Goal: Information Seeking & Learning: Compare options

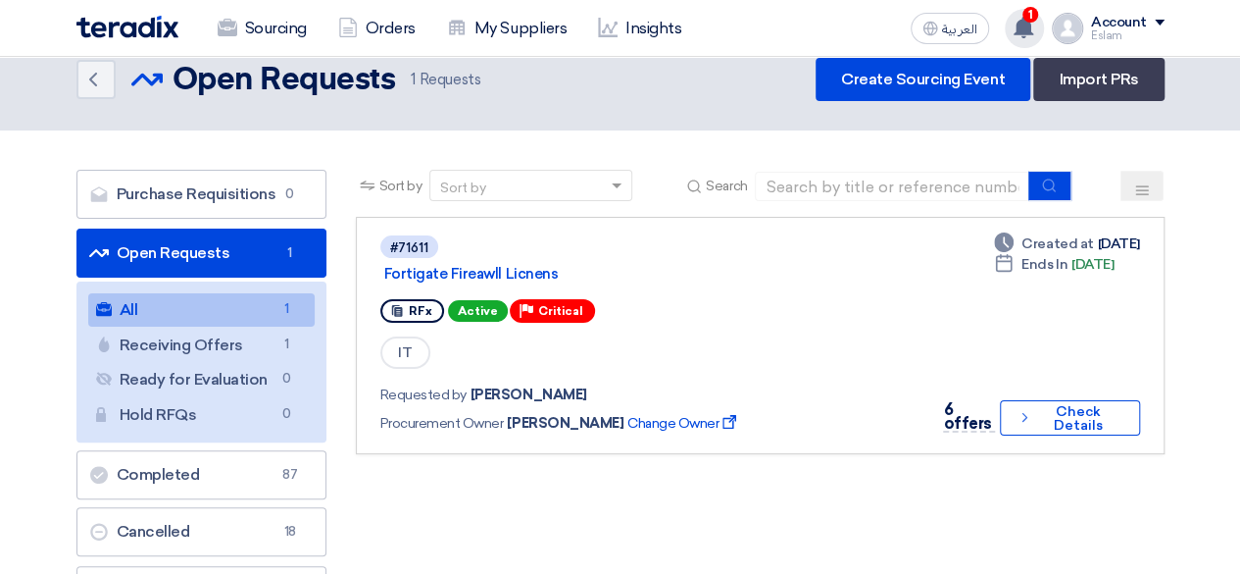
click at [1030, 9] on span "1" at bounding box center [1031, 15] width 16 height 16
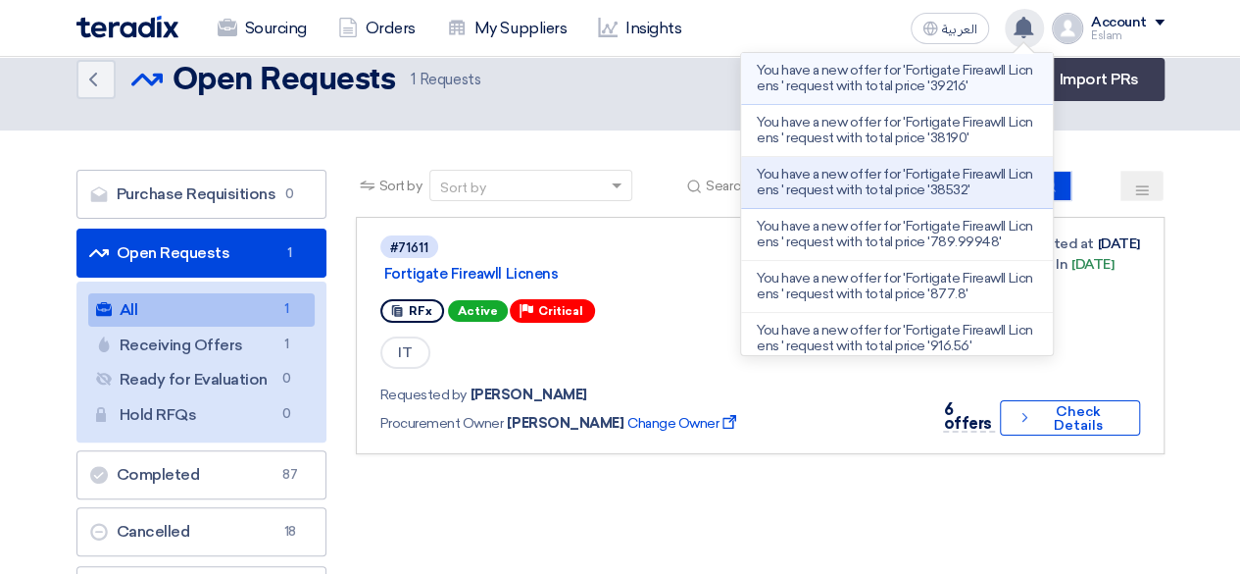
click at [891, 70] on p "You have a new offer for 'Fortigate Fireawll Licnens ' request with total price…" at bounding box center [897, 78] width 280 height 31
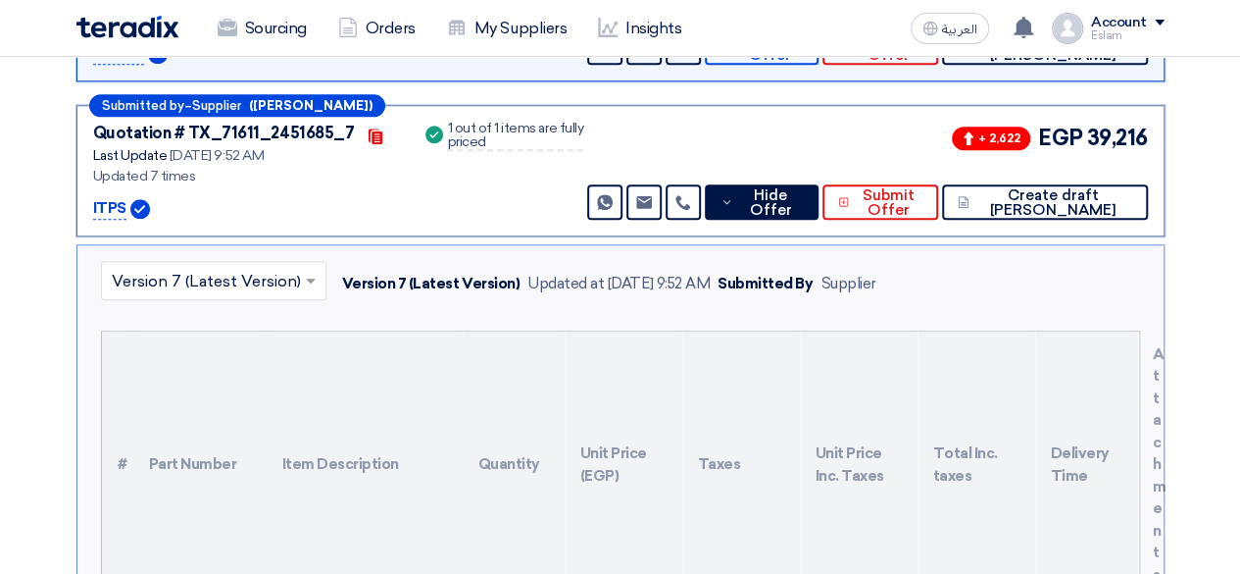
scroll to position [820, 0]
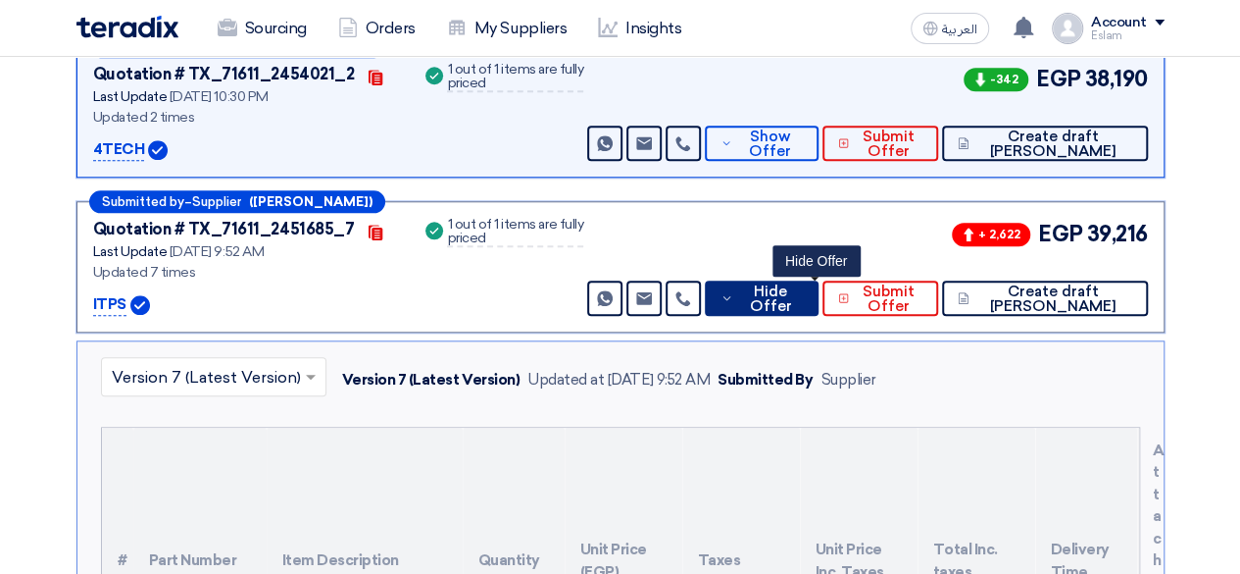
click at [802, 299] on span "Hide Offer" at bounding box center [770, 298] width 64 height 29
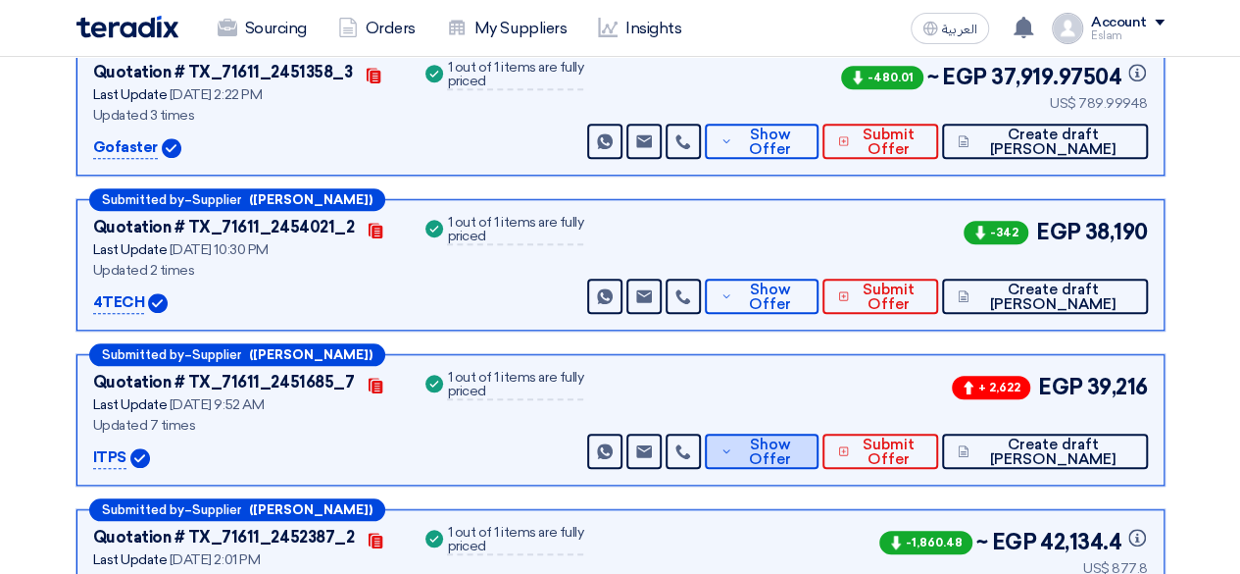
scroll to position [686, 0]
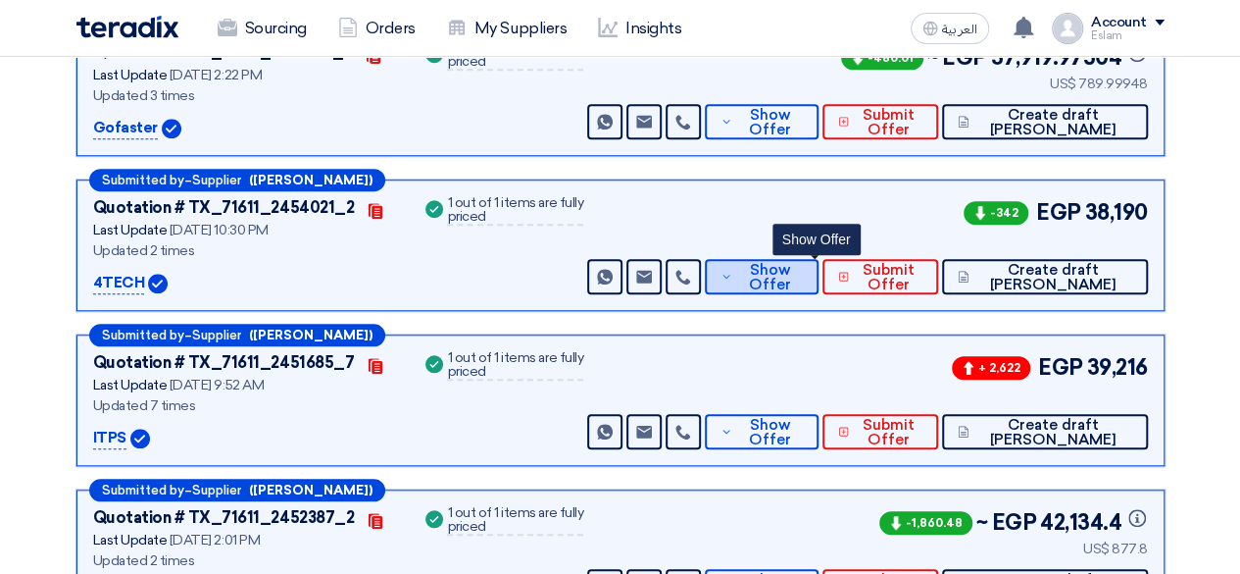
click at [802, 284] on span "Show Offer" at bounding box center [769, 277] width 65 height 29
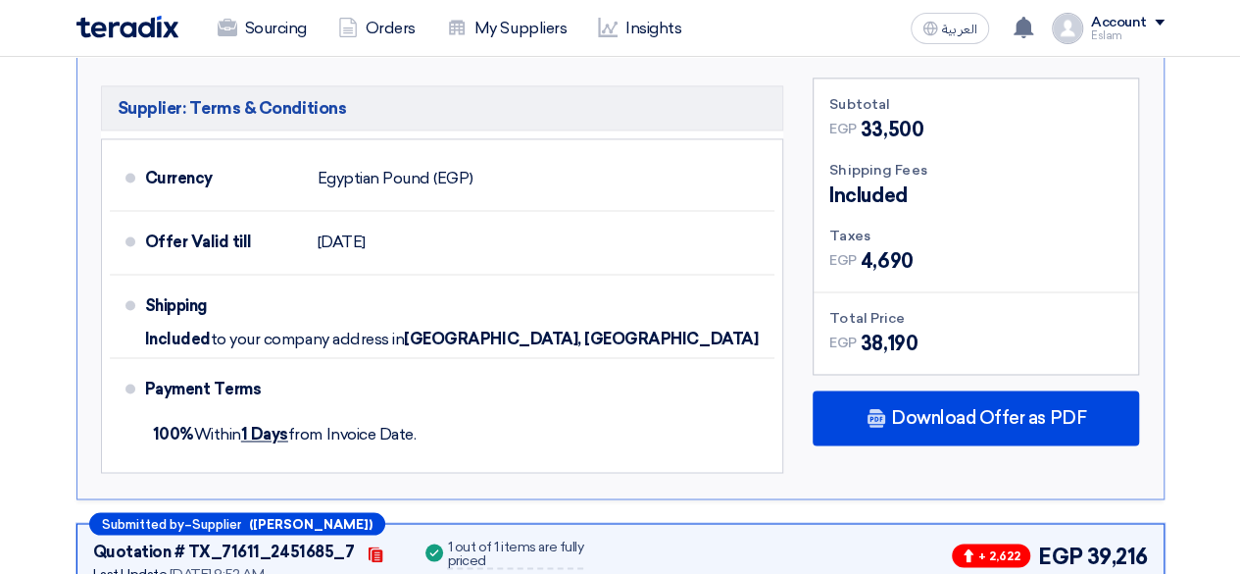
scroll to position [1471, 0]
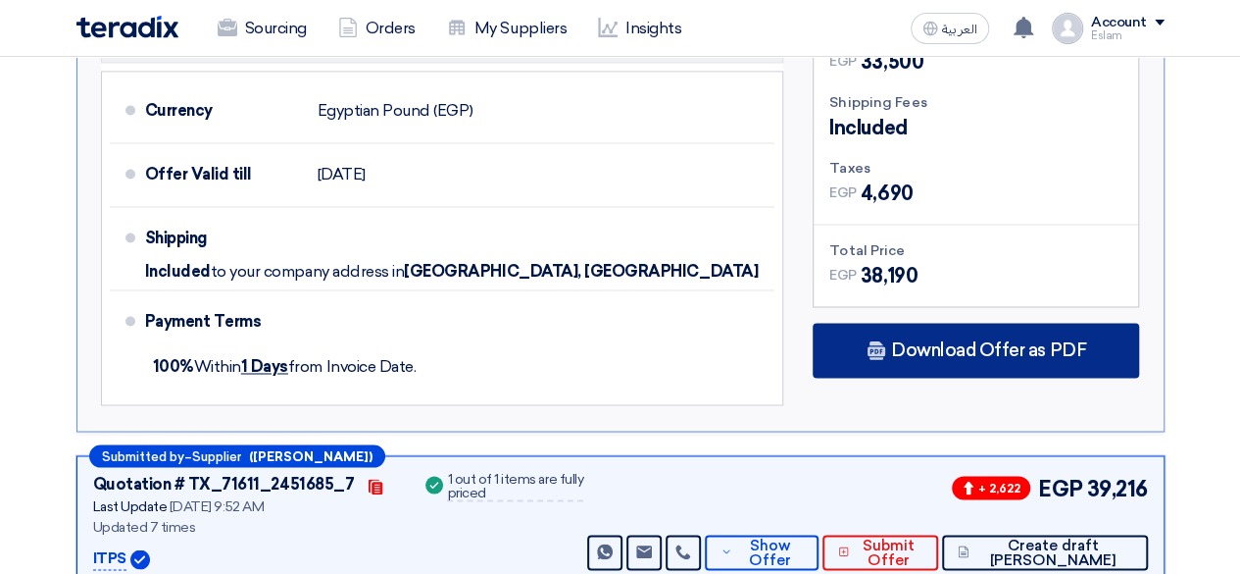
click at [958, 348] on span "Download Offer as PDF" at bounding box center [988, 350] width 195 height 18
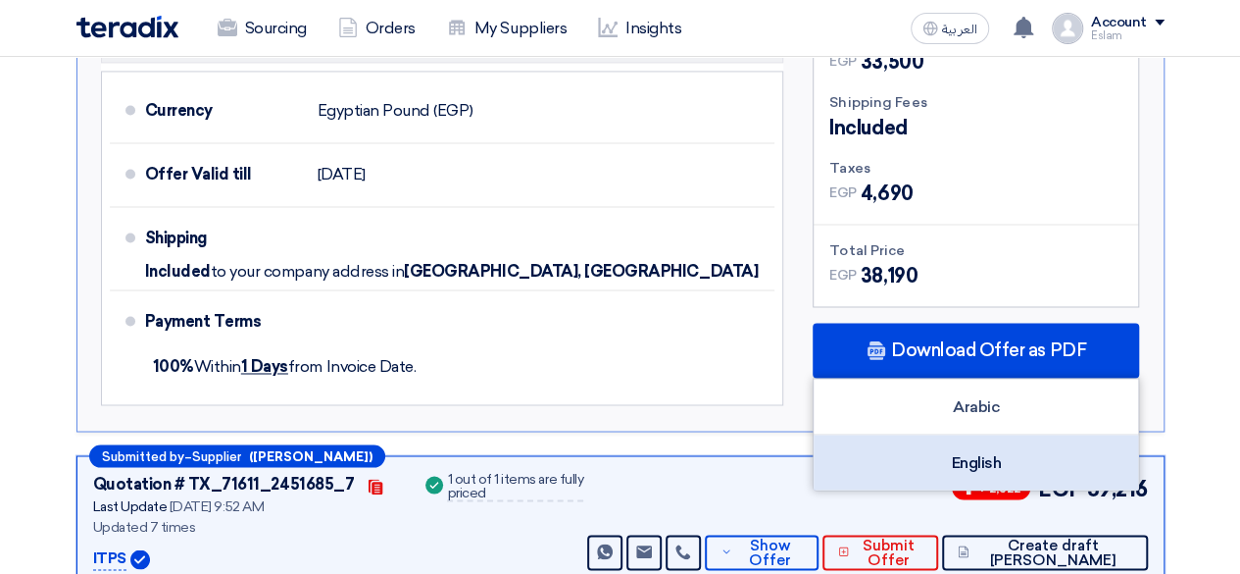
click at [991, 442] on div "English" at bounding box center [976, 461] width 325 height 55
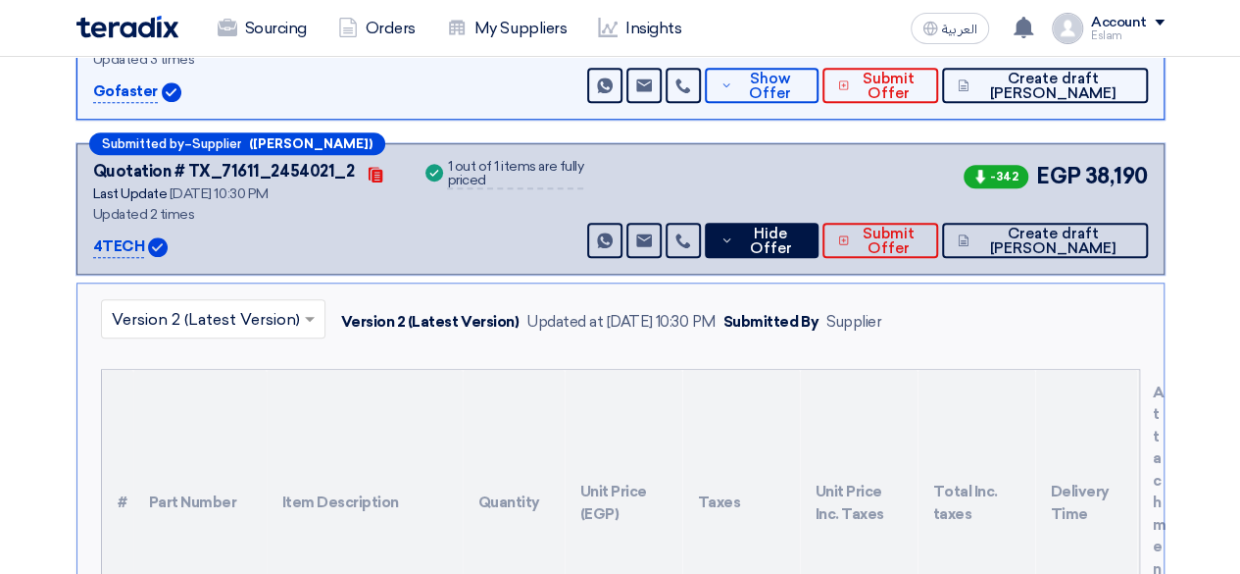
scroll to position [686, 0]
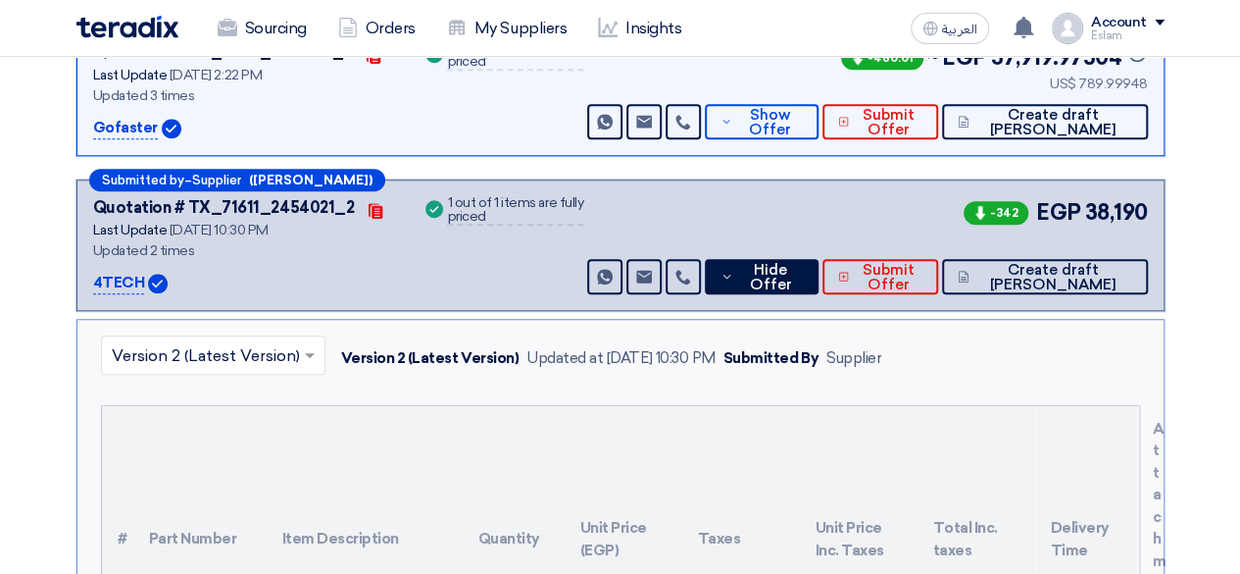
drag, startPoint x: 87, startPoint y: 277, endPoint x: 142, endPoint y: 280, distance: 55.0
click at [142, 280] on div "Submitted by – Supplier ([PERSON_NAME]) Quotation # TX_71611_2454021_2 Contacts…" at bounding box center [620, 244] width 1088 height 131
copy p "4TECH"
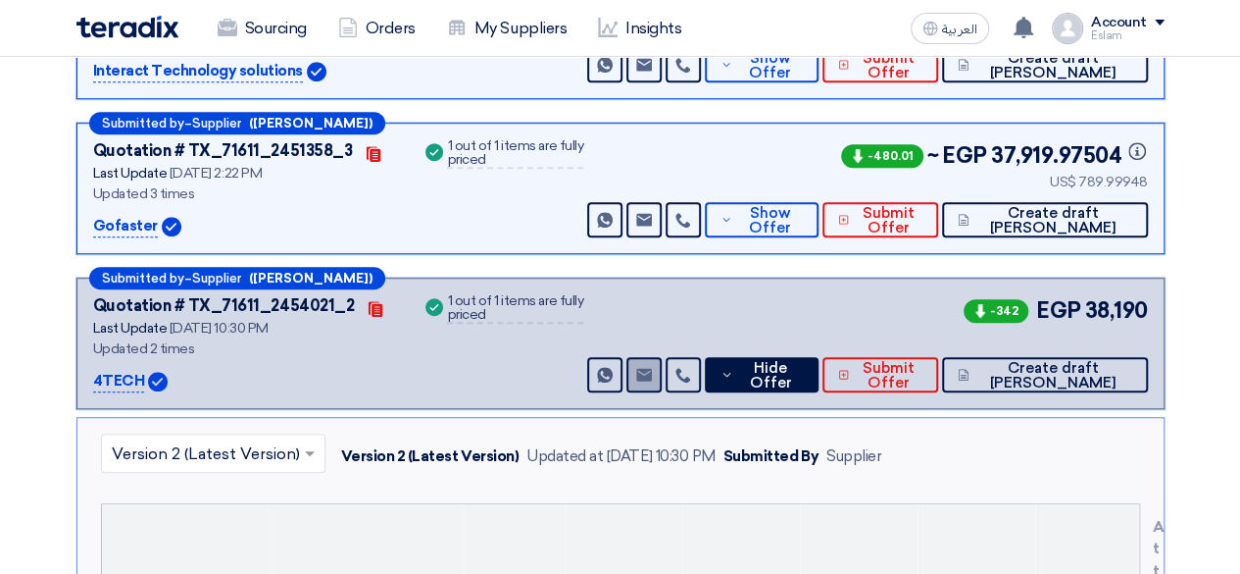
copy p "4TECH"
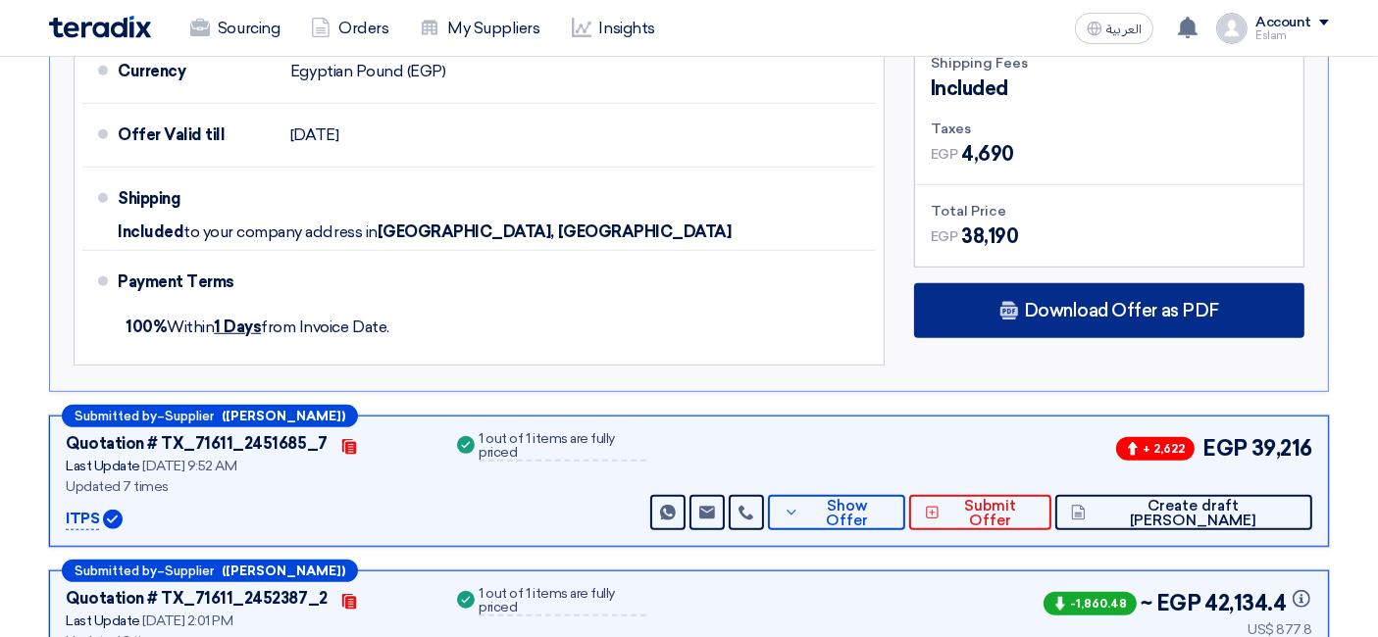
scroll to position [1307, 0]
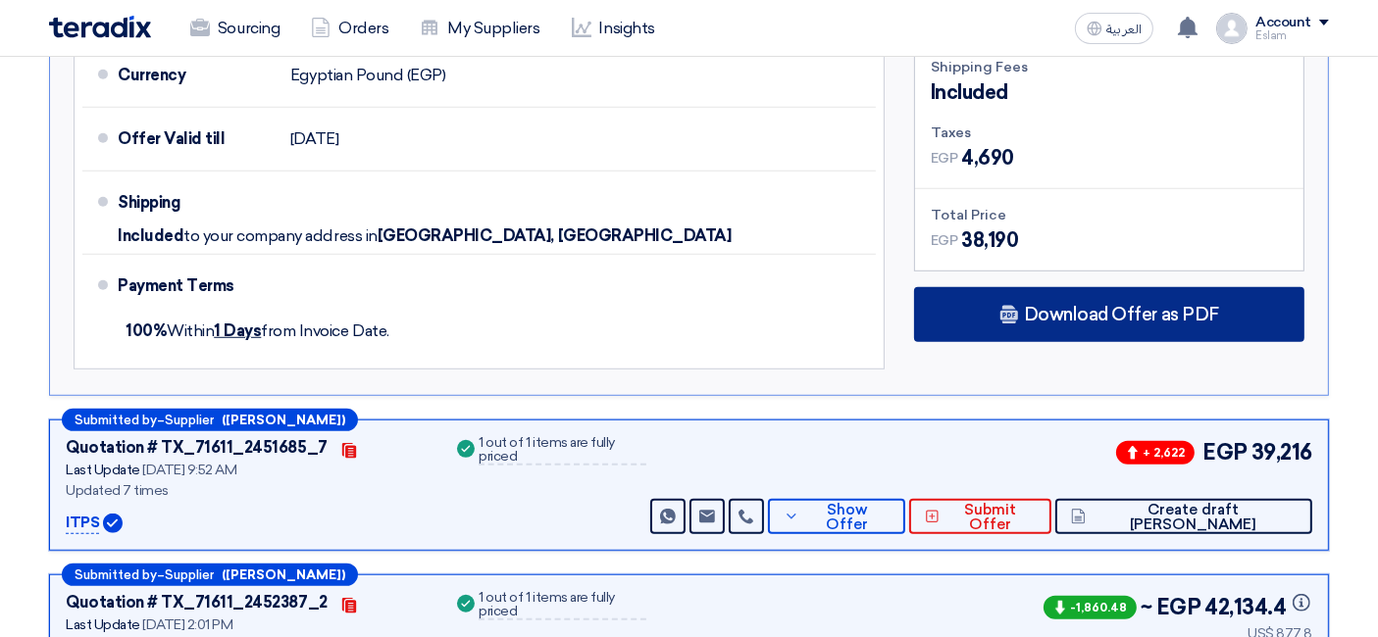
click at [1076, 291] on div "Download Offer as PDF" at bounding box center [1109, 314] width 390 height 55
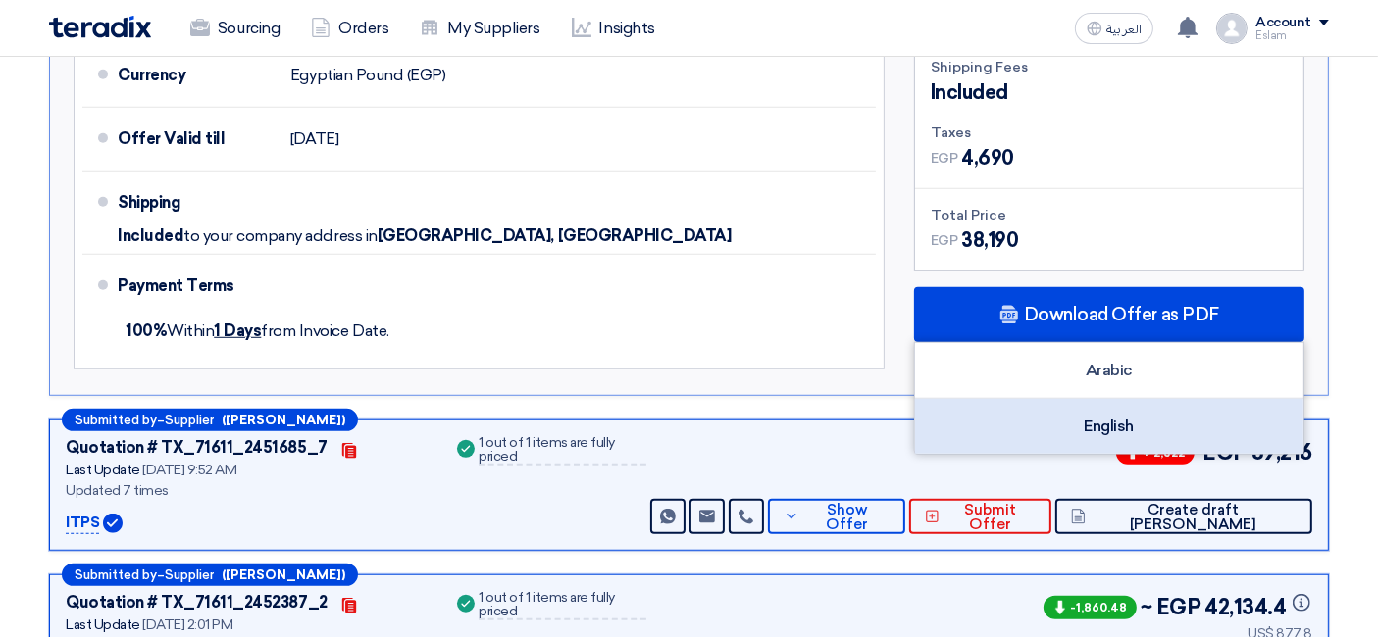
click at [1076, 409] on div "English" at bounding box center [1109, 426] width 388 height 55
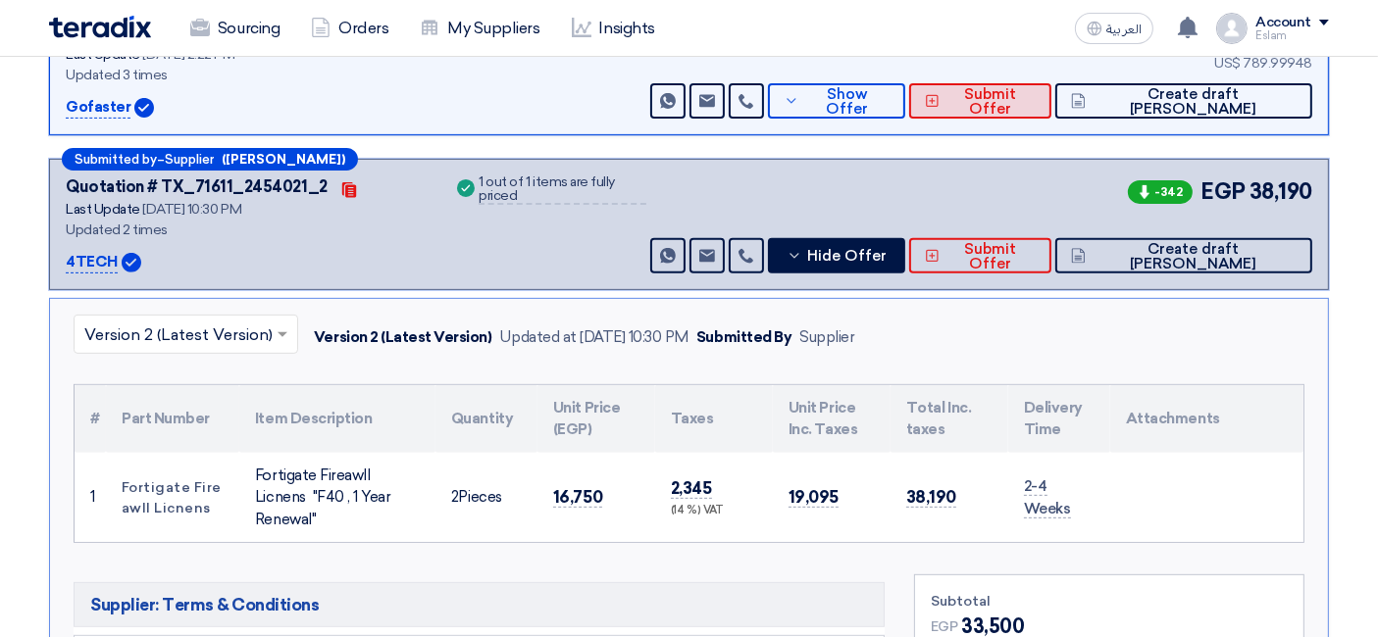
scroll to position [544, 0]
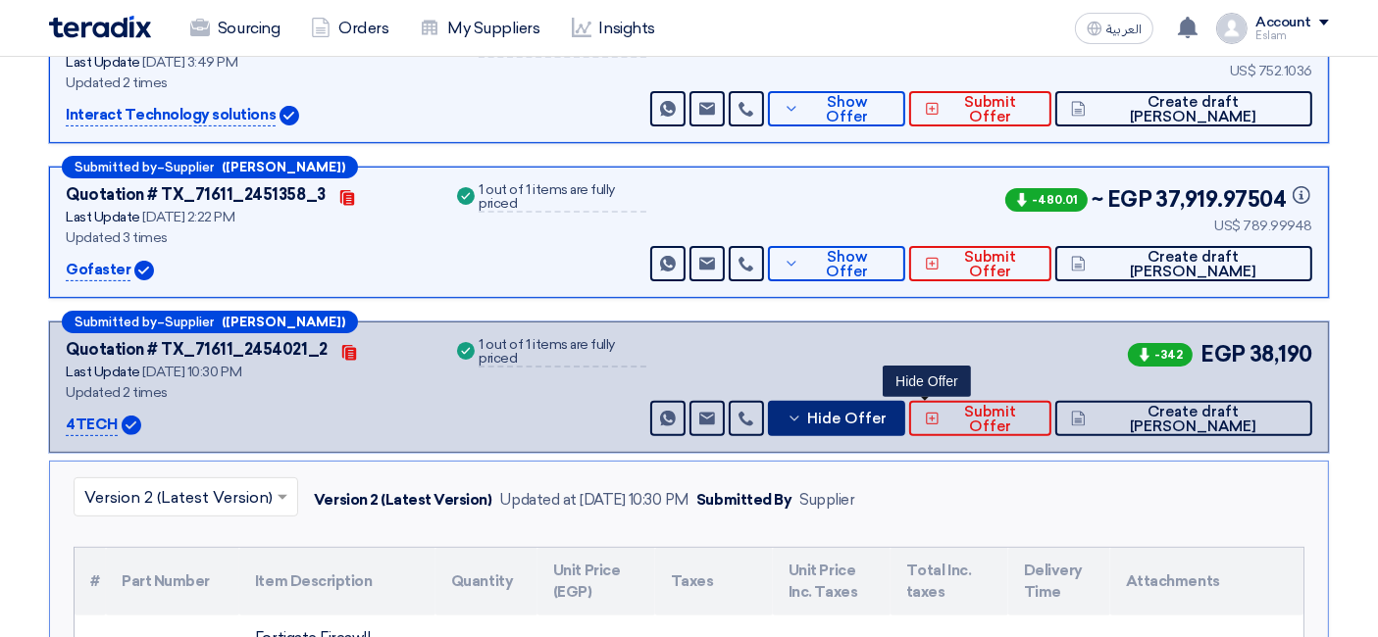
click at [886, 412] on span "Hide Offer" at bounding box center [846, 419] width 79 height 15
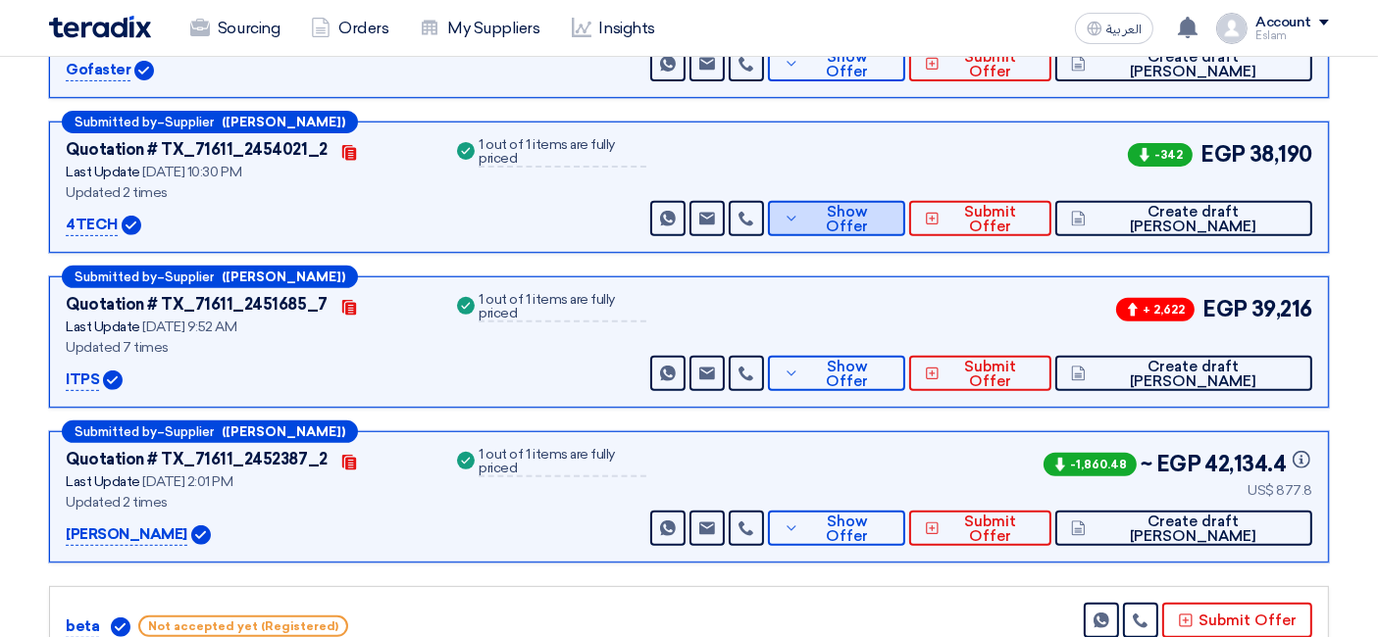
scroll to position [871, 0]
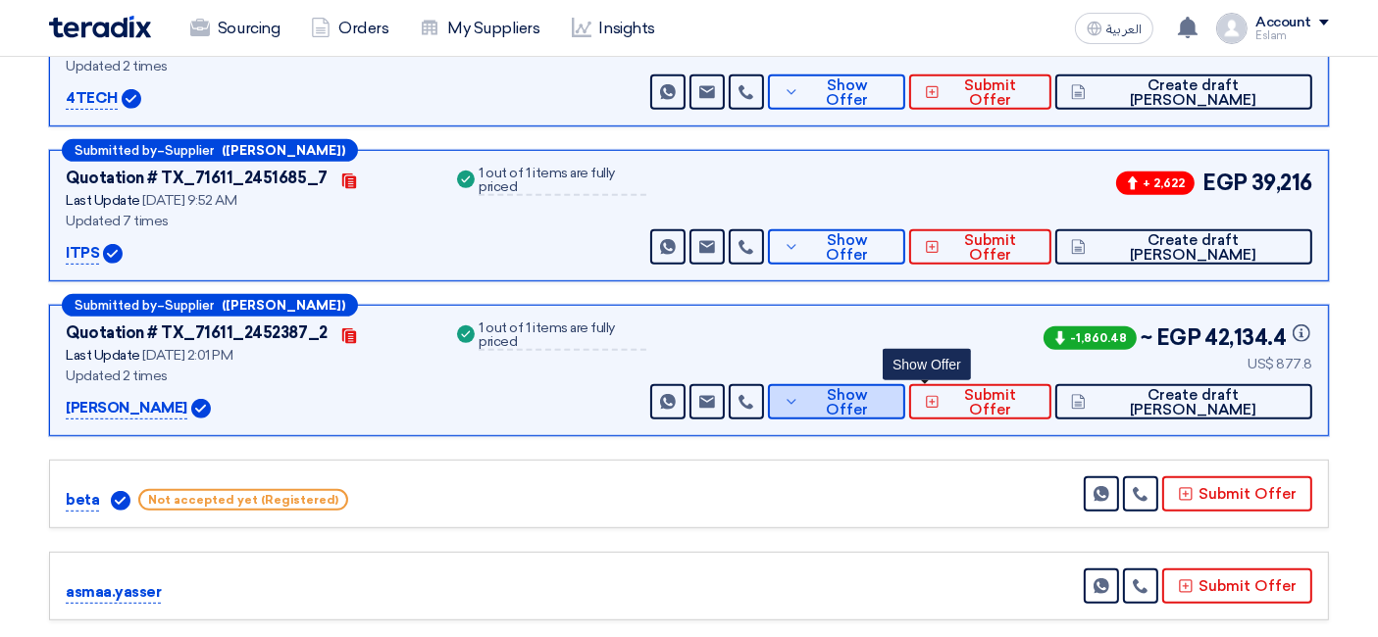
click at [889, 393] on span "Show Offer" at bounding box center [846, 402] width 85 height 29
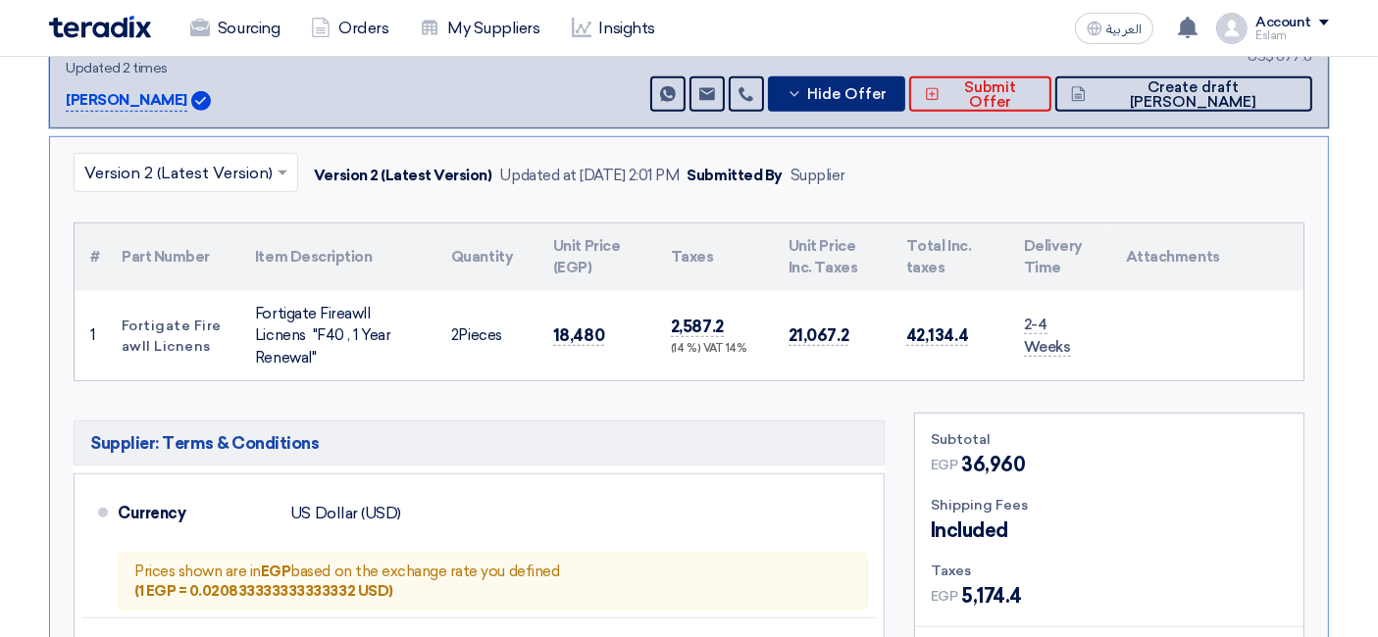
scroll to position [1198, 0]
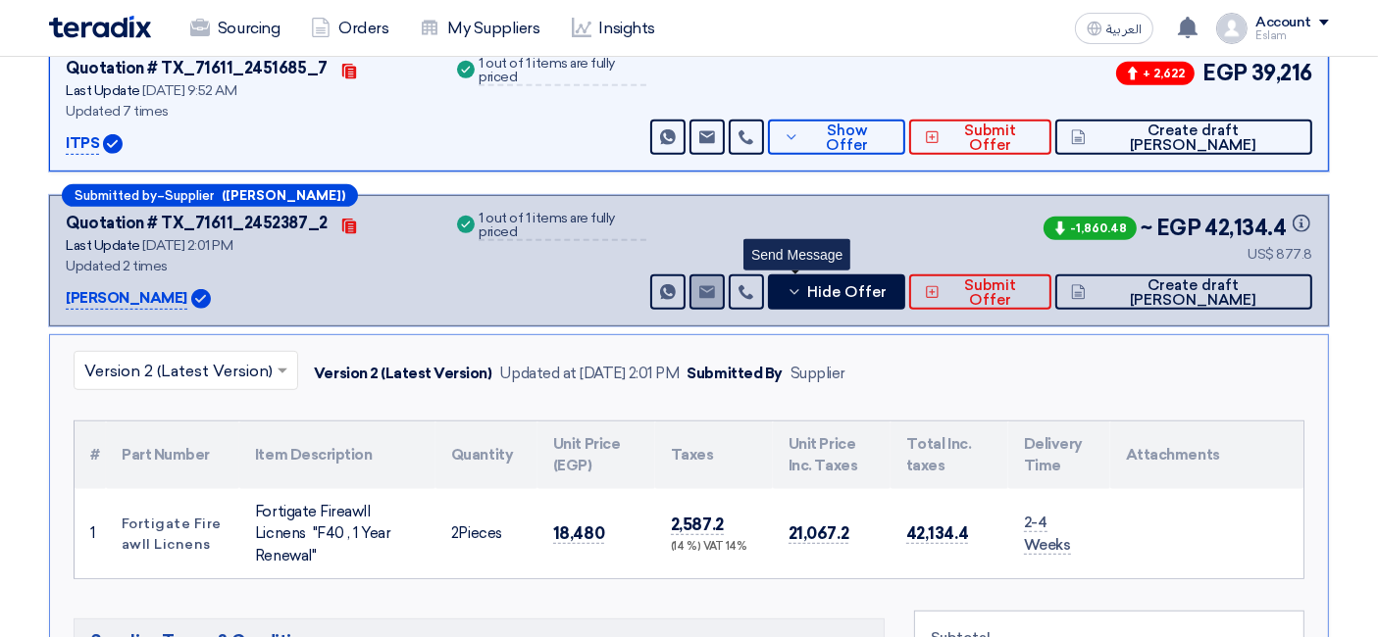
click at [715, 286] on icon "Send Message" at bounding box center [707, 292] width 16 height 16
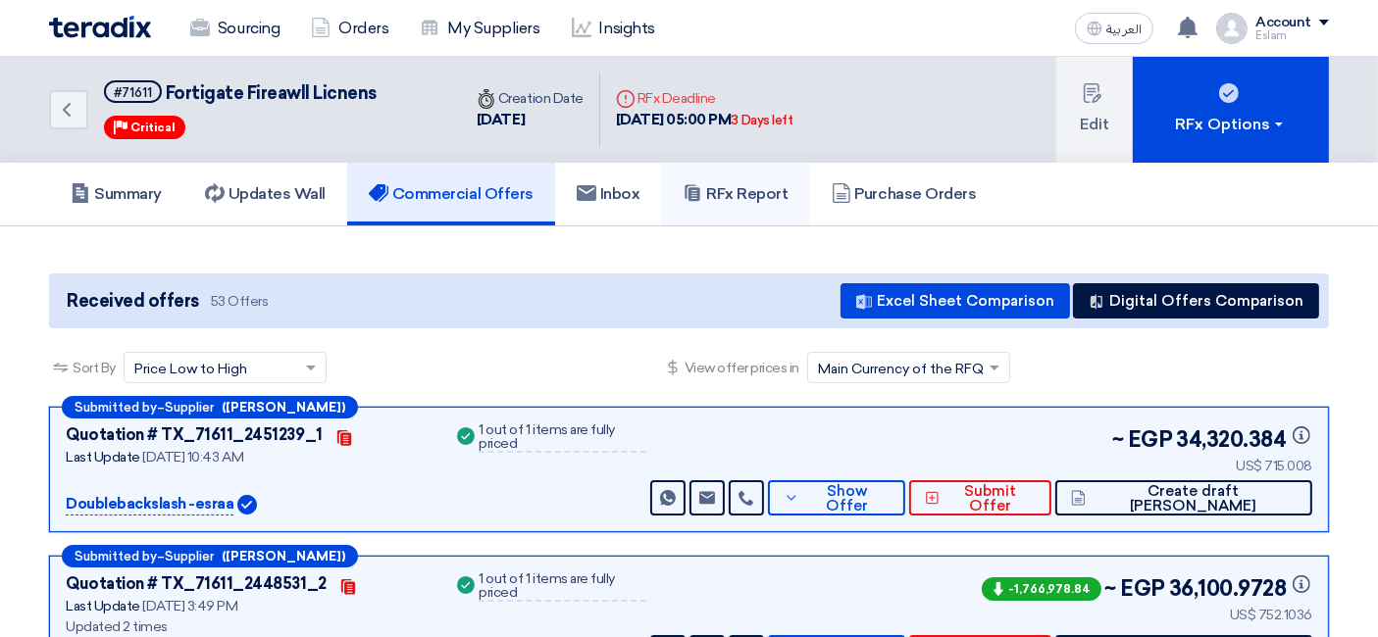
click at [732, 199] on h5 "RFx Report" at bounding box center [734, 194] width 105 height 20
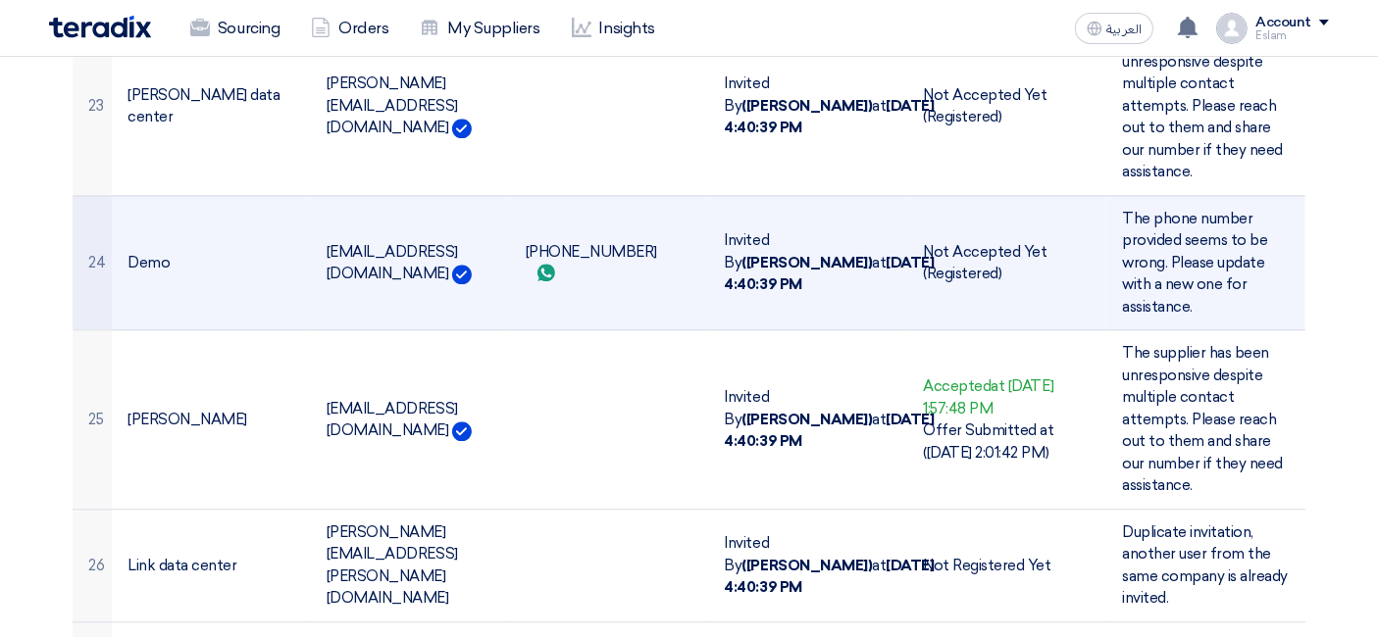
scroll to position [5053, 0]
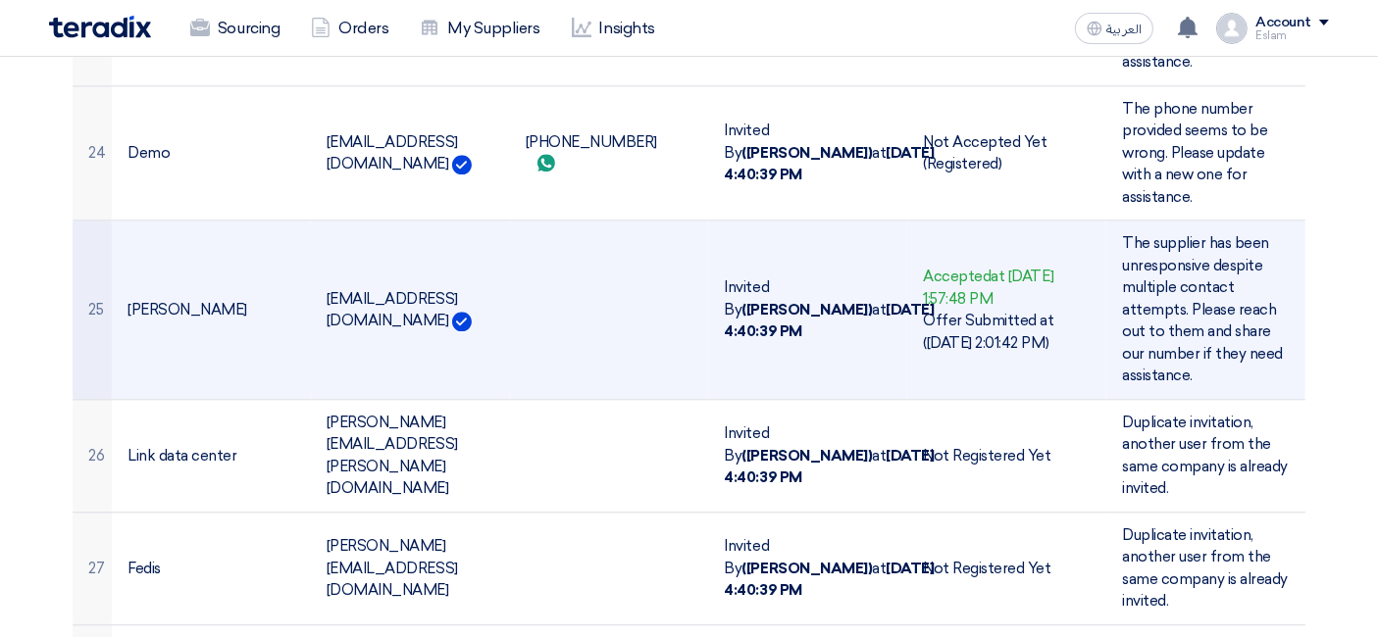
drag, startPoint x: 397, startPoint y: 255, endPoint x: 445, endPoint y: 262, distance: 48.5
click at [445, 262] on td "[EMAIL_ADDRESS][DOMAIN_NAME]" at bounding box center [410, 310] width 199 height 179
copy td "it-valley"
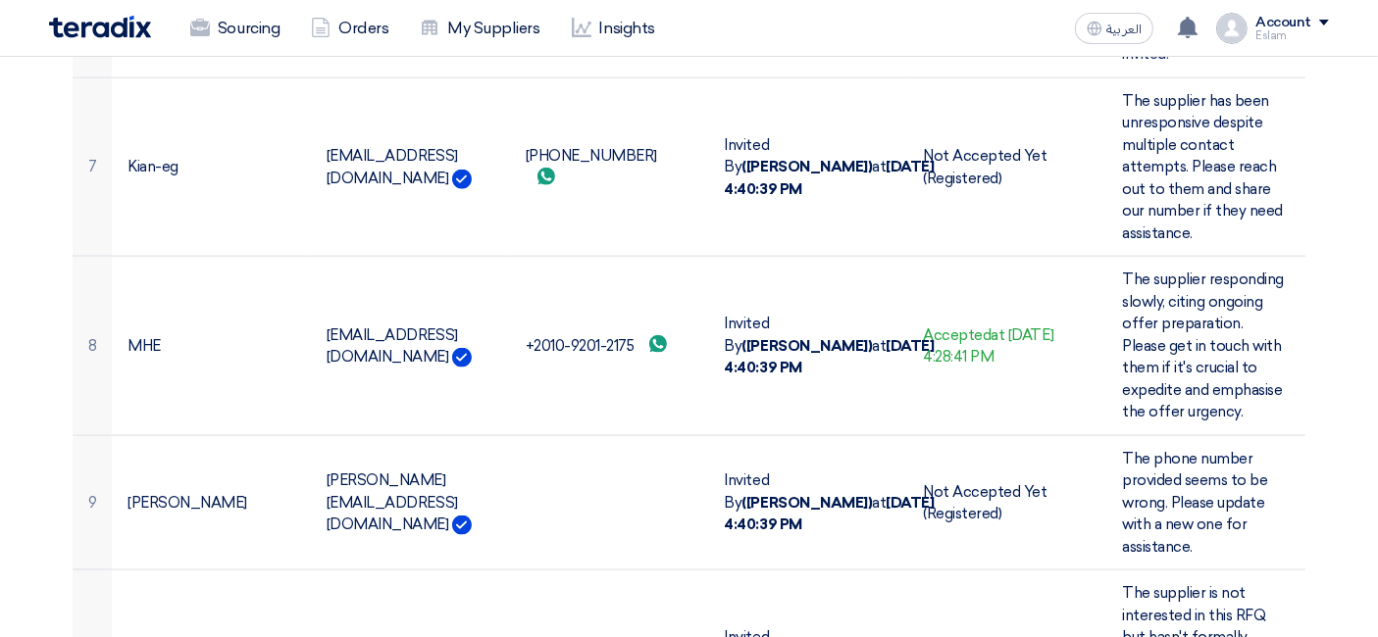
scroll to position [1784, 0]
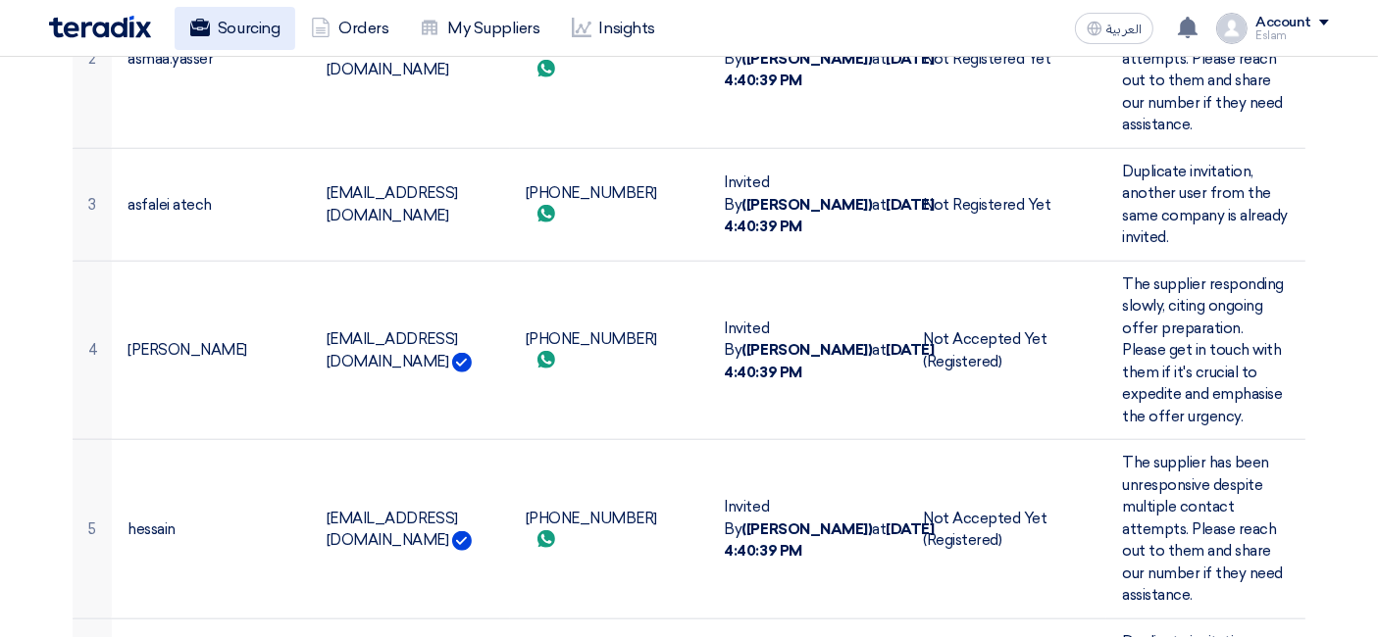
click at [227, 43] on link "Sourcing" at bounding box center [235, 28] width 121 height 43
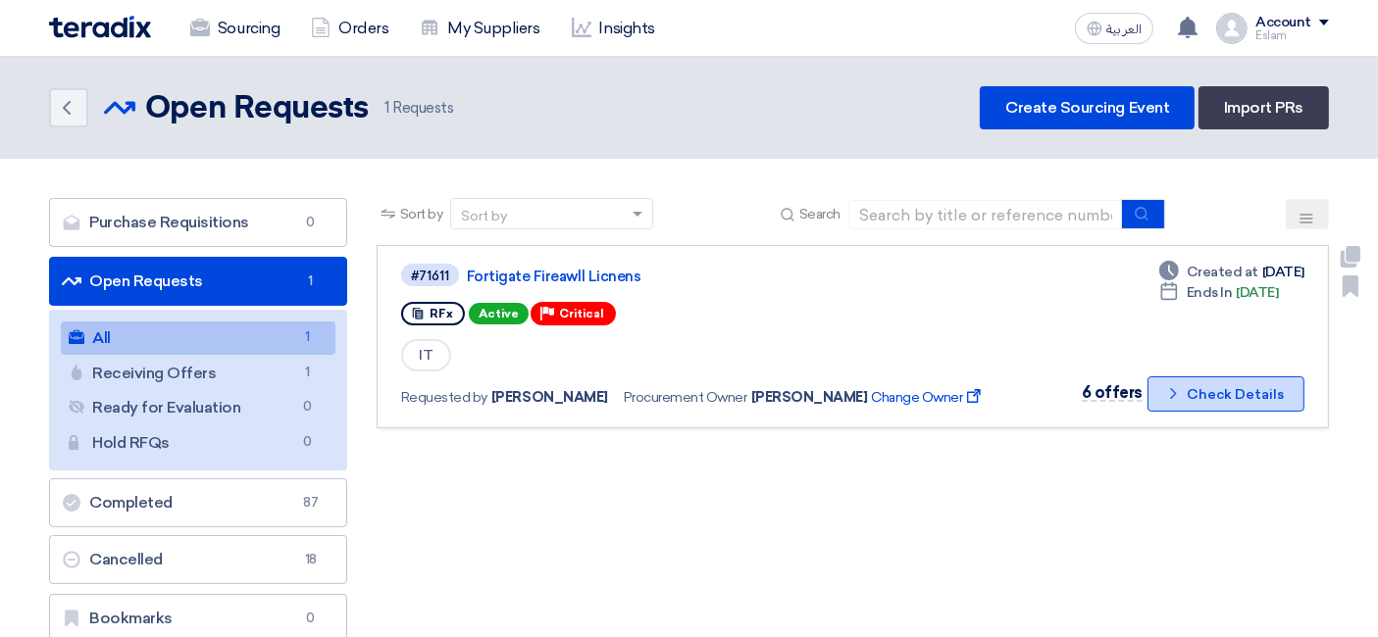
click at [1239, 396] on button "Check details Check Details" at bounding box center [1225, 394] width 157 height 35
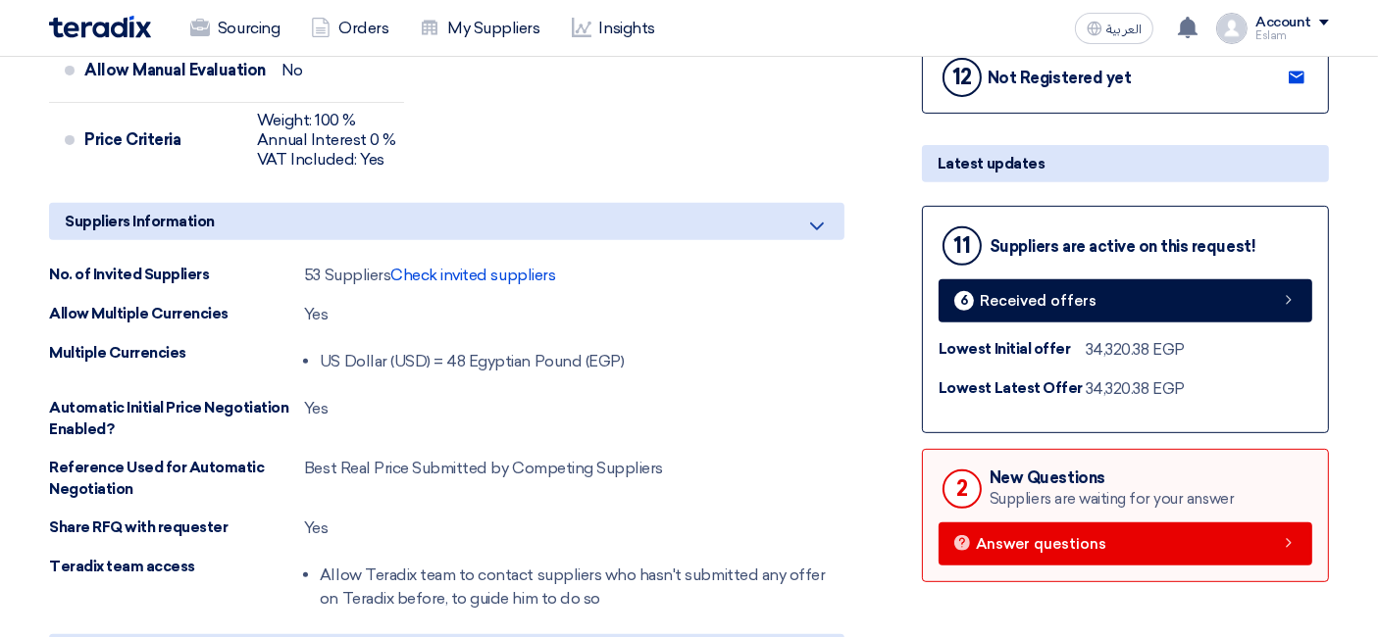
scroll to position [762, 0]
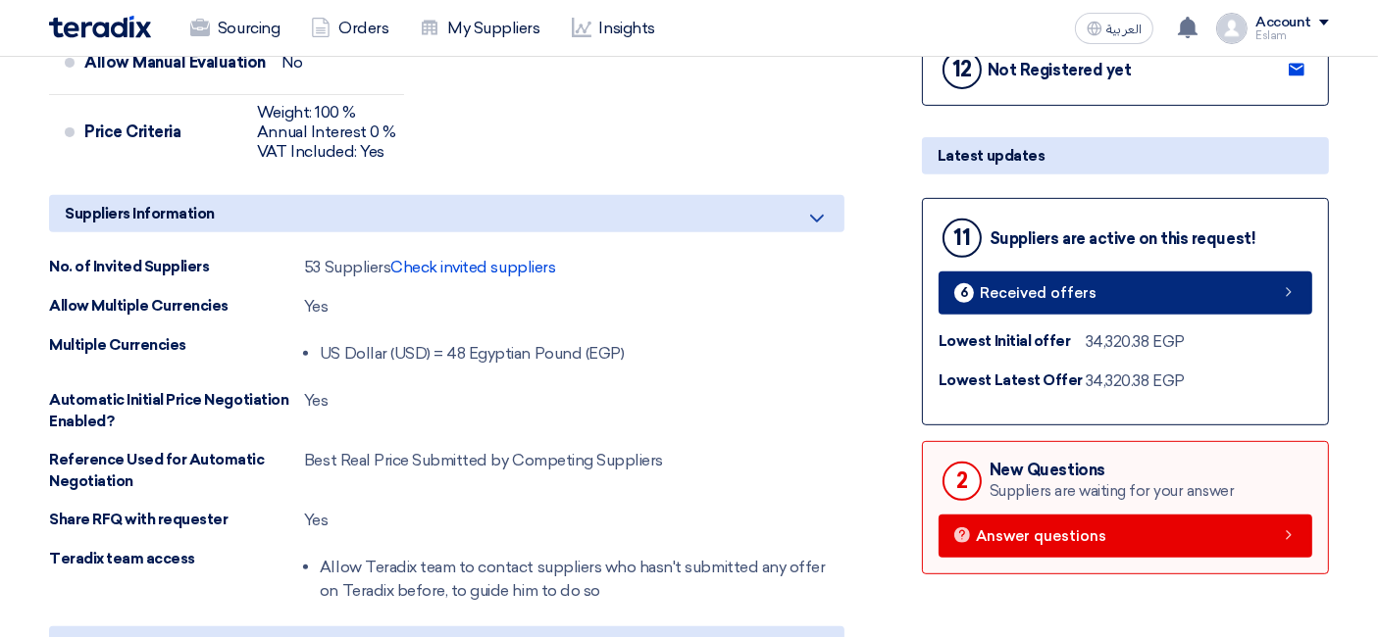
click at [1107, 293] on link "6 Received offers" at bounding box center [1125, 293] width 374 height 43
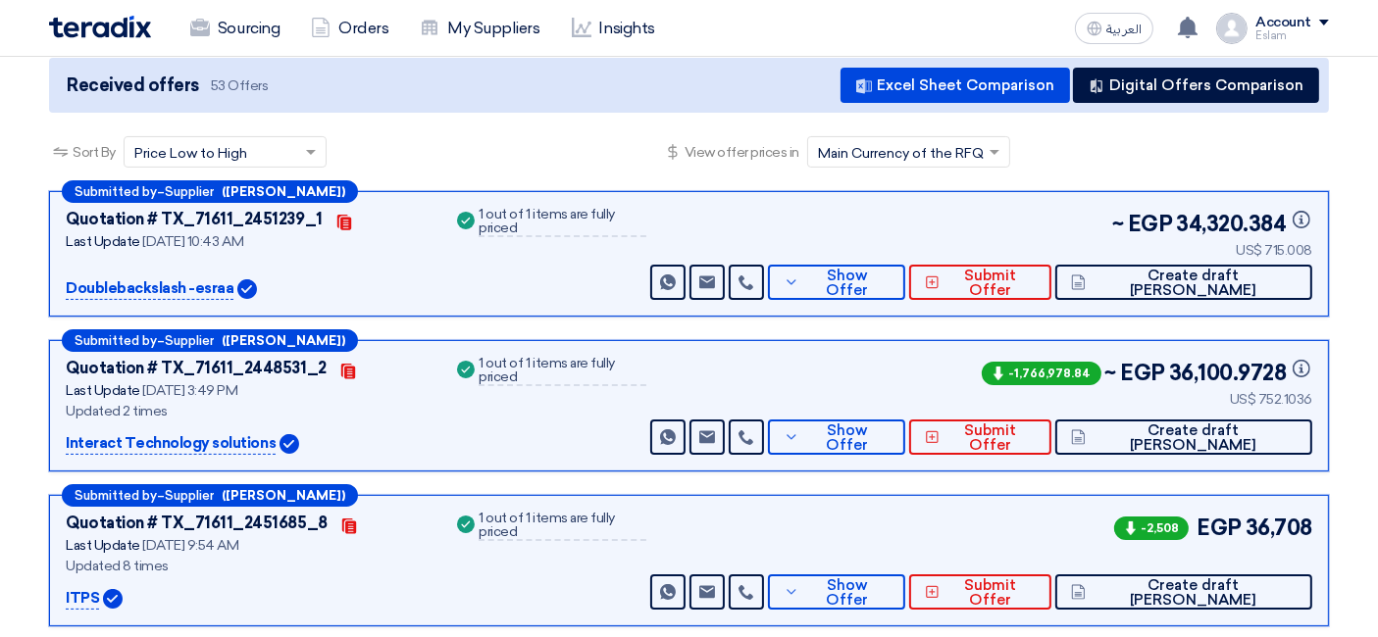
scroll to position [770, 0]
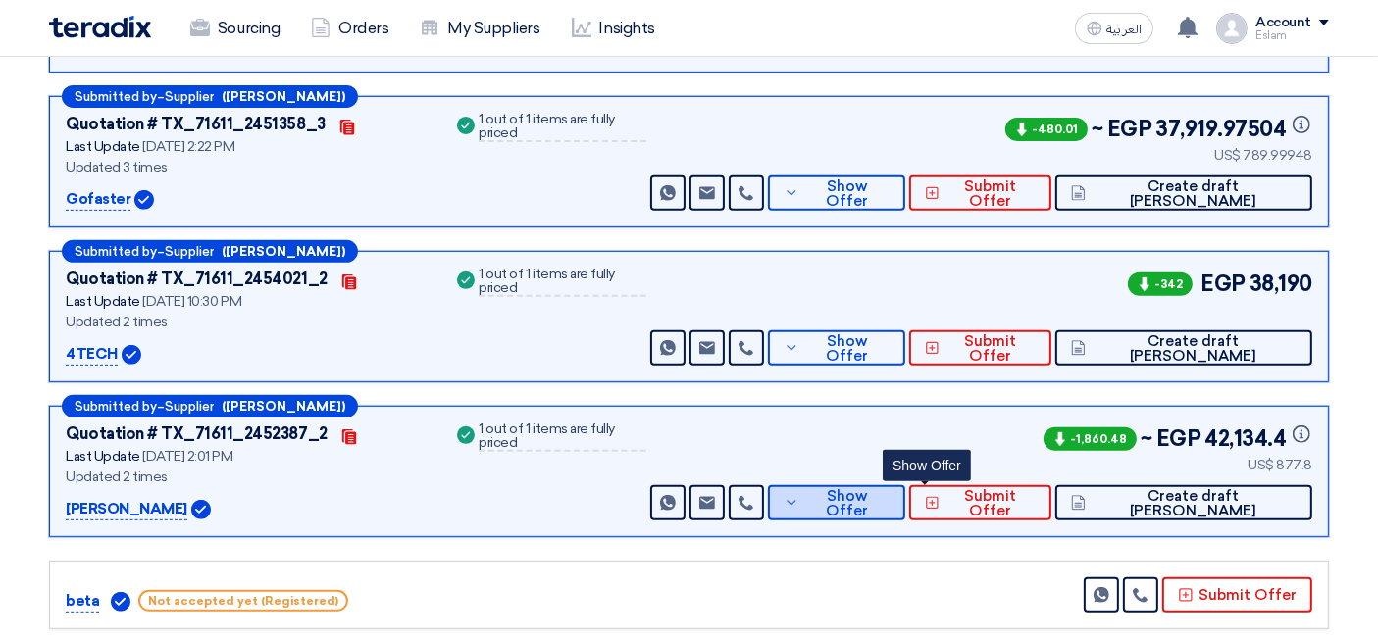
click at [893, 507] on button "Show Offer" at bounding box center [836, 502] width 137 height 35
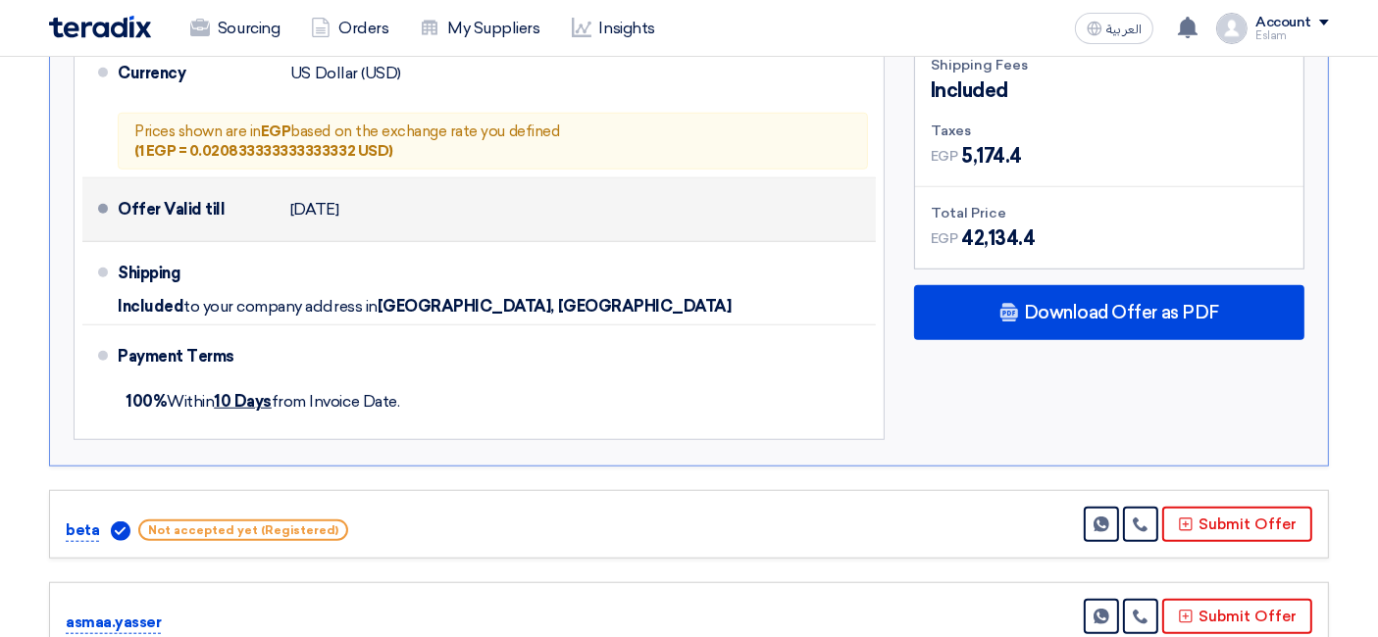
scroll to position [1641, 0]
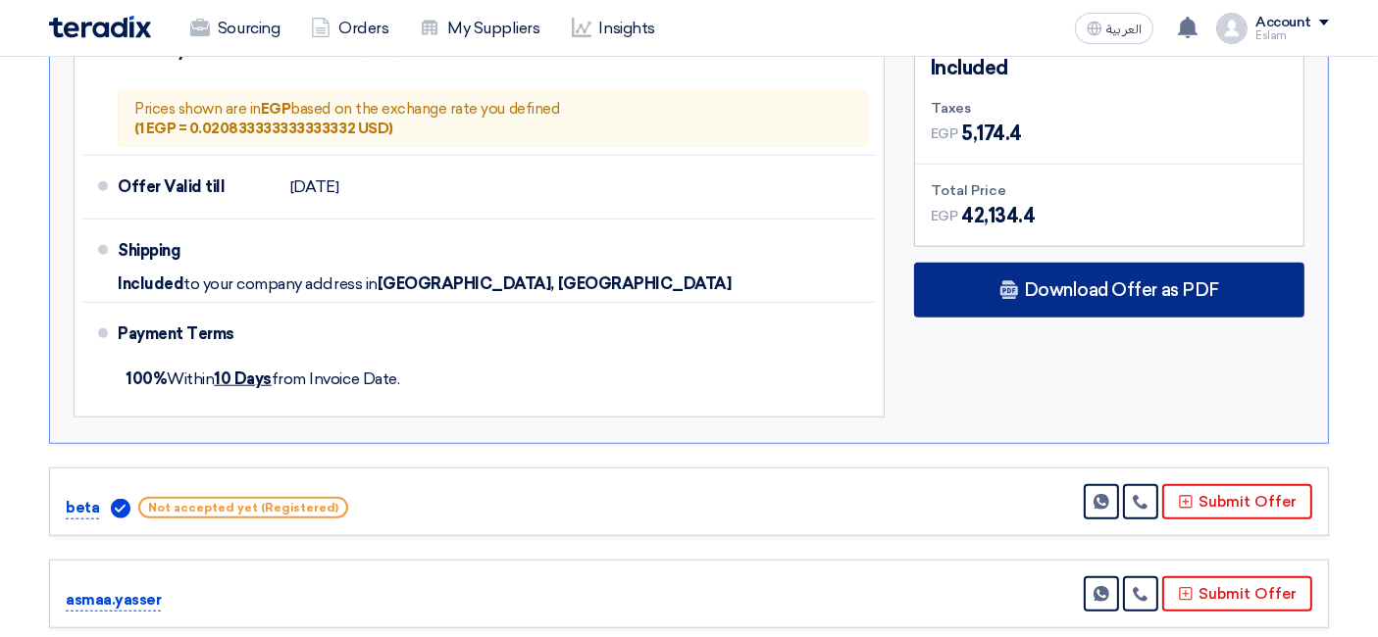
click at [1066, 295] on div "Download Offer as PDF" at bounding box center [1109, 290] width 390 height 55
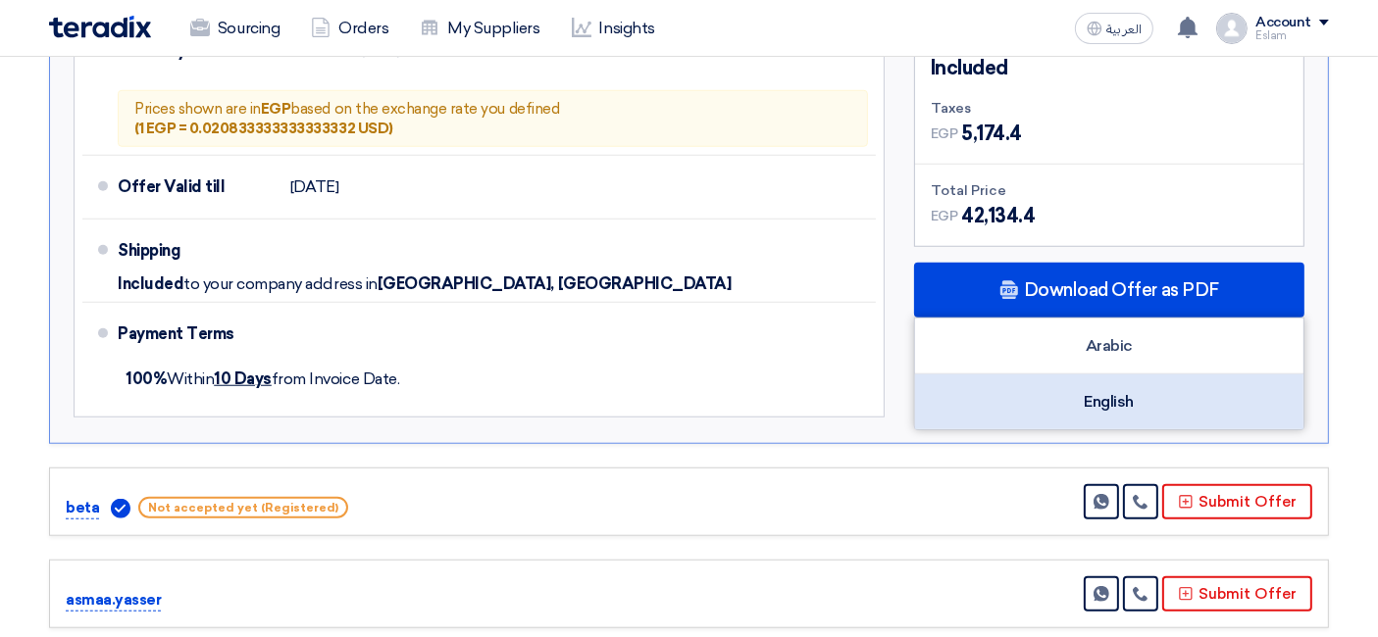
click at [1120, 388] on div "English" at bounding box center [1109, 402] width 388 height 55
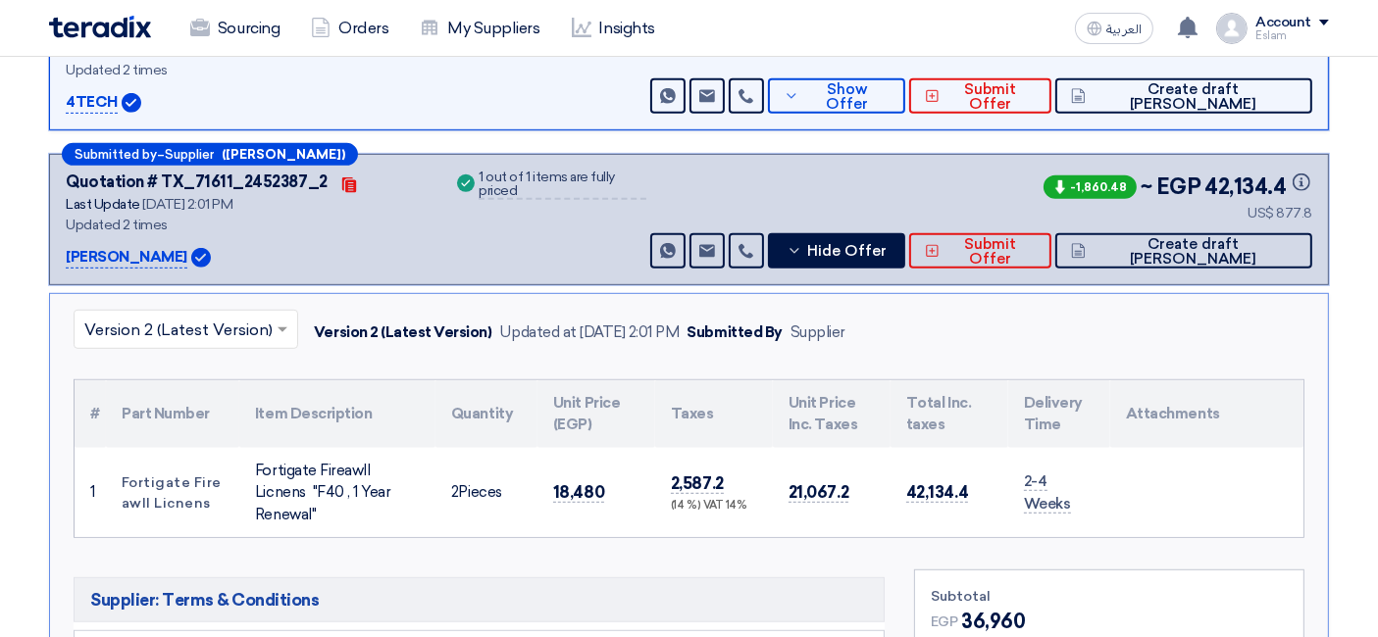
scroll to position [987, 0]
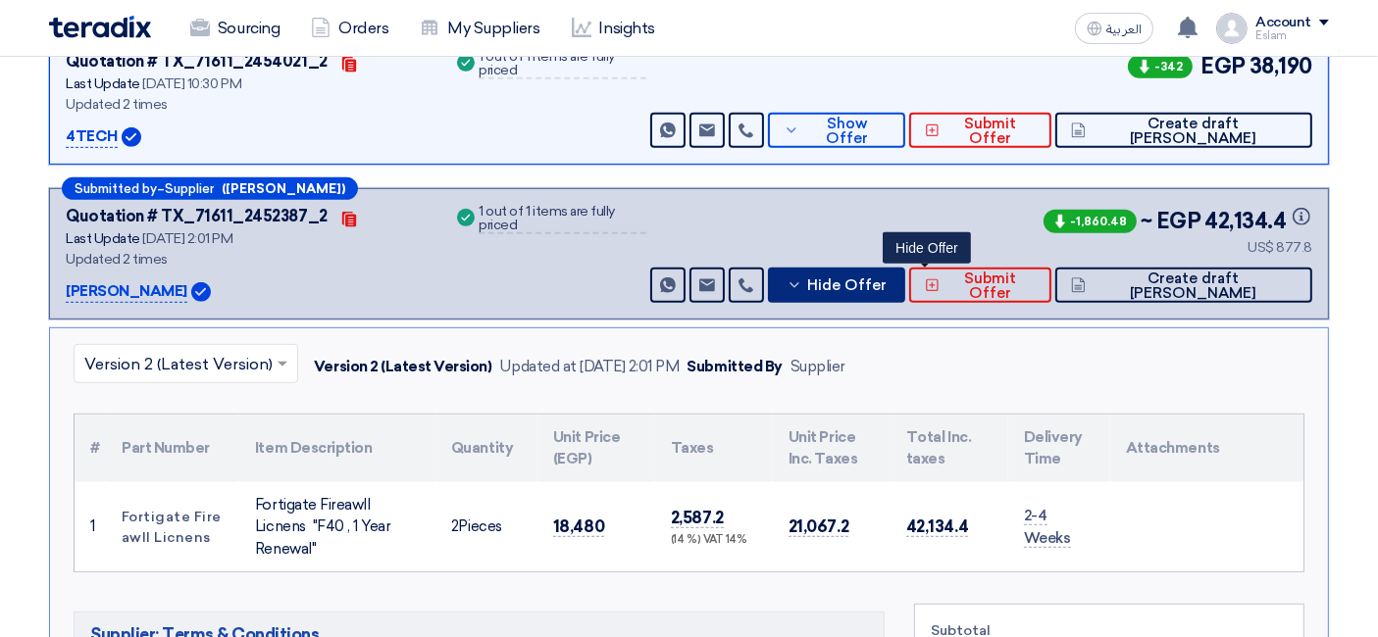
click at [905, 289] on button "Hide Offer" at bounding box center [836, 285] width 137 height 35
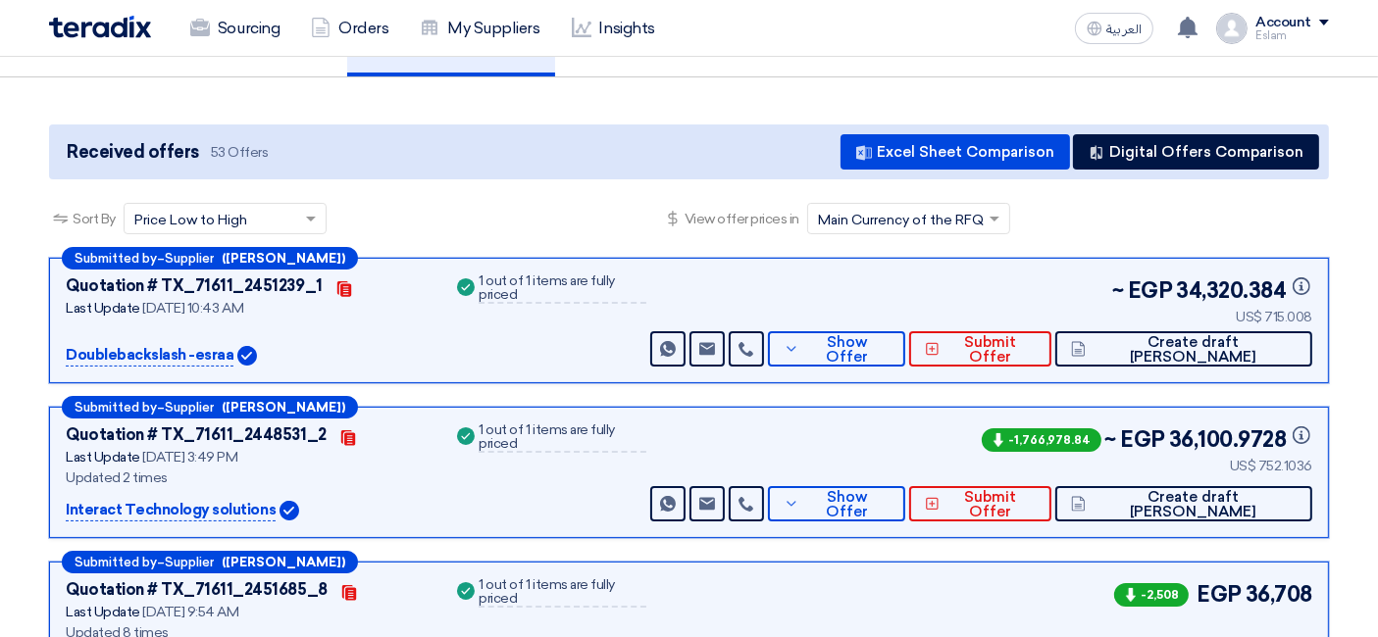
scroll to position [116, 0]
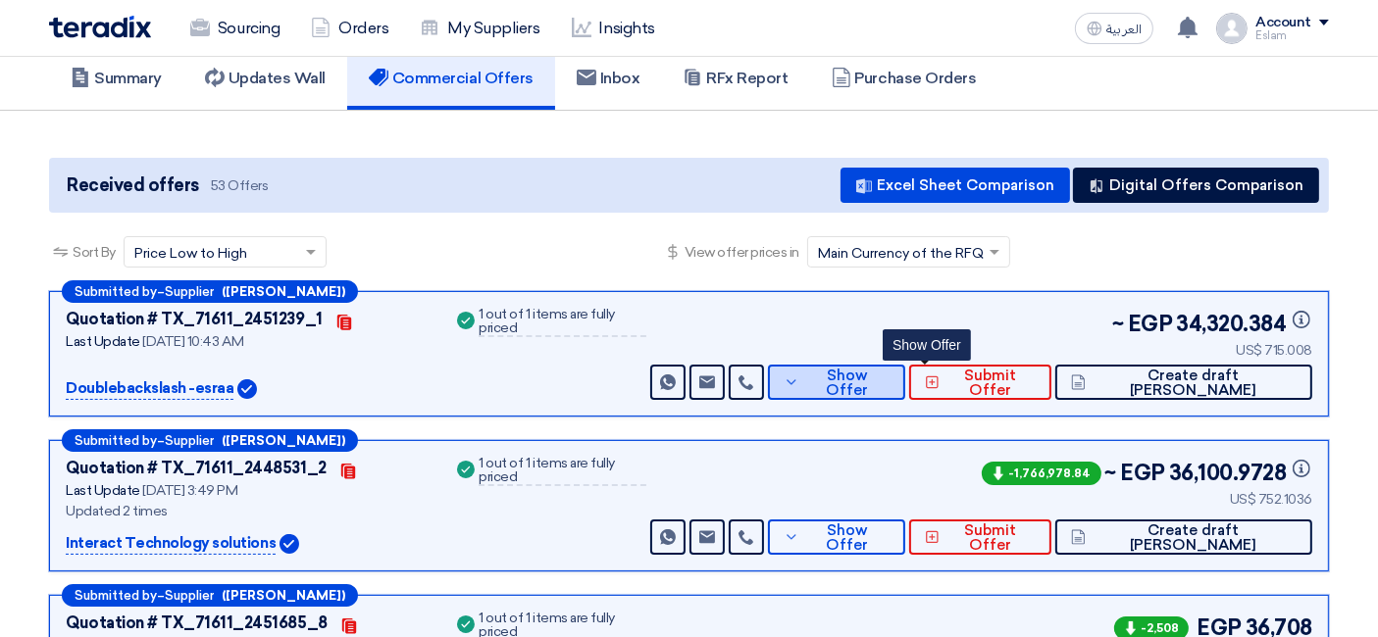
click at [889, 374] on span "Show Offer" at bounding box center [846, 383] width 85 height 29
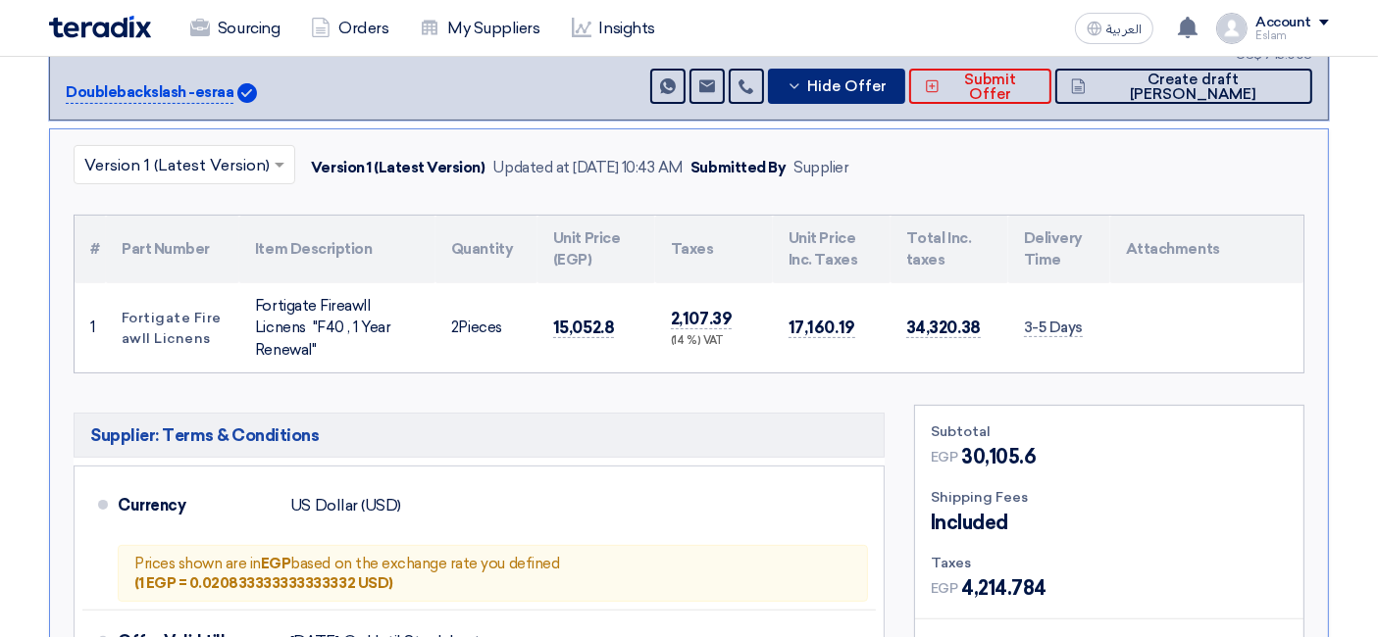
scroll to position [333, 0]
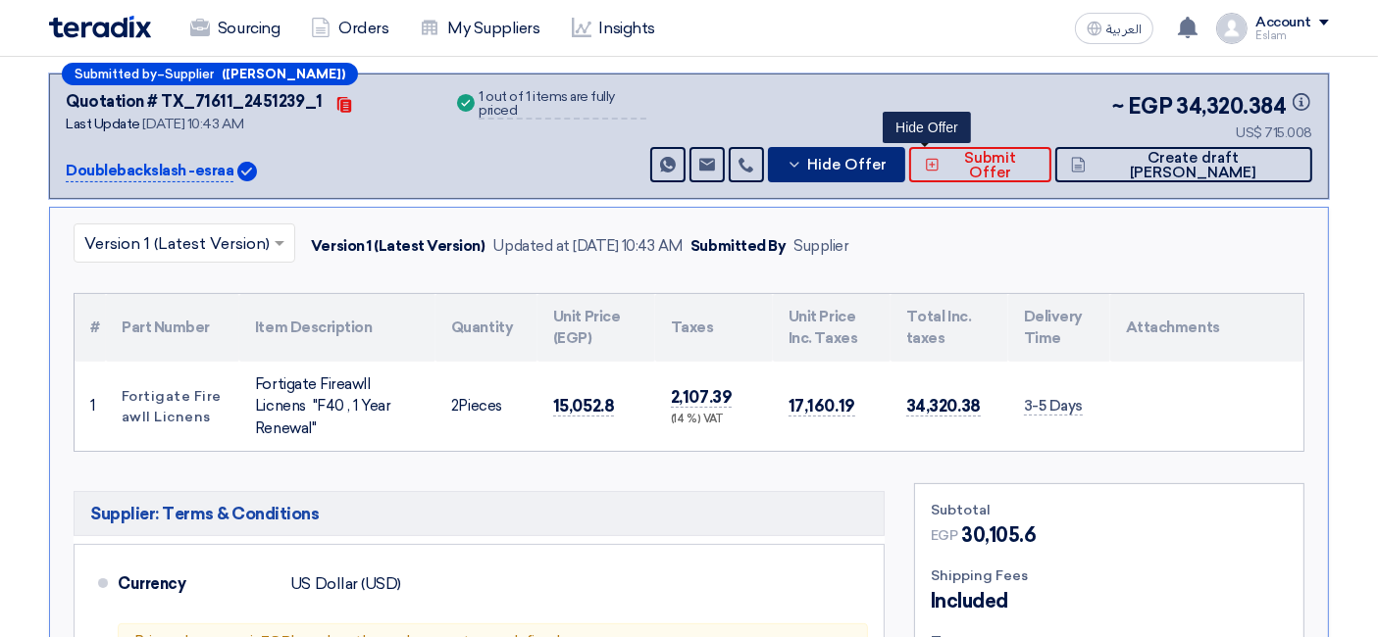
click at [886, 158] on span "Hide Offer" at bounding box center [846, 165] width 79 height 15
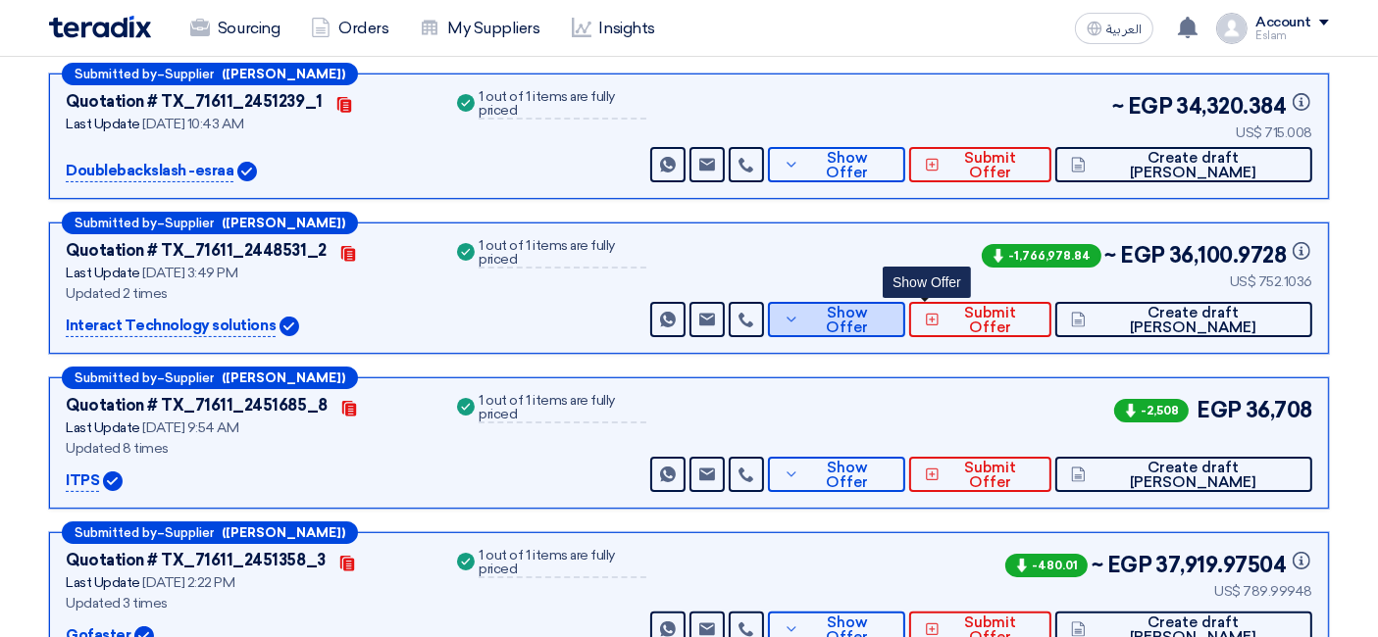
click at [889, 315] on span "Show Offer" at bounding box center [846, 320] width 85 height 29
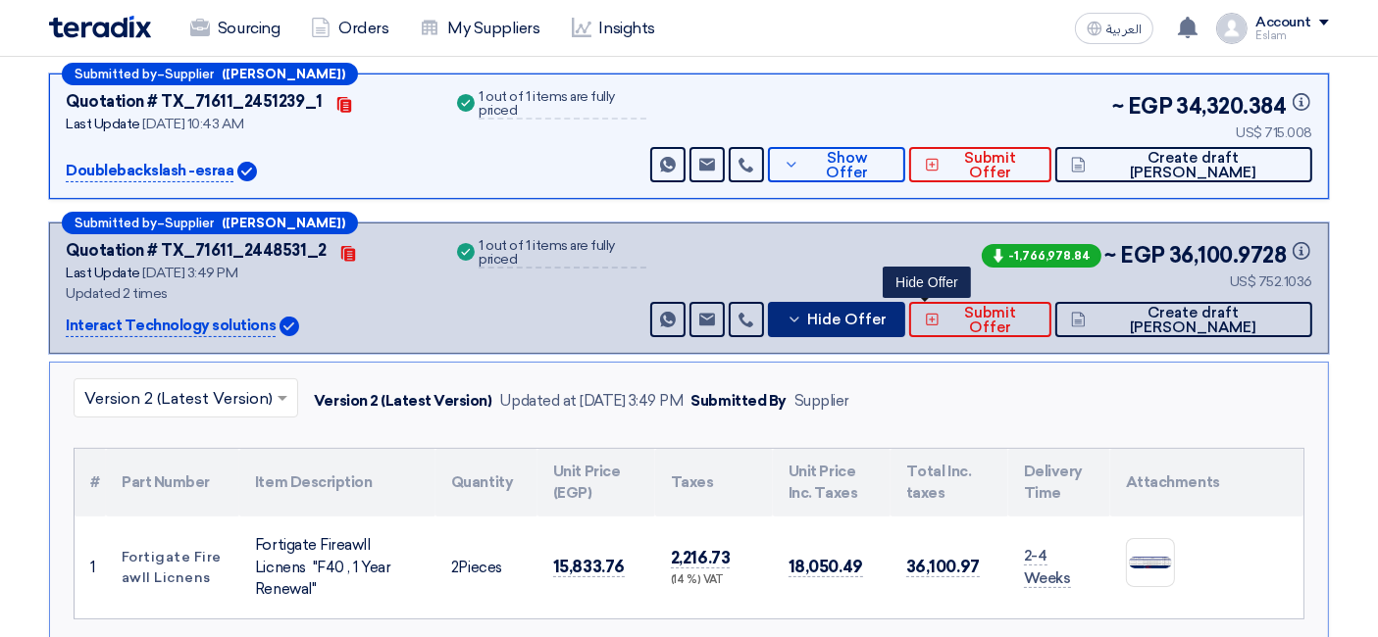
click at [886, 321] on span "Hide Offer" at bounding box center [846, 320] width 79 height 15
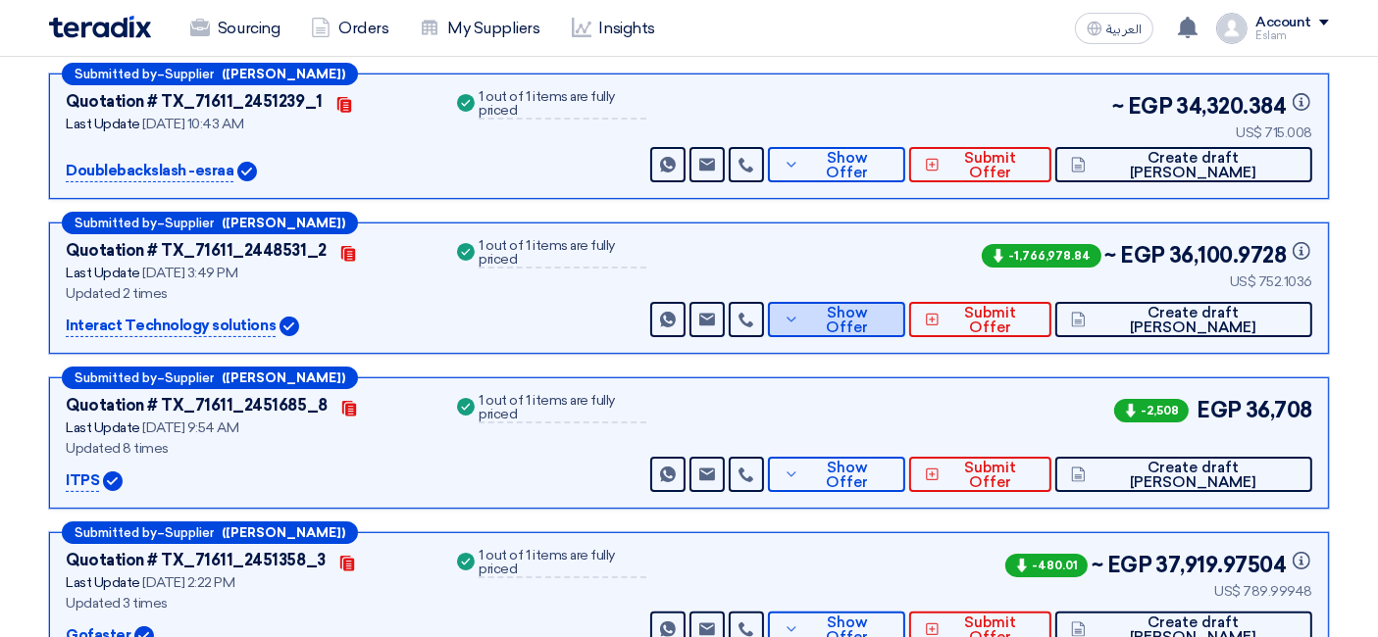
scroll to position [442, 0]
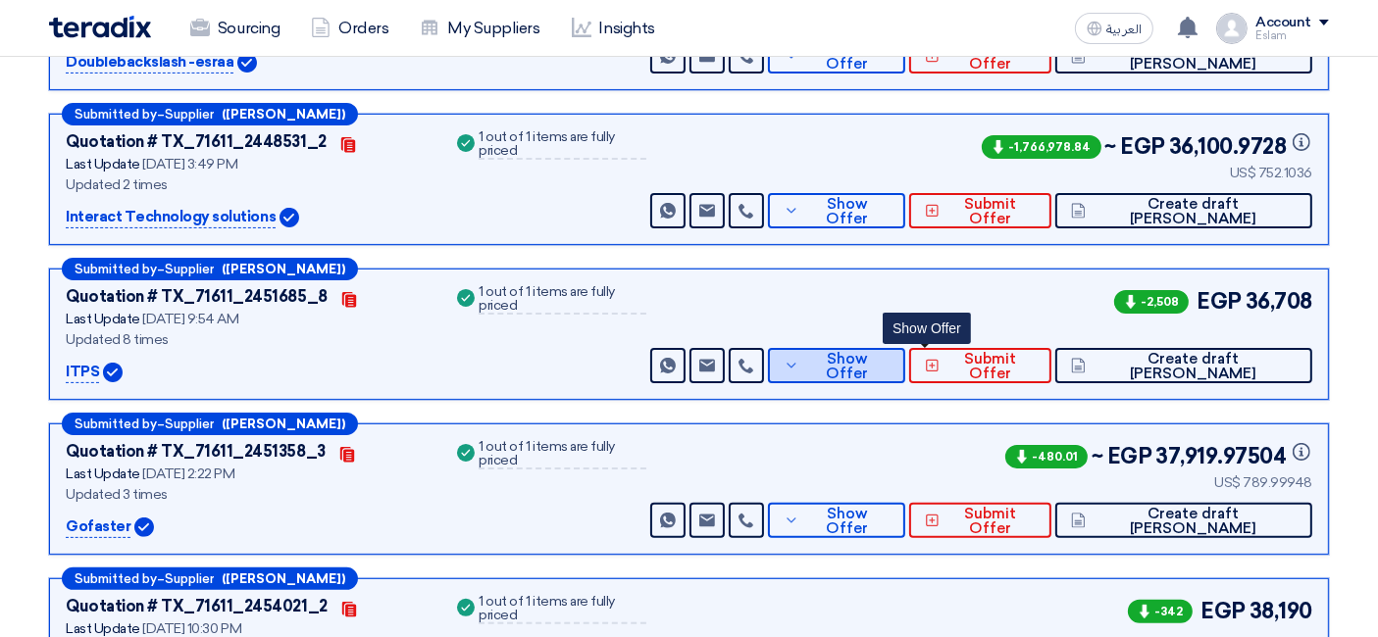
click at [889, 358] on span "Show Offer" at bounding box center [846, 366] width 85 height 29
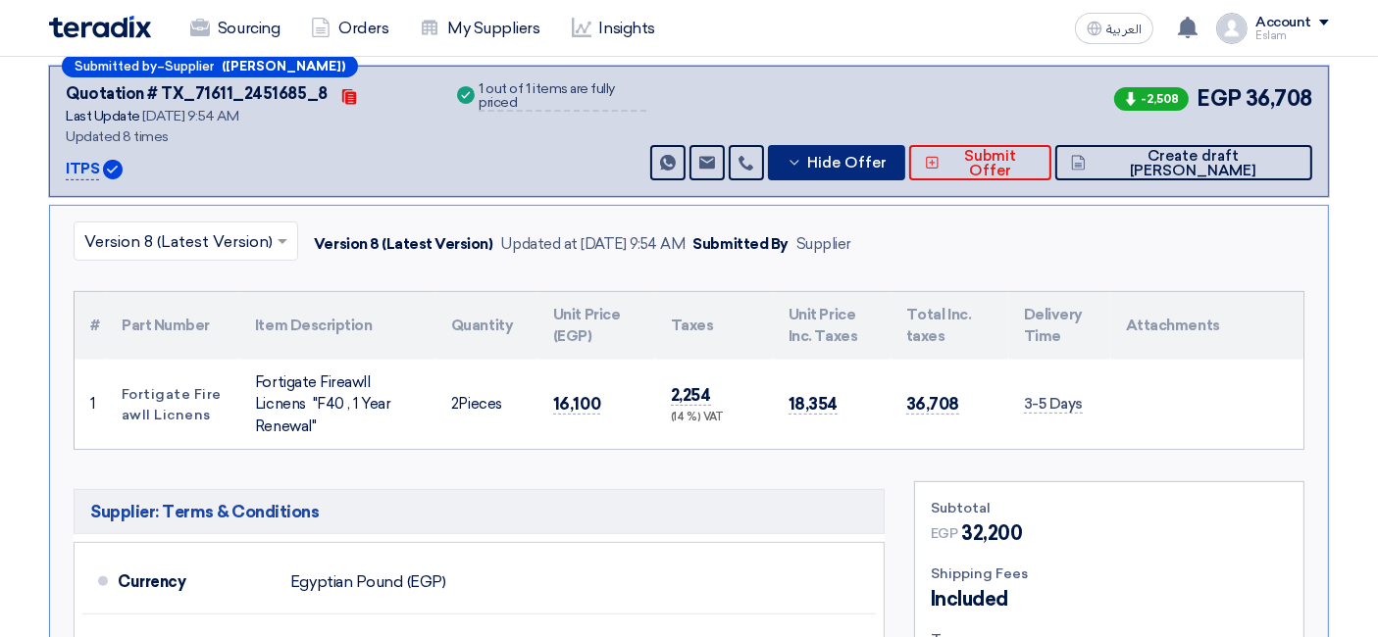
scroll to position [551, 0]
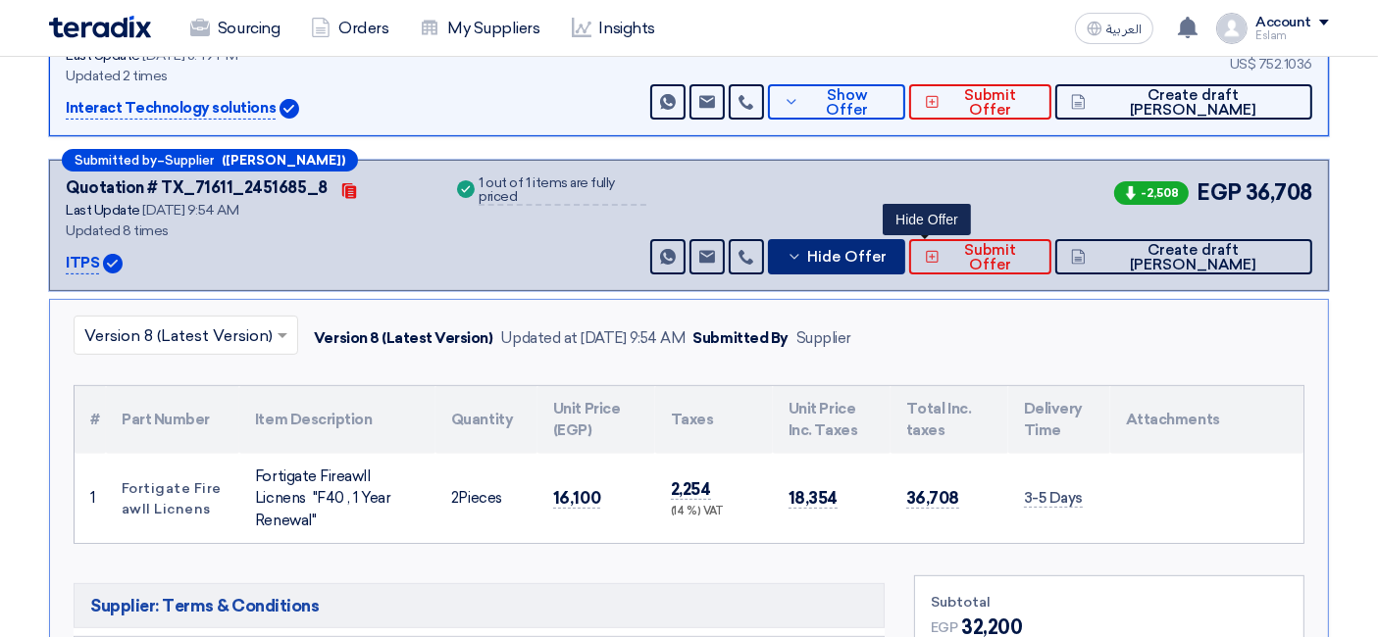
click at [905, 239] on button "Hide Offer" at bounding box center [836, 256] width 137 height 35
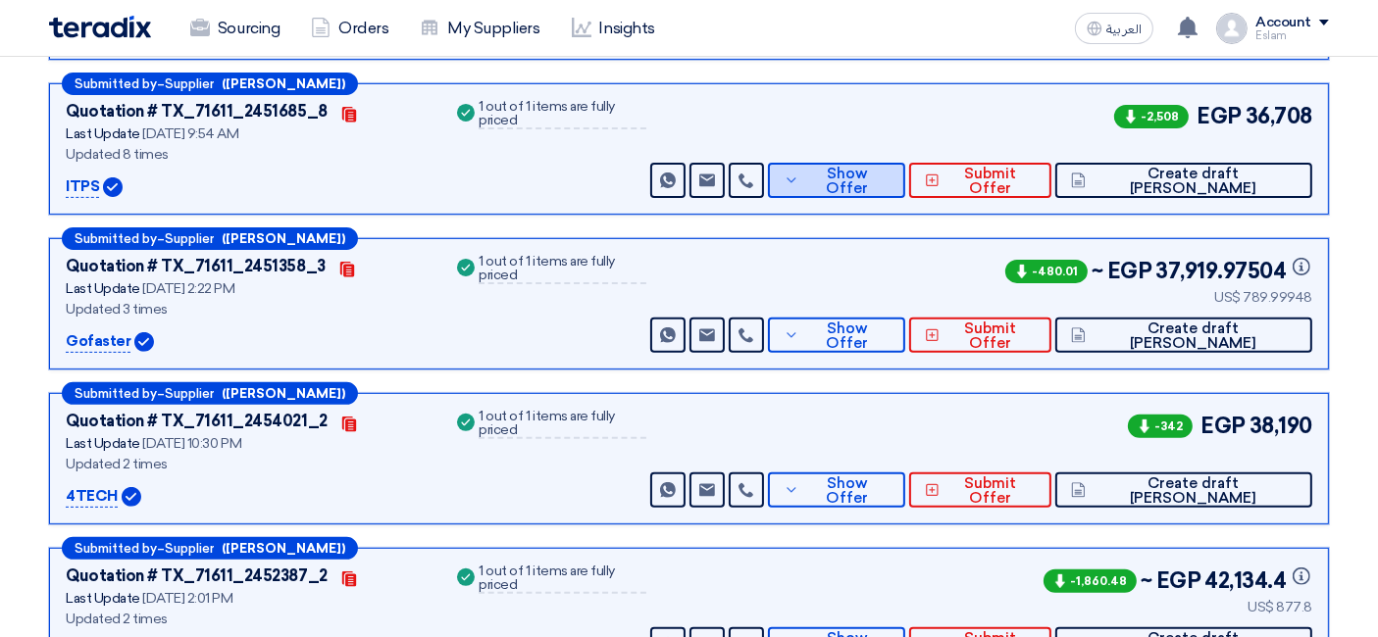
scroll to position [661, 0]
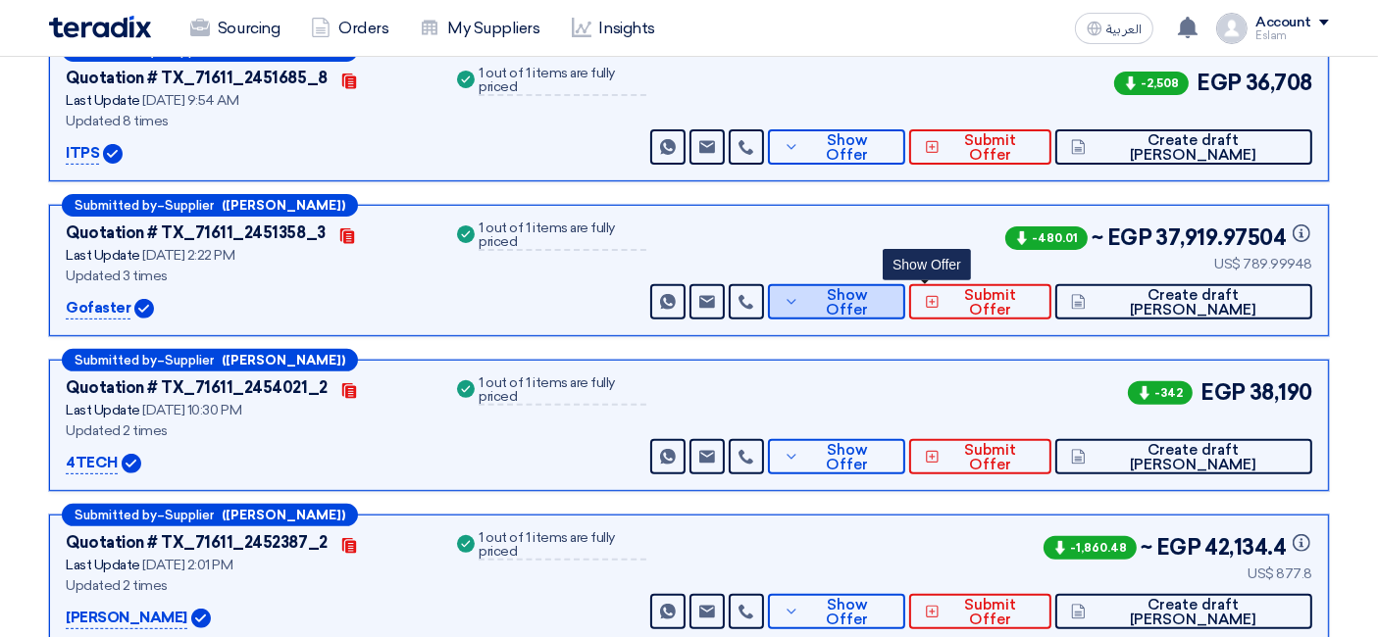
click at [889, 296] on span "Show Offer" at bounding box center [846, 302] width 85 height 29
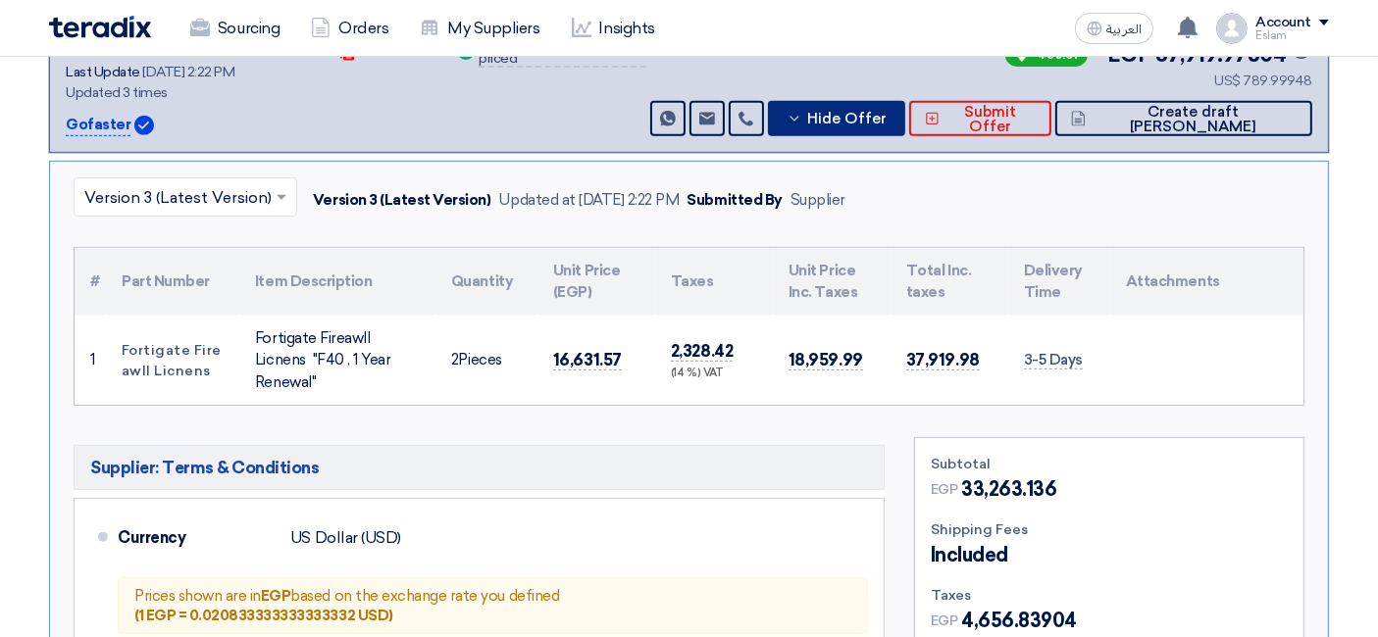
scroll to position [770, 0]
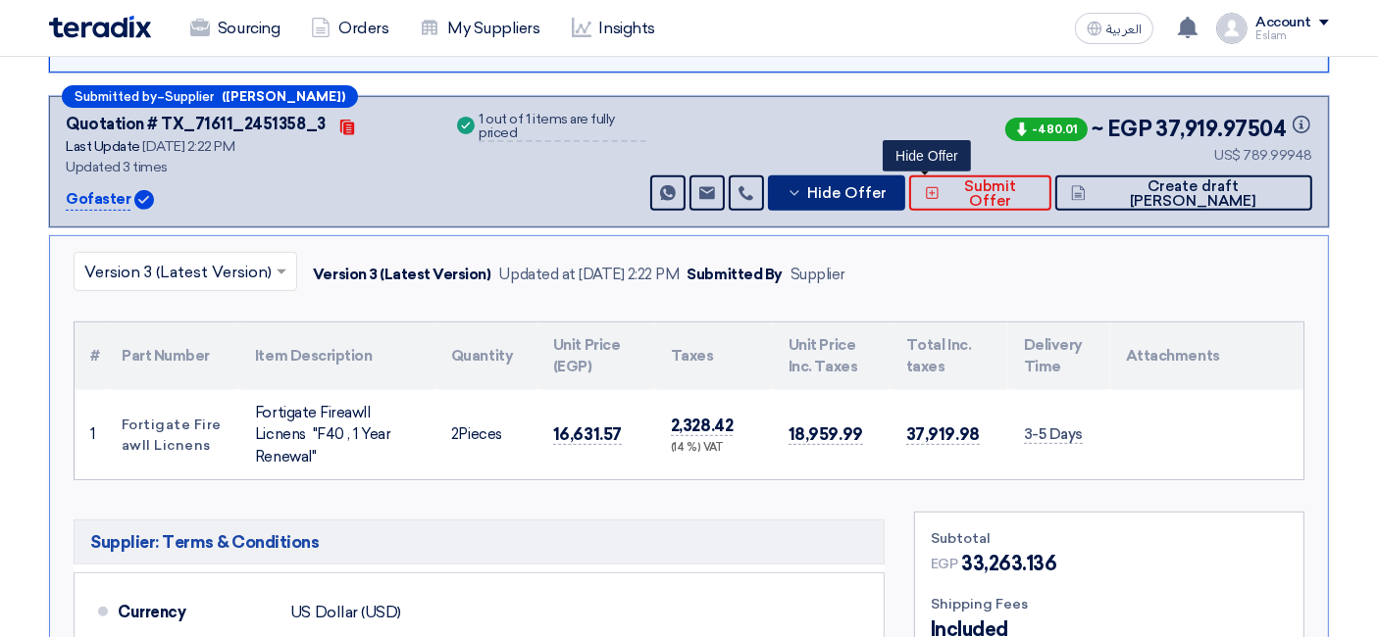
click at [886, 186] on span "Hide Offer" at bounding box center [846, 193] width 79 height 15
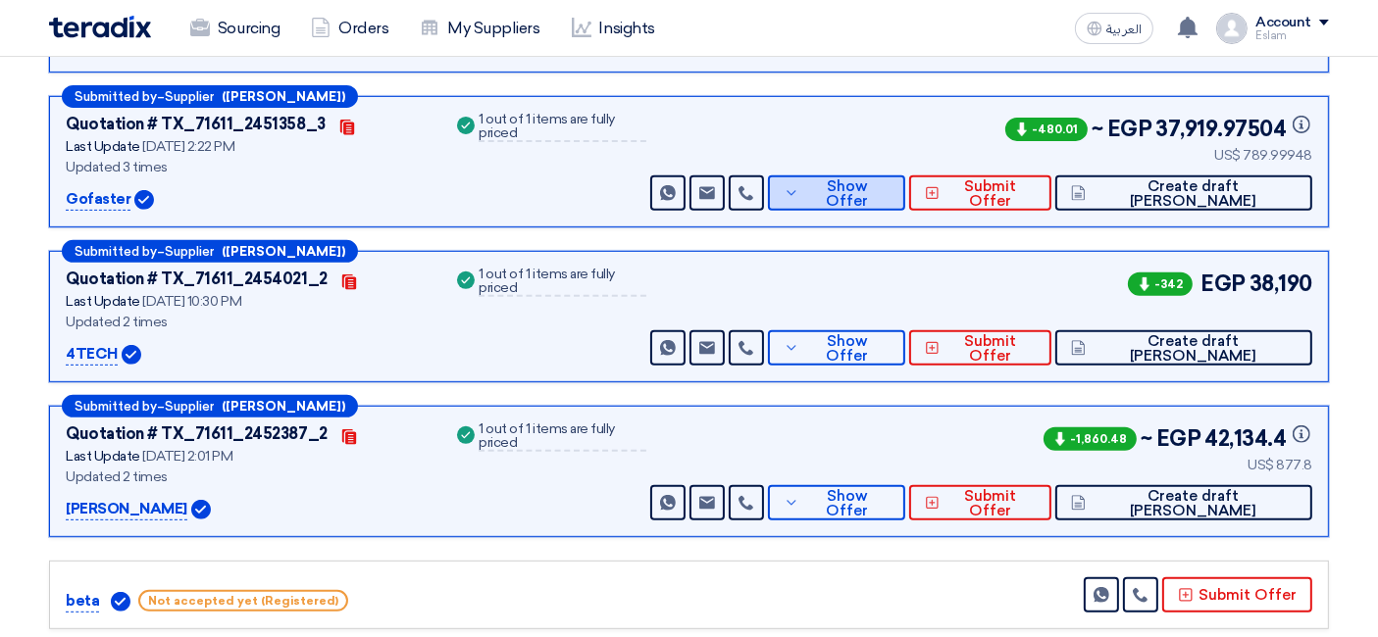
scroll to position [879, 0]
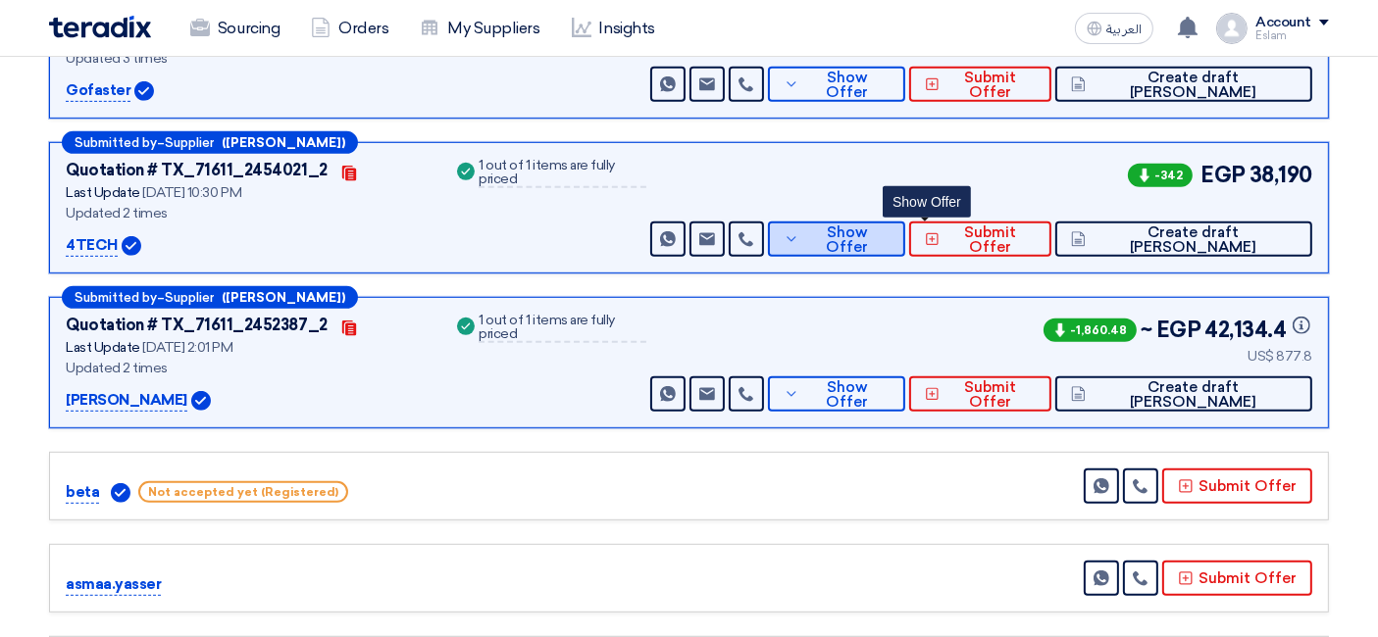
click at [889, 236] on span "Show Offer" at bounding box center [846, 240] width 85 height 29
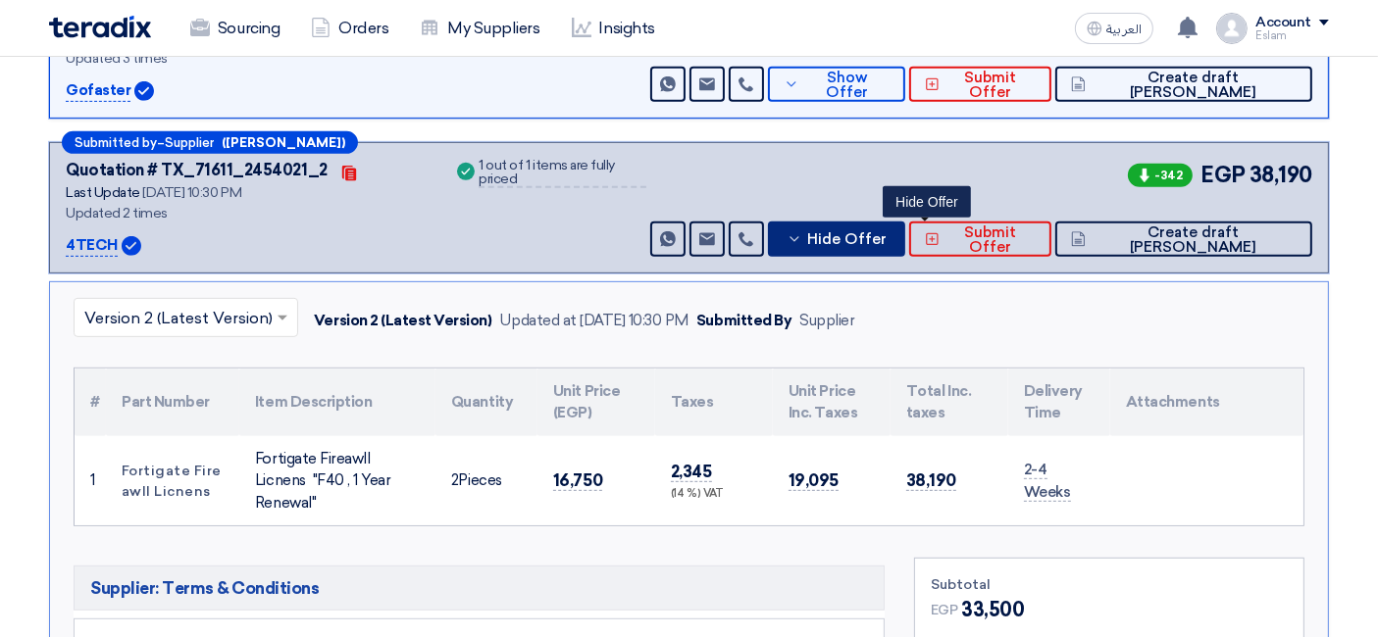
click at [886, 232] on span "Hide Offer" at bounding box center [846, 239] width 79 height 15
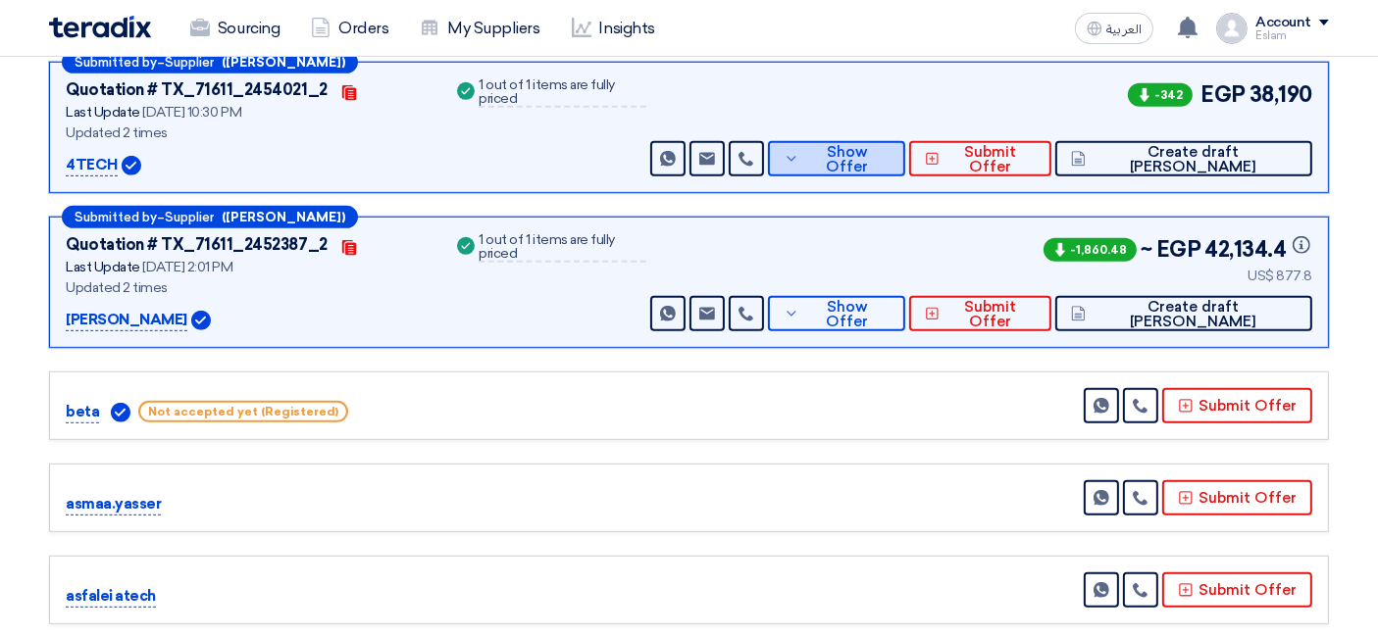
scroll to position [987, 0]
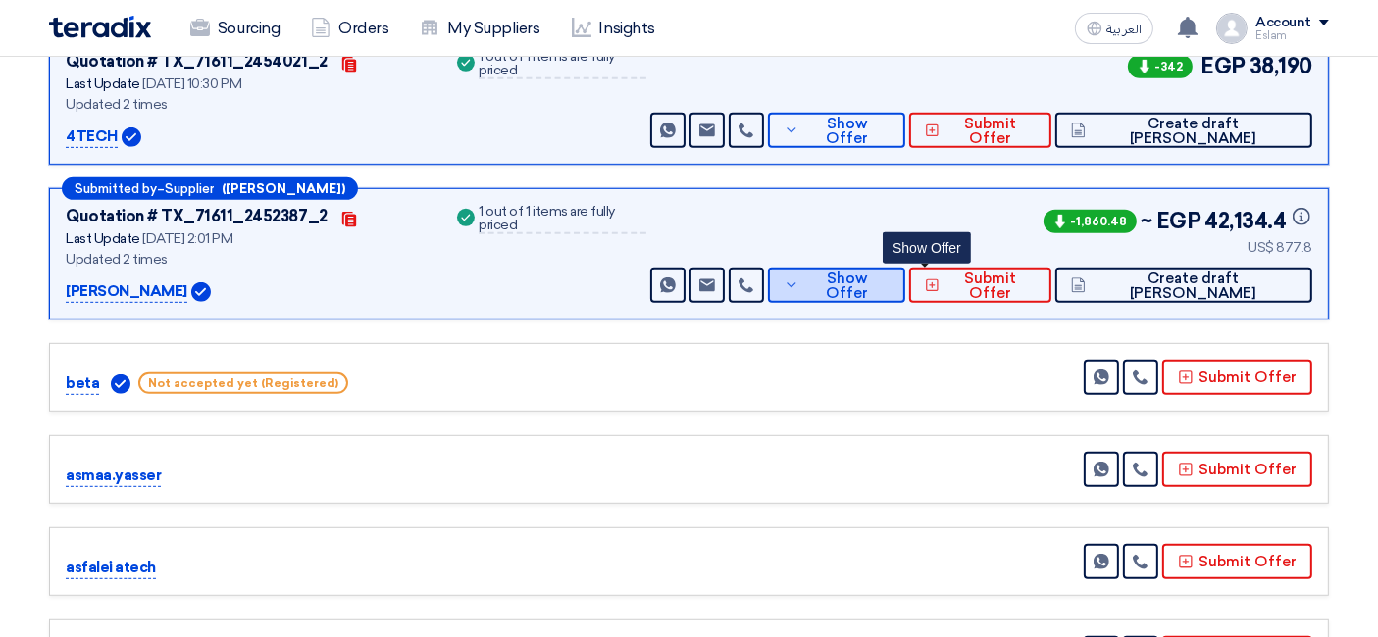
click at [889, 278] on span "Show Offer" at bounding box center [846, 286] width 85 height 29
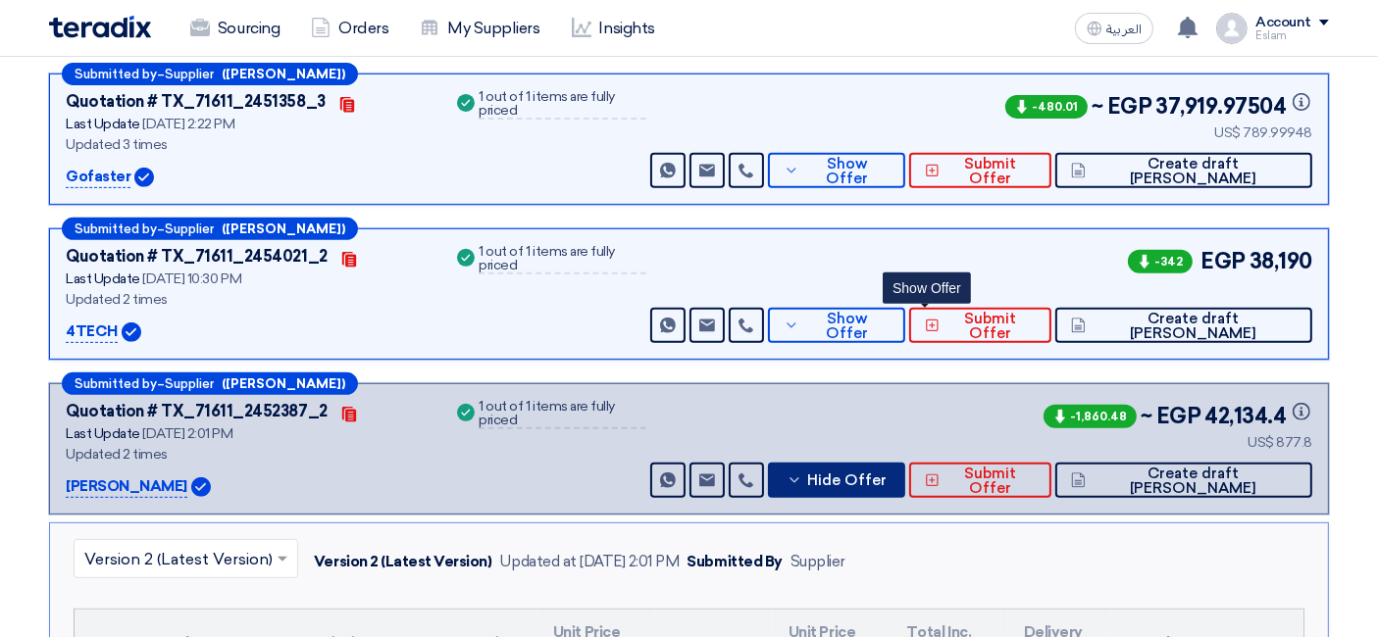
scroll to position [770, 0]
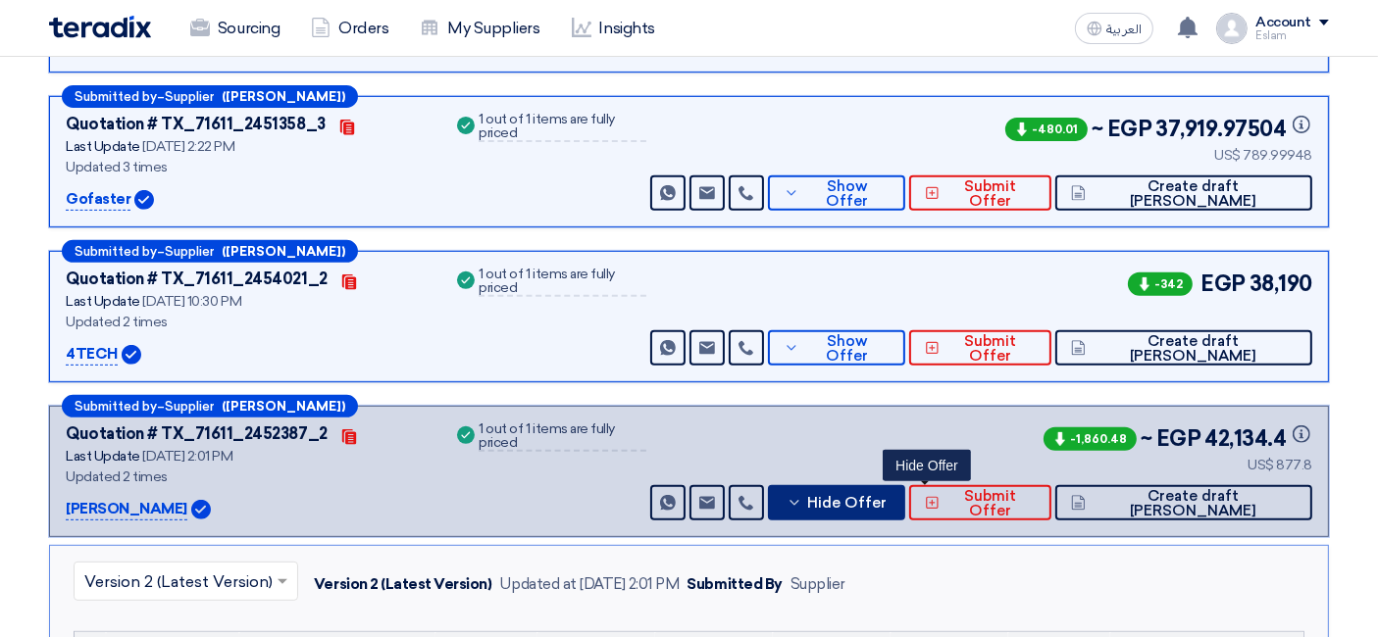
click at [886, 496] on span "Hide Offer" at bounding box center [846, 503] width 79 height 15
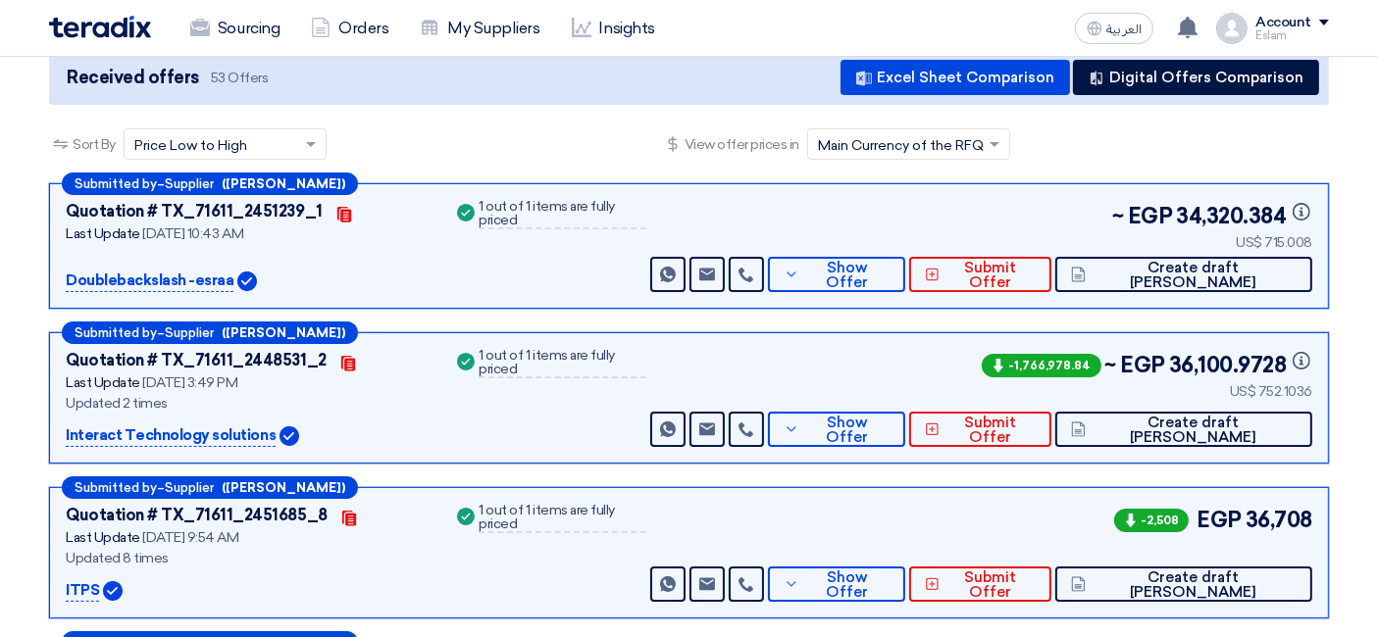
scroll to position [116, 0]
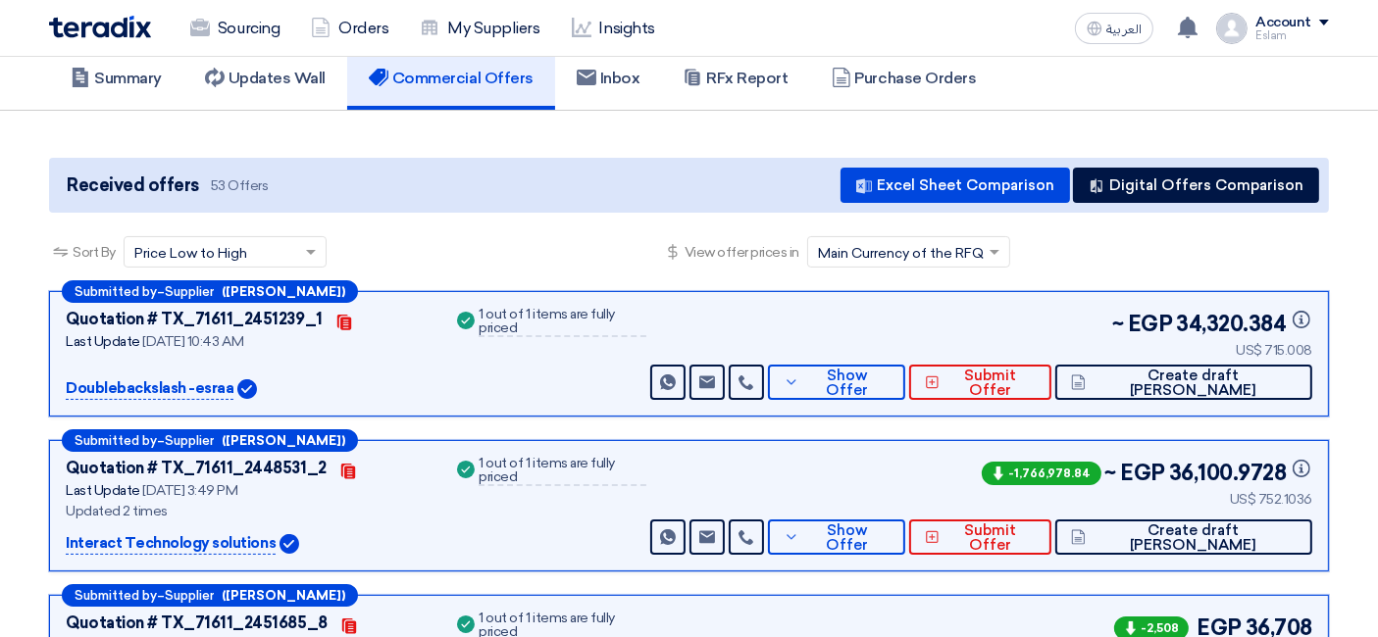
drag, startPoint x: 1267, startPoint y: 347, endPoint x: 1313, endPoint y: 349, distance: 46.1
click at [1239, 349] on div "Submitted by – Supplier (Esraa Tarek) Quotation # TX_71611_2451239_1 Contacts L…" at bounding box center [689, 354] width 1280 height 126
copy div "715.008"
click at [889, 372] on span "Show Offer" at bounding box center [846, 383] width 85 height 29
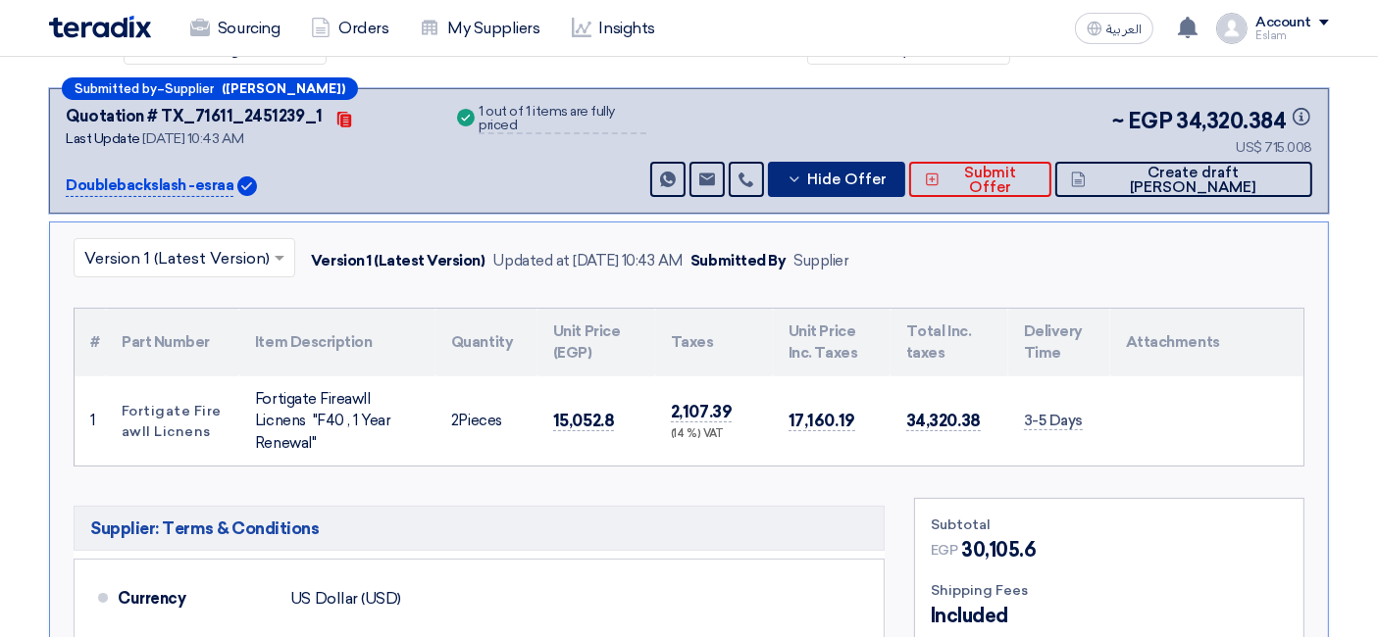
scroll to position [225, 0]
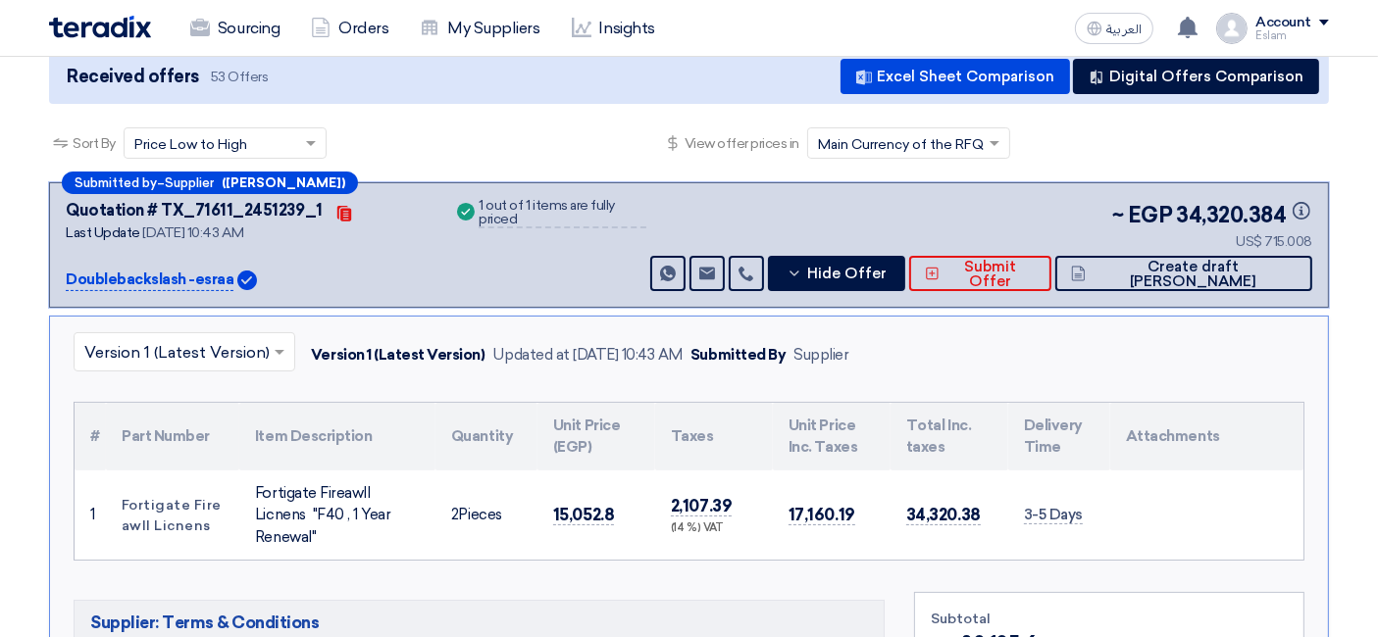
drag, startPoint x: 1262, startPoint y: 234, endPoint x: 1313, endPoint y: 233, distance: 51.0
click at [1239, 233] on div "Submitted by – Supplier (Esraa Tarek) Quotation # TX_71611_2451239_1 Contacts L…" at bounding box center [689, 245] width 1280 height 126
copy div "715.008"
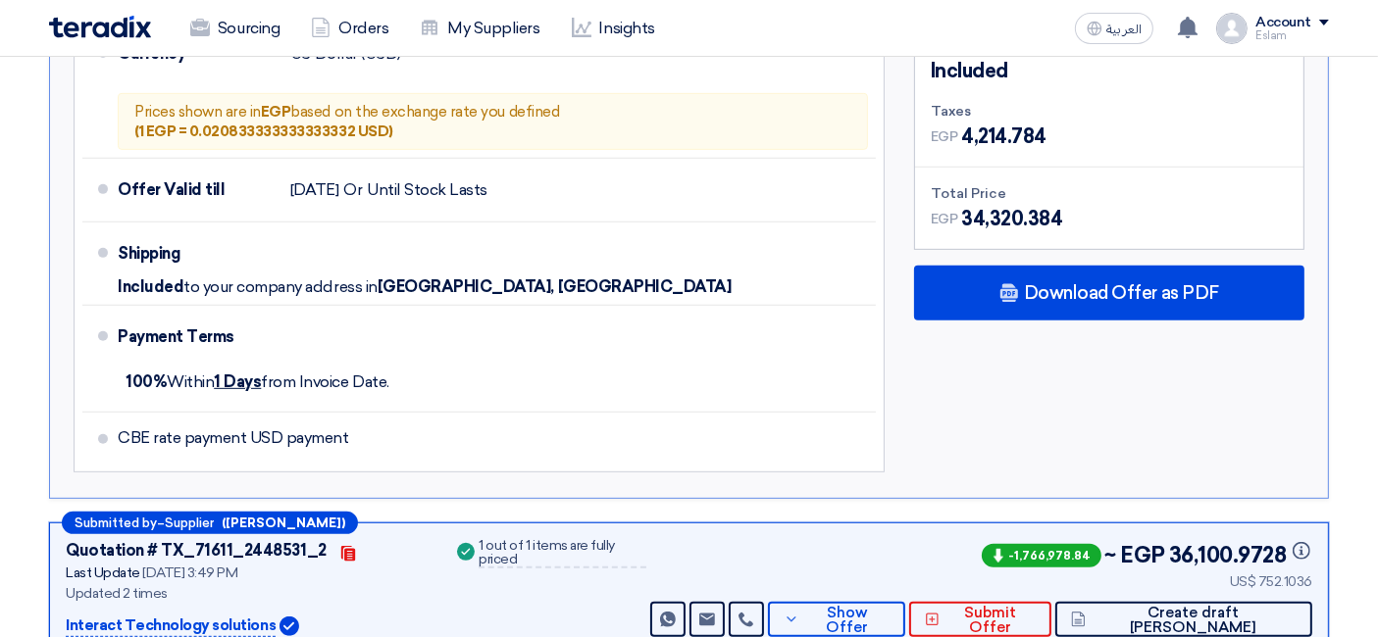
scroll to position [987, 0]
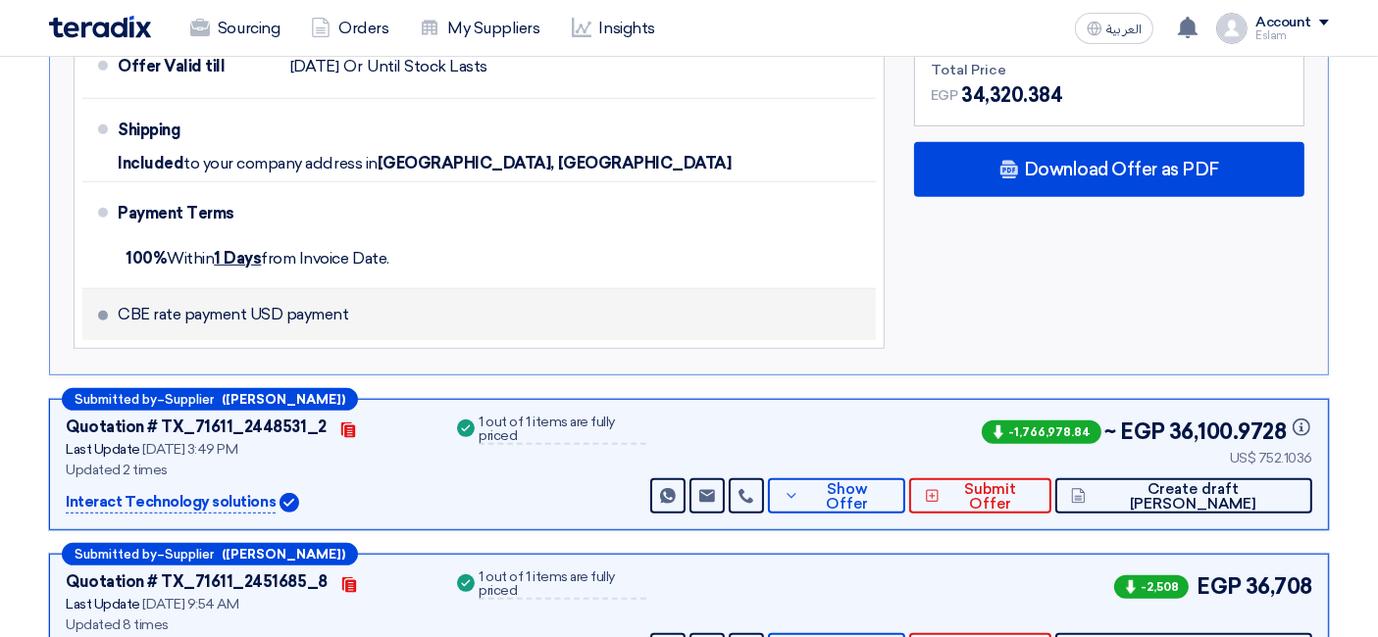
drag, startPoint x: 117, startPoint y: 306, endPoint x: 340, endPoint y: 307, distance: 223.6
click at [340, 307] on span "CBE rate payment USD payment" at bounding box center [233, 315] width 231 height 20
click at [361, 312] on li "CBE rate payment USD payment" at bounding box center [478, 314] width 793 height 51
drag, startPoint x: 355, startPoint y: 311, endPoint x: 120, endPoint y: 312, distance: 235.3
click at [120, 312] on li "CBE rate payment USD payment" at bounding box center [478, 314] width 793 height 51
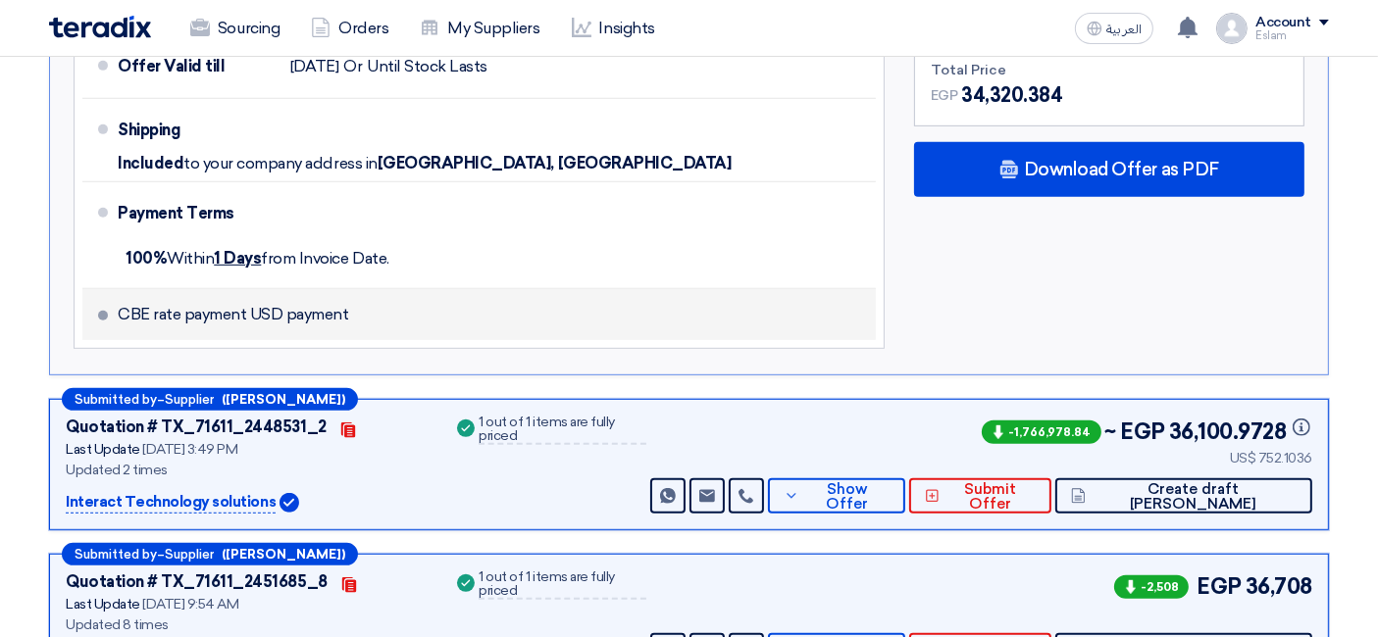
copy span "CBE rate payment USD payment"
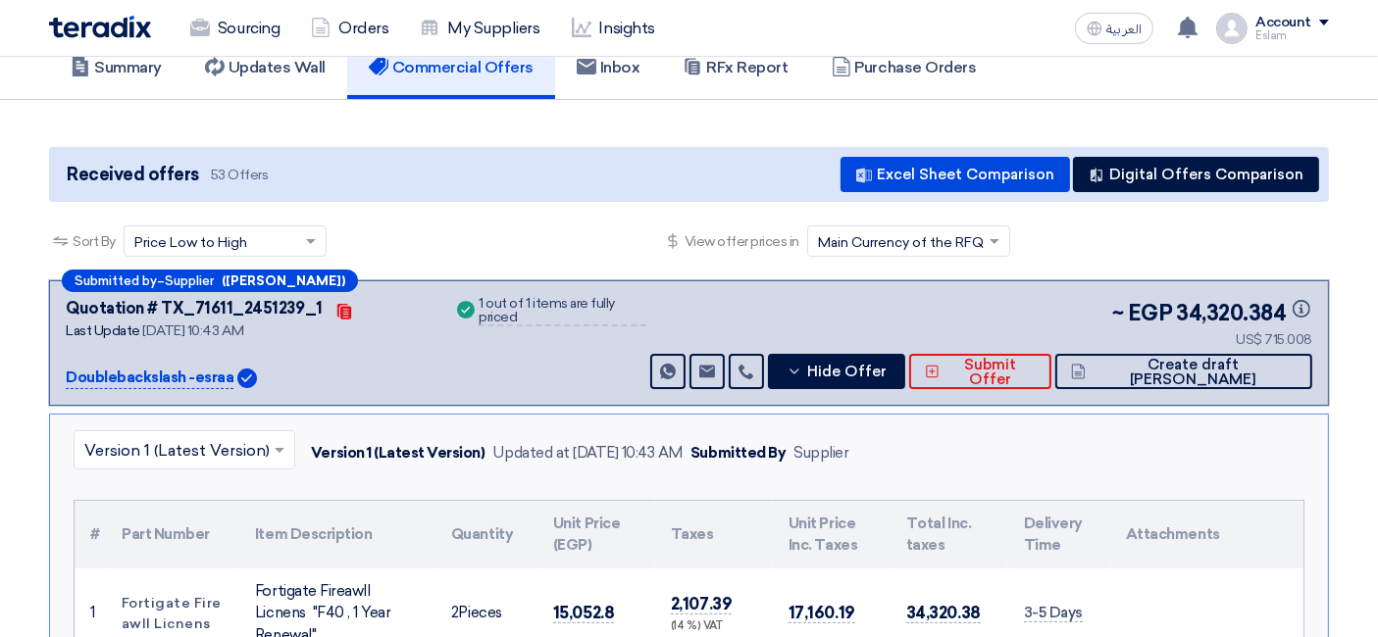
scroll to position [116, 0]
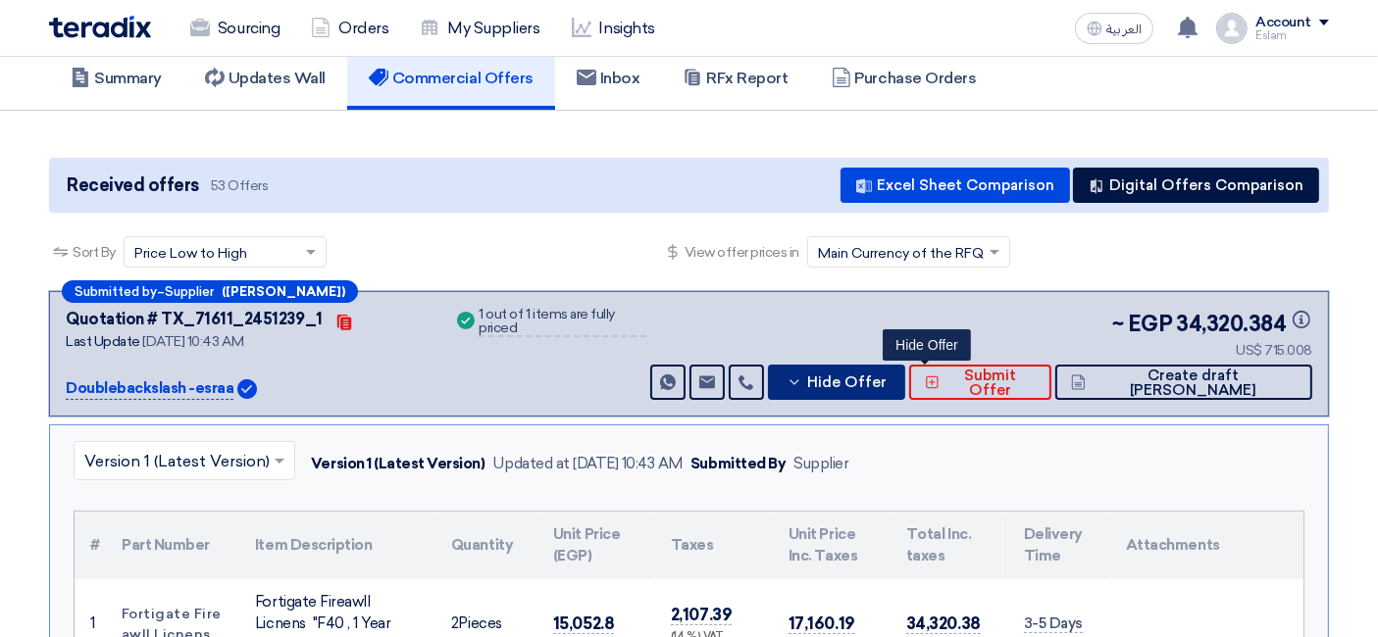
click at [905, 368] on button "Hide Offer" at bounding box center [836, 382] width 137 height 35
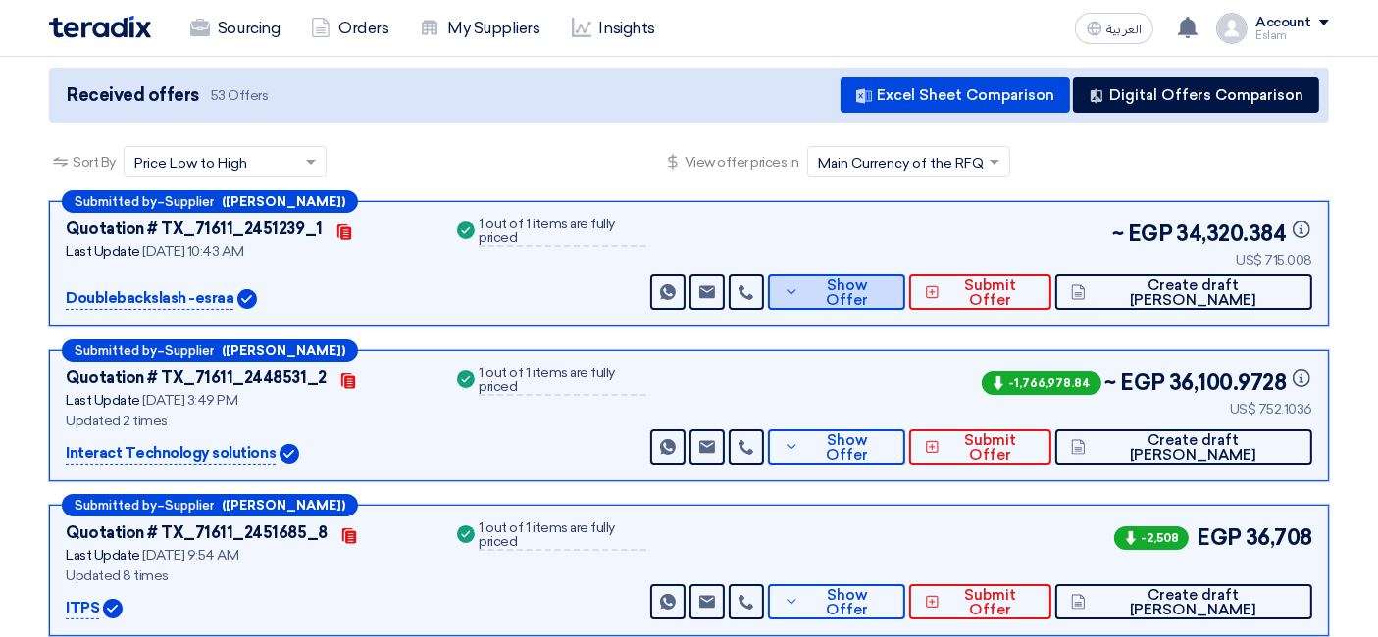
scroll to position [225, 0]
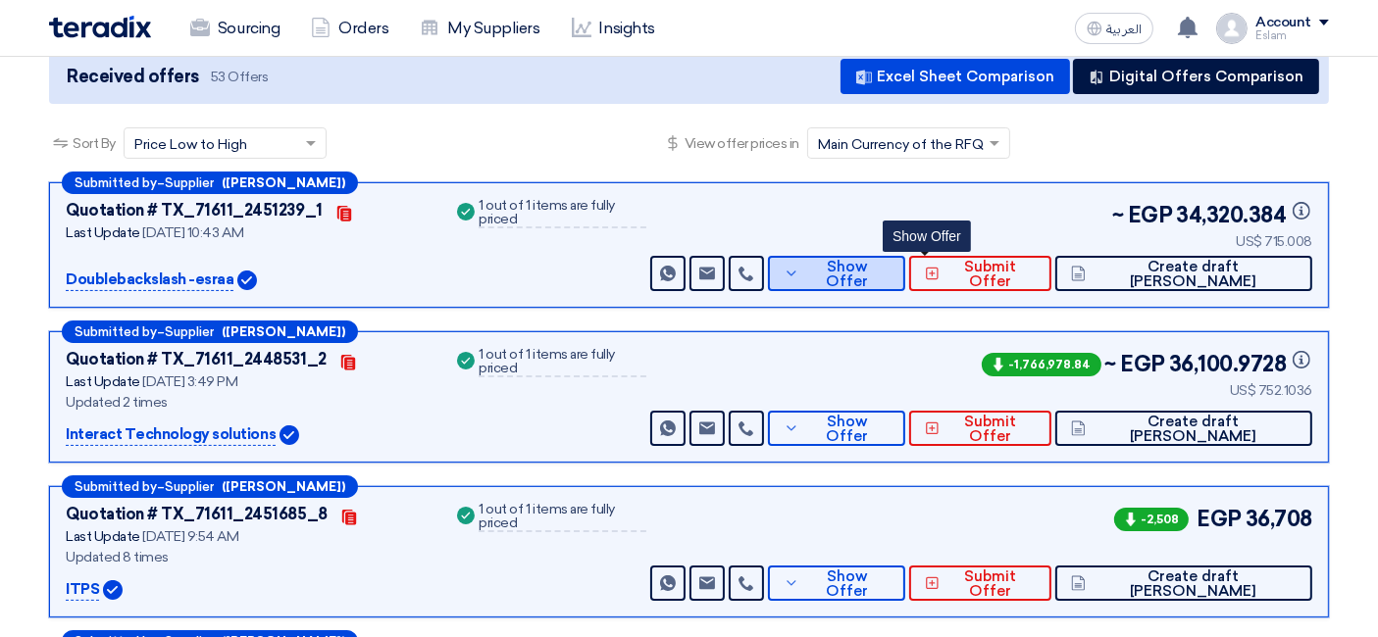
click at [889, 265] on span "Show Offer" at bounding box center [846, 274] width 85 height 29
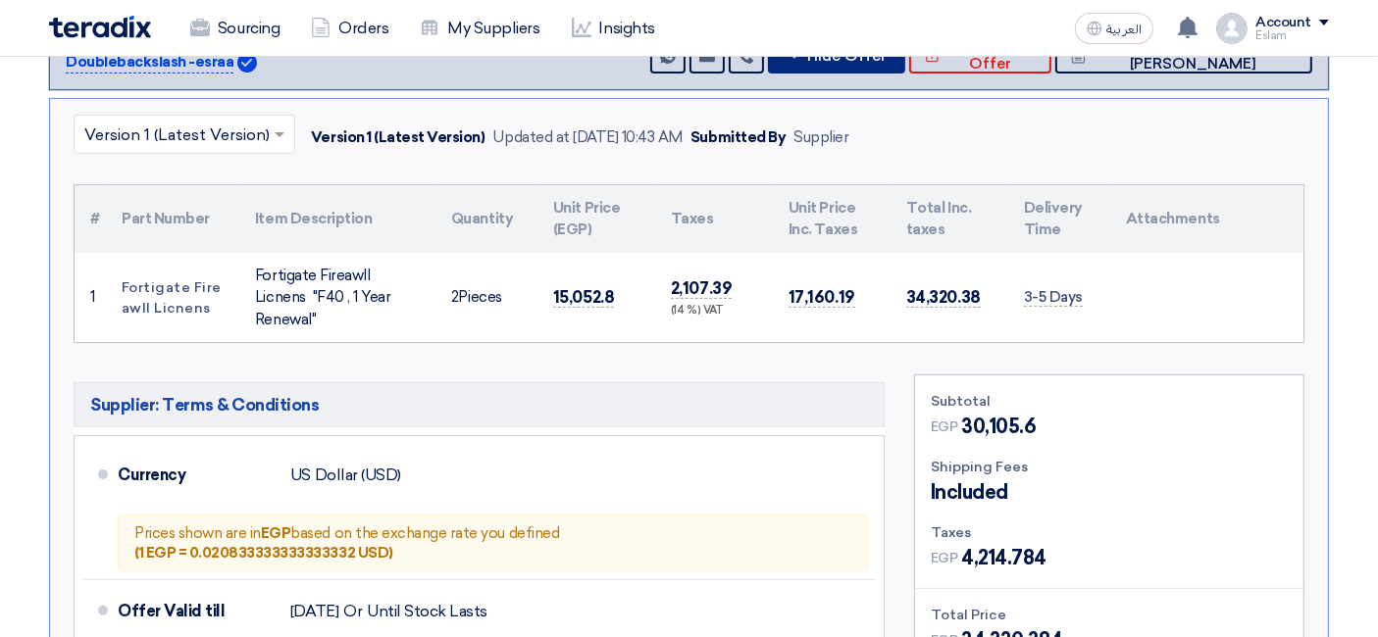
scroll to position [442, 0]
drag, startPoint x: 1023, startPoint y: 287, endPoint x: 1081, endPoint y: 293, distance: 59.1
click at [1081, 293] on td "3-5 Days" at bounding box center [1059, 298] width 102 height 90
copy span "3-5 Days"
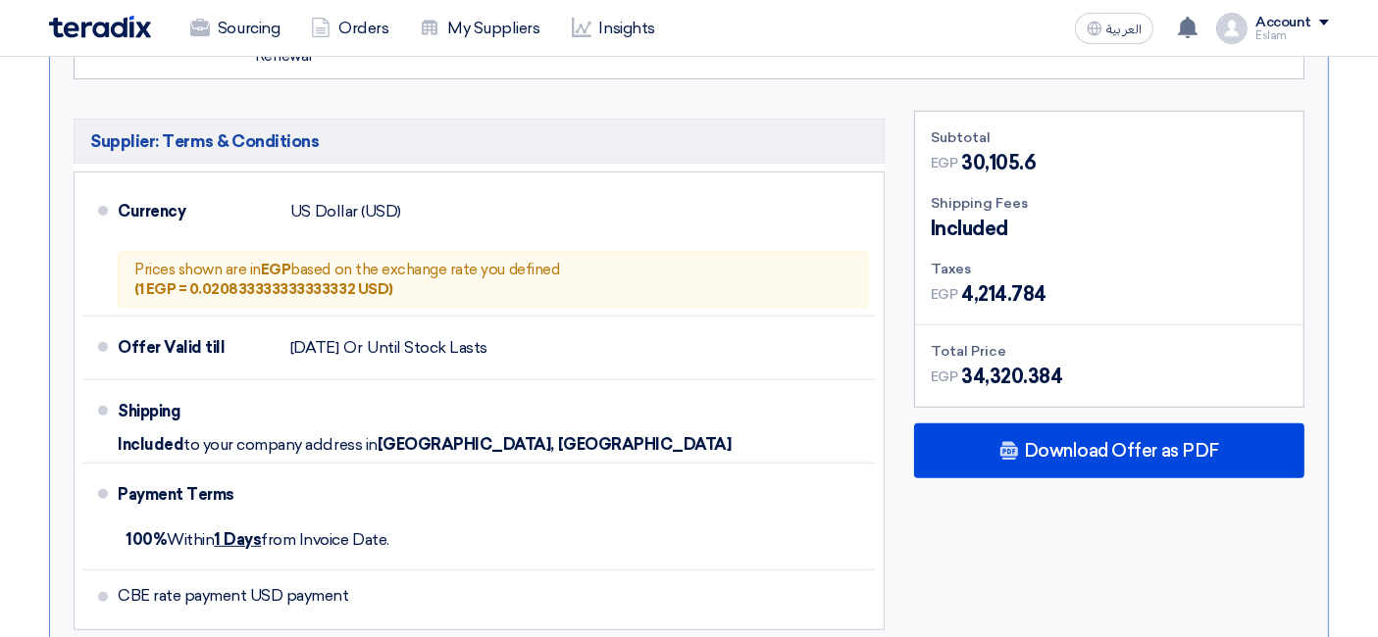
scroll to position [879, 0]
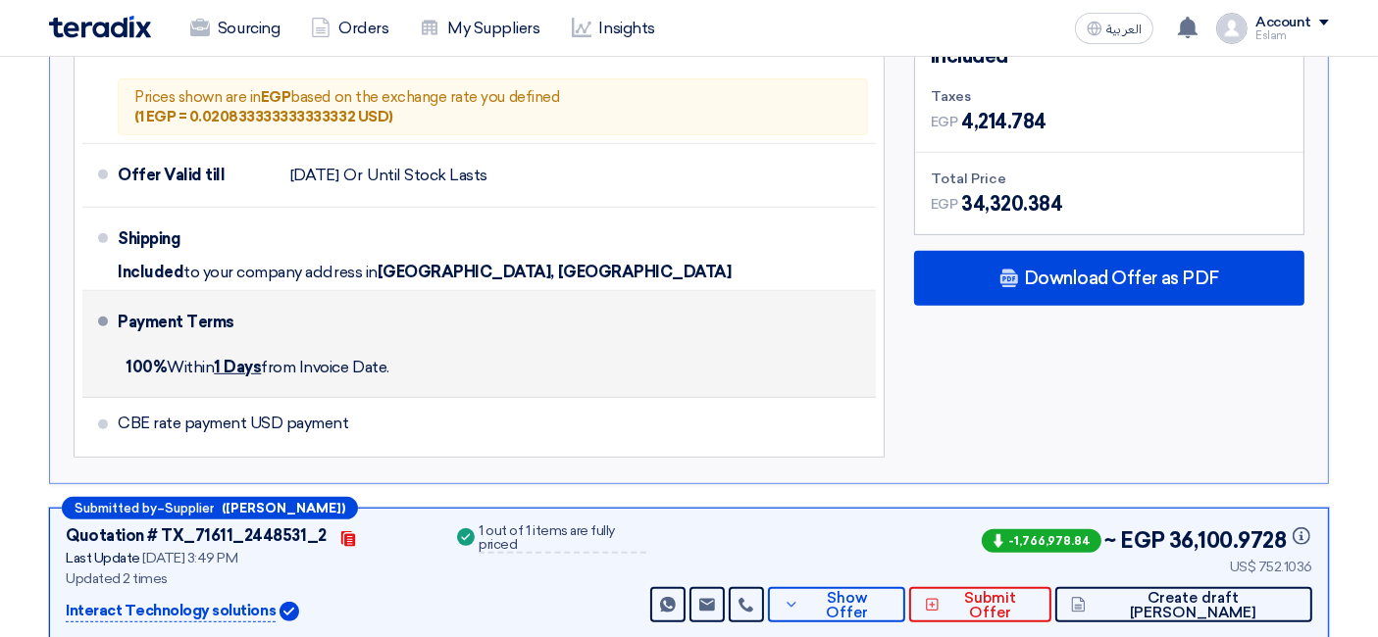
drag, startPoint x: 126, startPoint y: 362, endPoint x: 394, endPoint y: 368, distance: 268.7
click at [394, 368] on div "100% [DATE] from Invoice Date." at bounding box center [493, 367] width 750 height 43
copy span "100% [DATE] from Invoice Date."
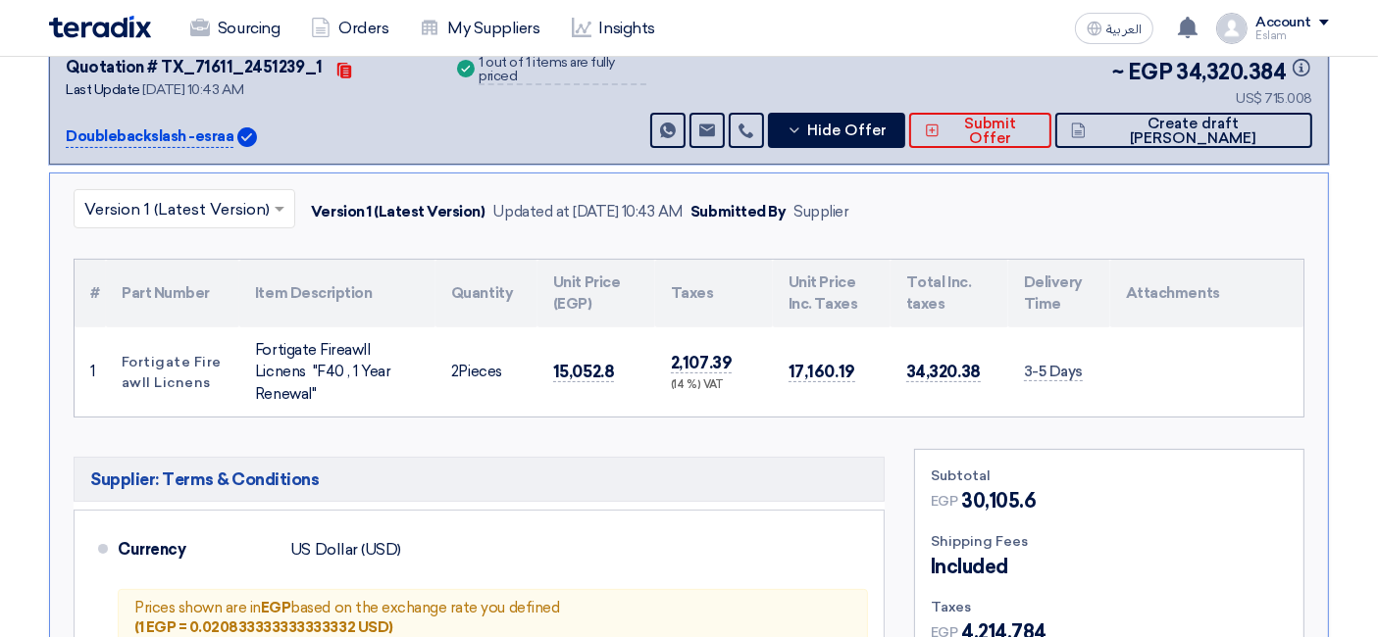
scroll to position [333, 0]
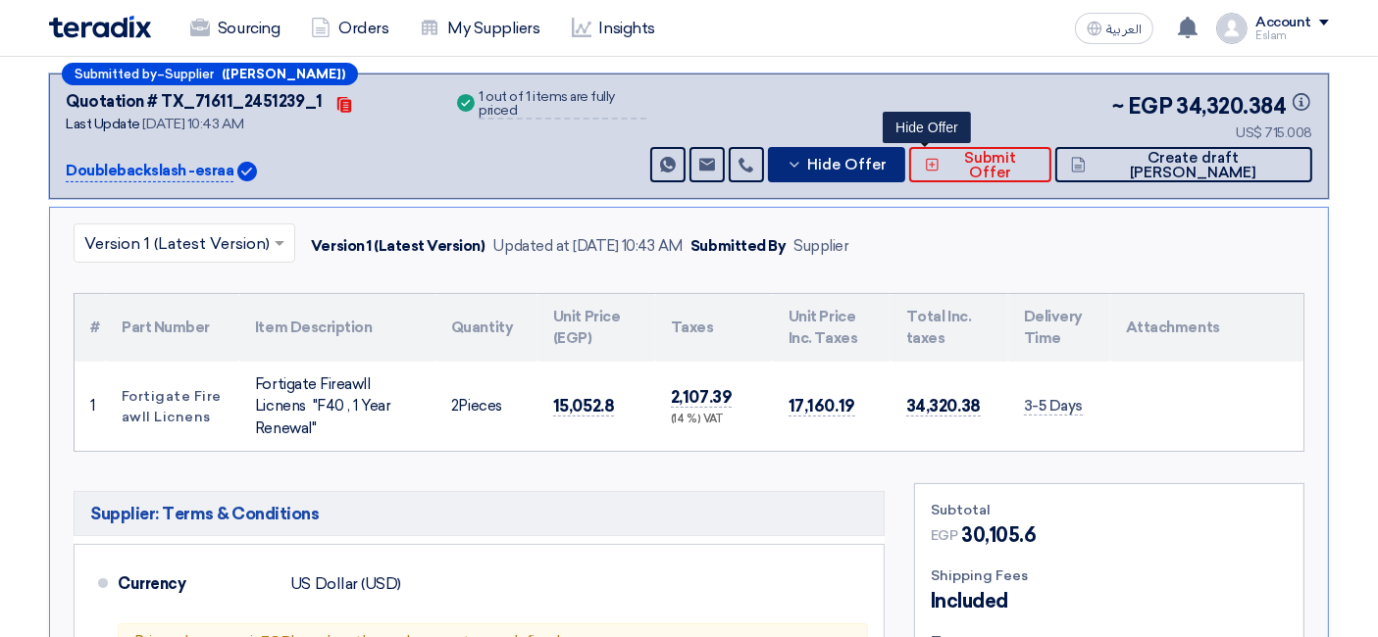
click at [905, 166] on button "Hide Offer" at bounding box center [836, 164] width 137 height 35
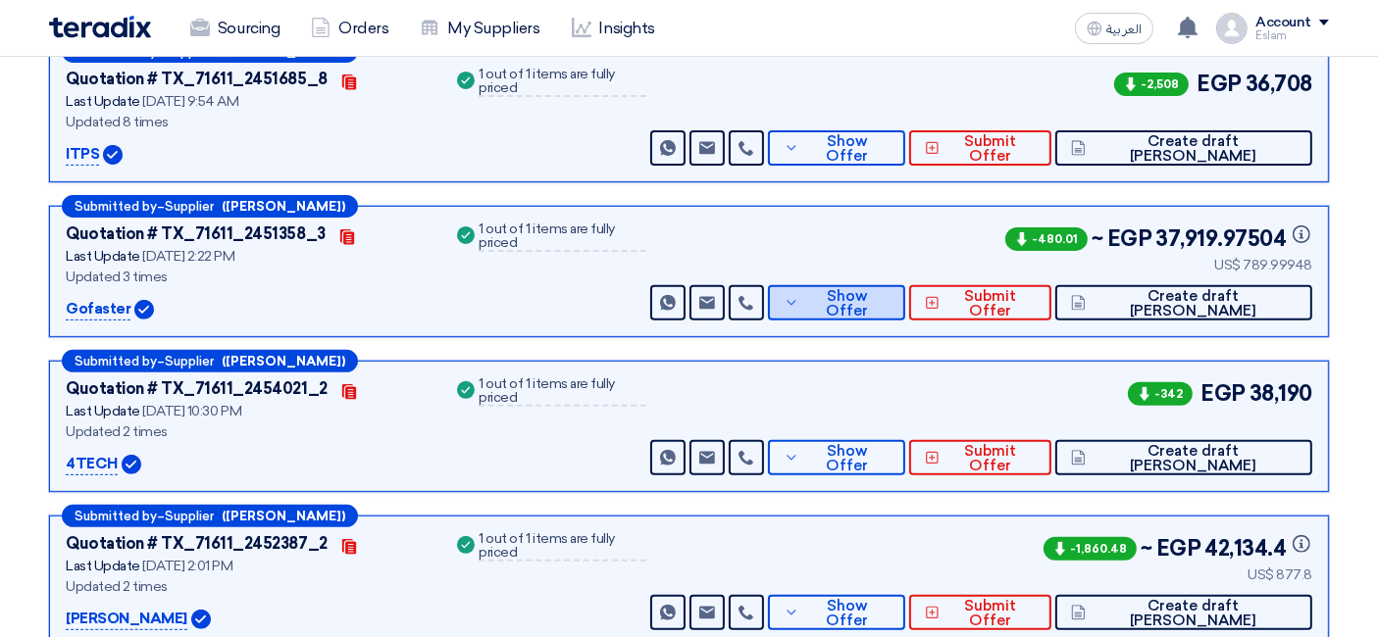
scroll to position [661, 0]
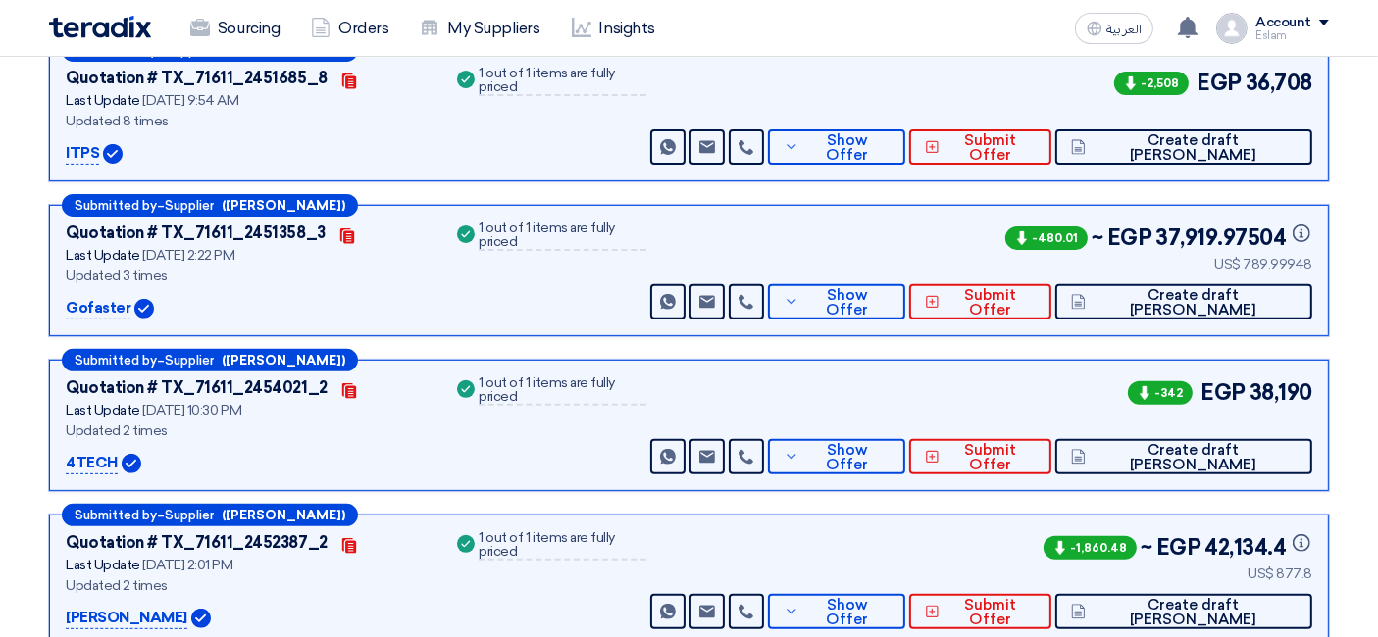
drag, startPoint x: 1251, startPoint y: 261, endPoint x: 1316, endPoint y: 262, distance: 64.7
click at [1239, 262] on div "Submitted by – Supplier ([PERSON_NAME]) Quotation # TX_71611_2451358_3 Contacts…" at bounding box center [689, 270] width 1280 height 131
copy div "789.99948"
click at [889, 303] on span "Show Offer" at bounding box center [846, 302] width 85 height 29
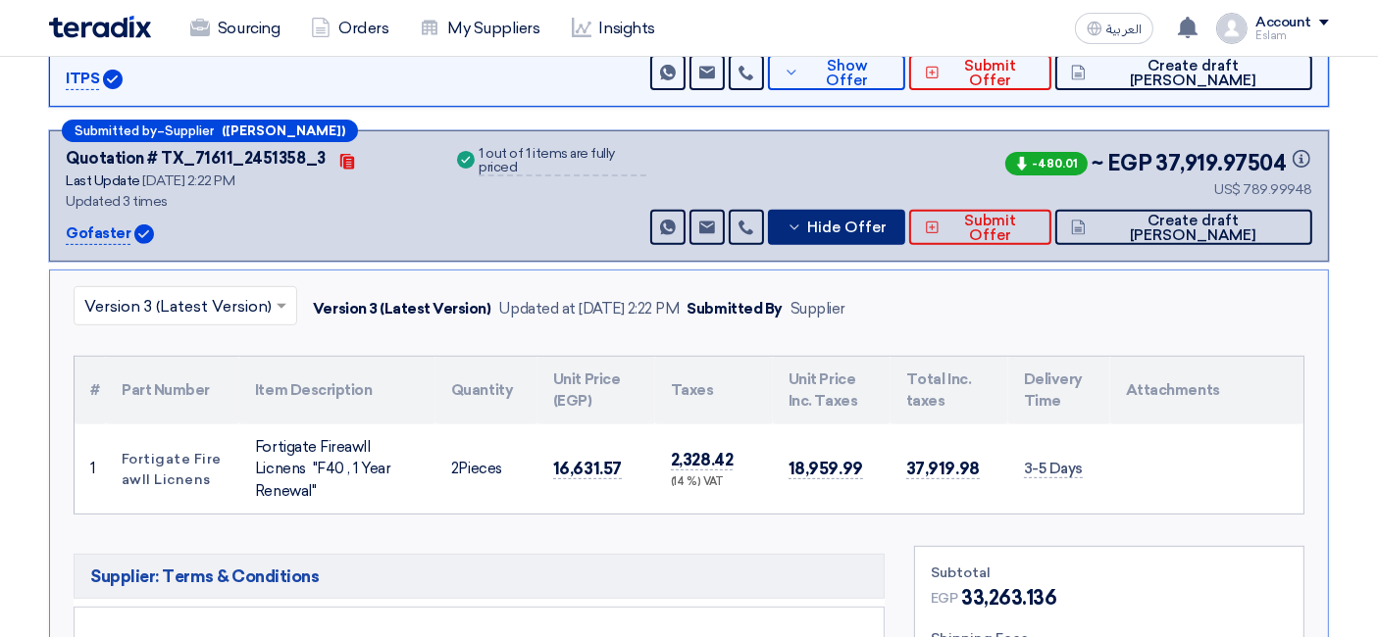
scroll to position [770, 0]
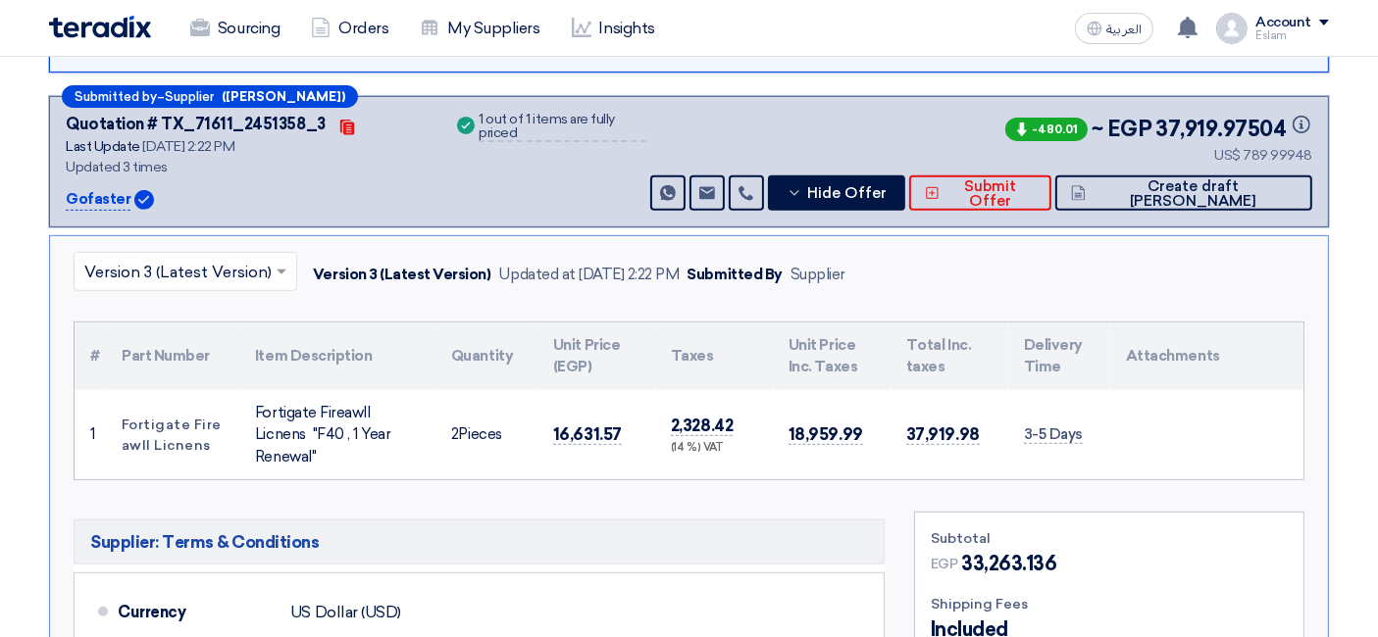
drag, startPoint x: 1025, startPoint y: 426, endPoint x: 1083, endPoint y: 429, distance: 59.0
click at [1083, 429] on td "3-5 Days" at bounding box center [1059, 435] width 102 height 90
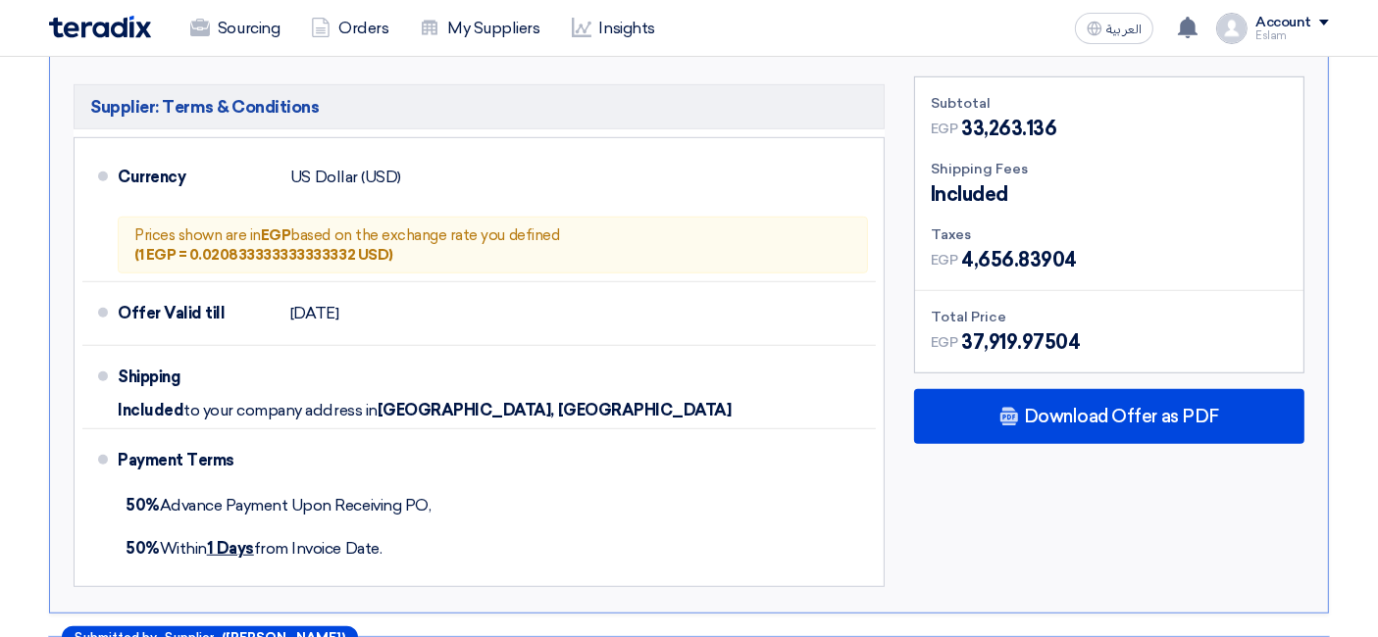
scroll to position [1314, 0]
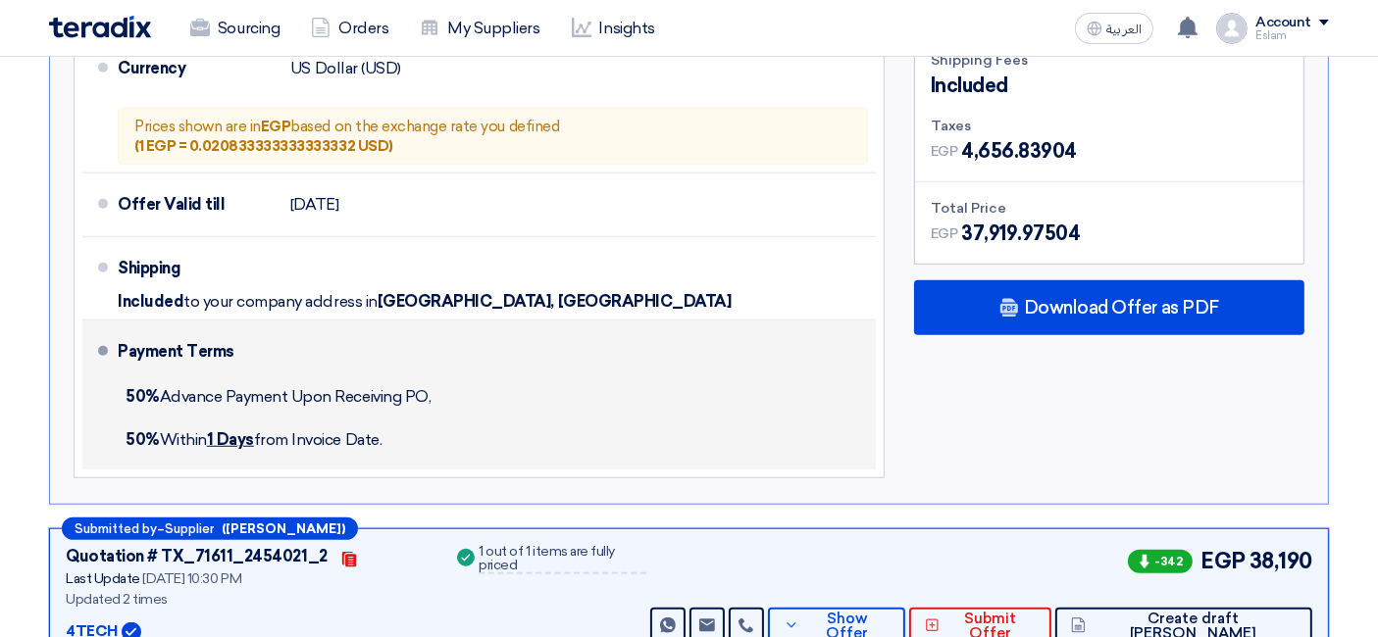
drag, startPoint x: 124, startPoint y: 385, endPoint x: 394, endPoint y: 438, distance: 275.7
click at [394, 438] on div "Payment Terms 50% Advance Payment Upon Receiving PO, 50% [DATE] from Invoice Da…" at bounding box center [493, 394] width 750 height 133
copy div "50% Advance Payment Upon Receiving PO, 50% [DATE] from Invoice Date."
click at [394, 438] on div "50% [DATE] from Invoice Date." at bounding box center [493, 440] width 750 height 43
drag, startPoint x: 124, startPoint y: 382, endPoint x: 134, endPoint y: 389, distance: 12.8
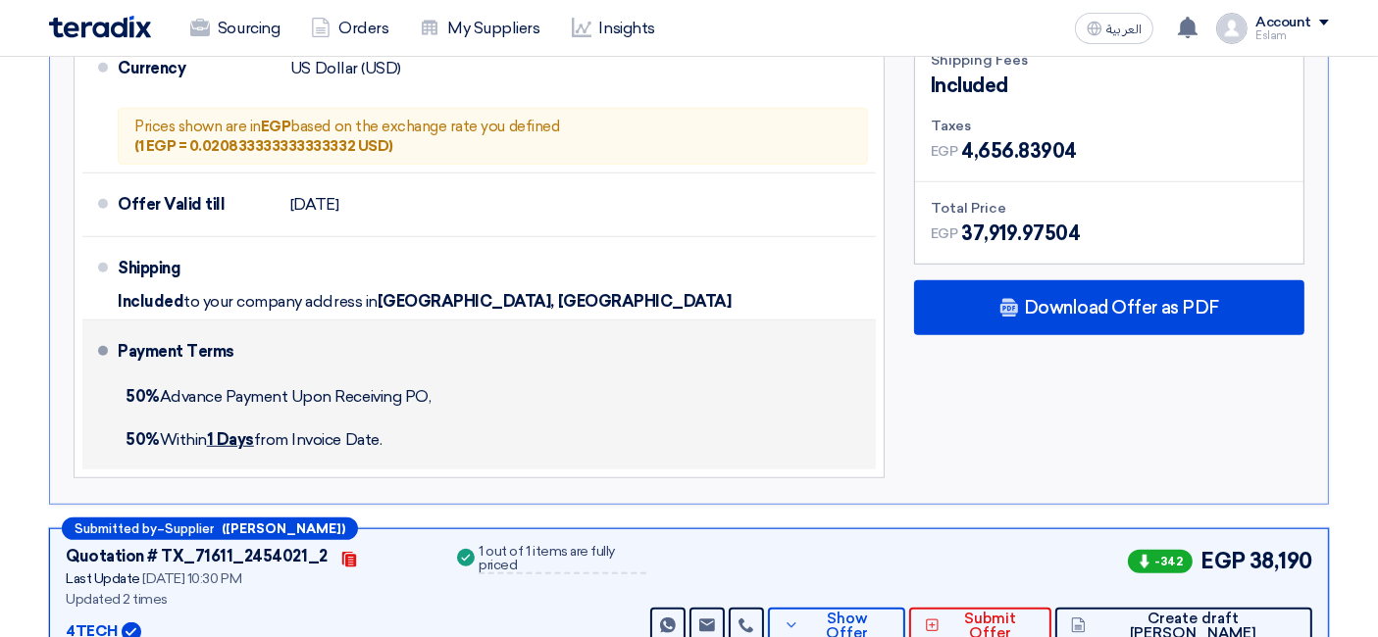
click at [125, 382] on div "50% Advance Payment Upon Receiving PO," at bounding box center [493, 397] width 750 height 43
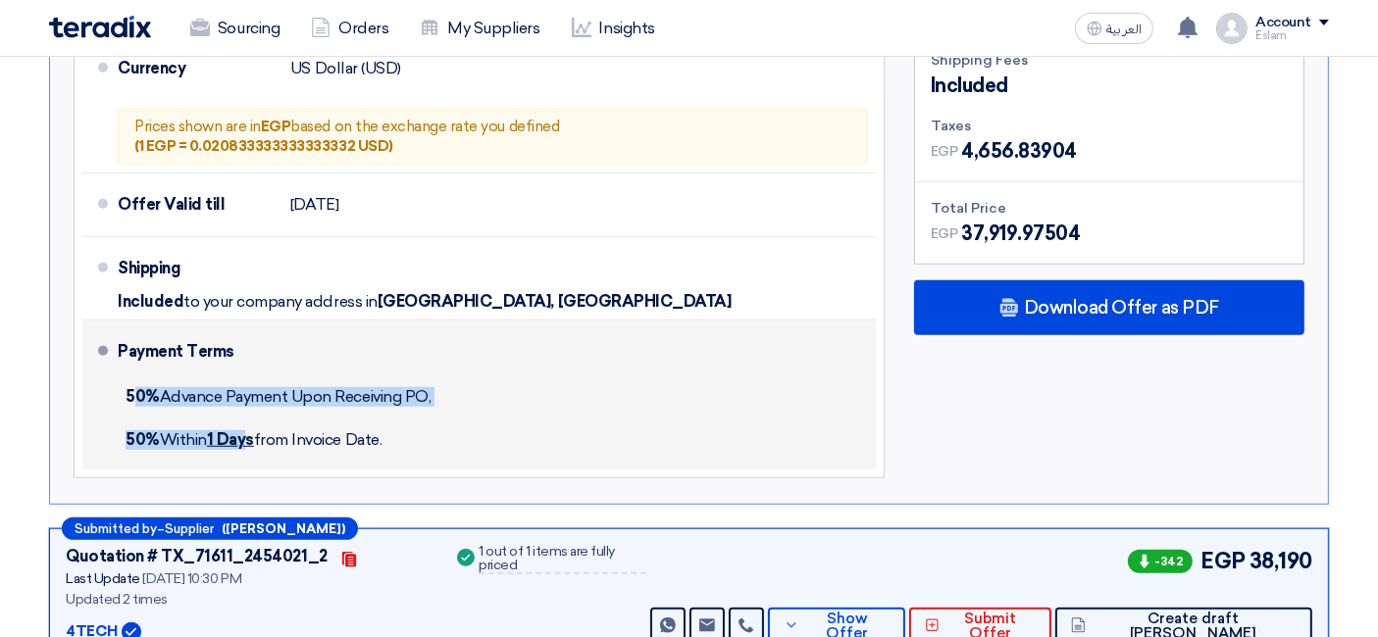
drag, startPoint x: 131, startPoint y: 383, endPoint x: 250, endPoint y: 419, distance: 123.8
click at [250, 419] on div "Payment Terms 50% Advance Payment Upon Receiving PO, 50% [DATE] from Invoice Da…" at bounding box center [493, 394] width 750 height 133
drag, startPoint x: 126, startPoint y: 384, endPoint x: 390, endPoint y: 441, distance: 270.8
click at [390, 441] on div "Payment Terms 50% Advance Payment Upon Receiving PO, 50% [DATE] from Invoice Da…" at bounding box center [493, 394] width 750 height 133
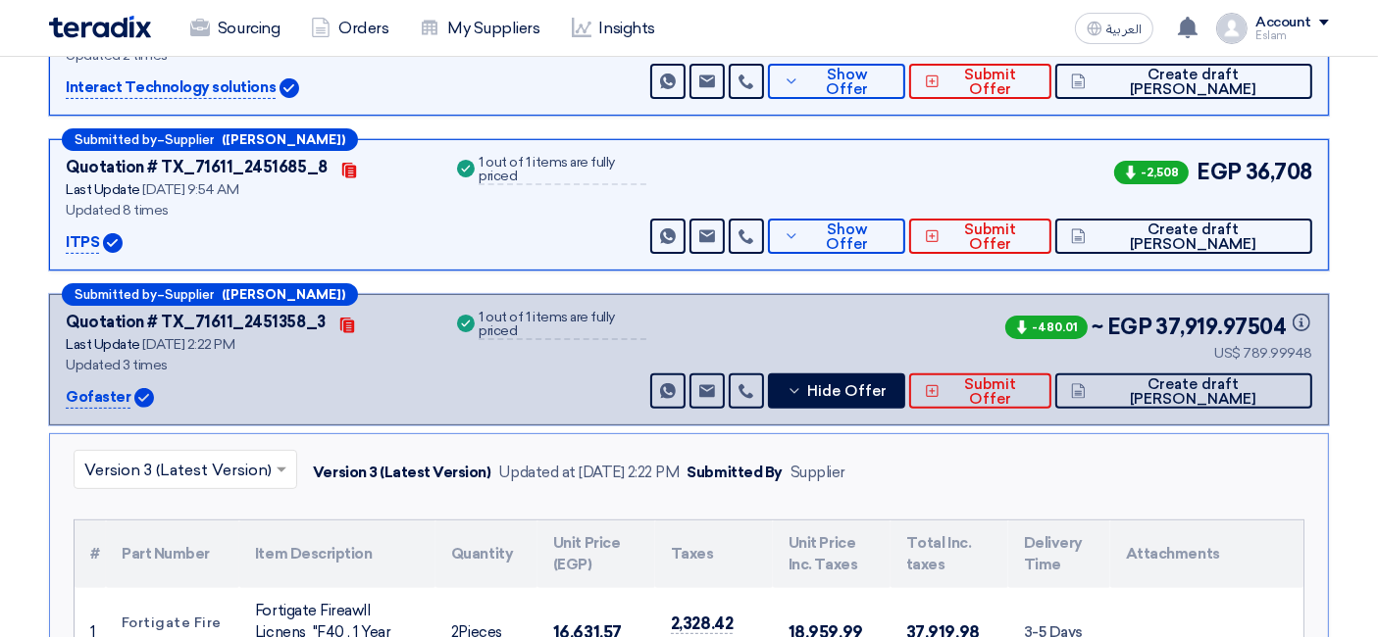
scroll to position [551, 0]
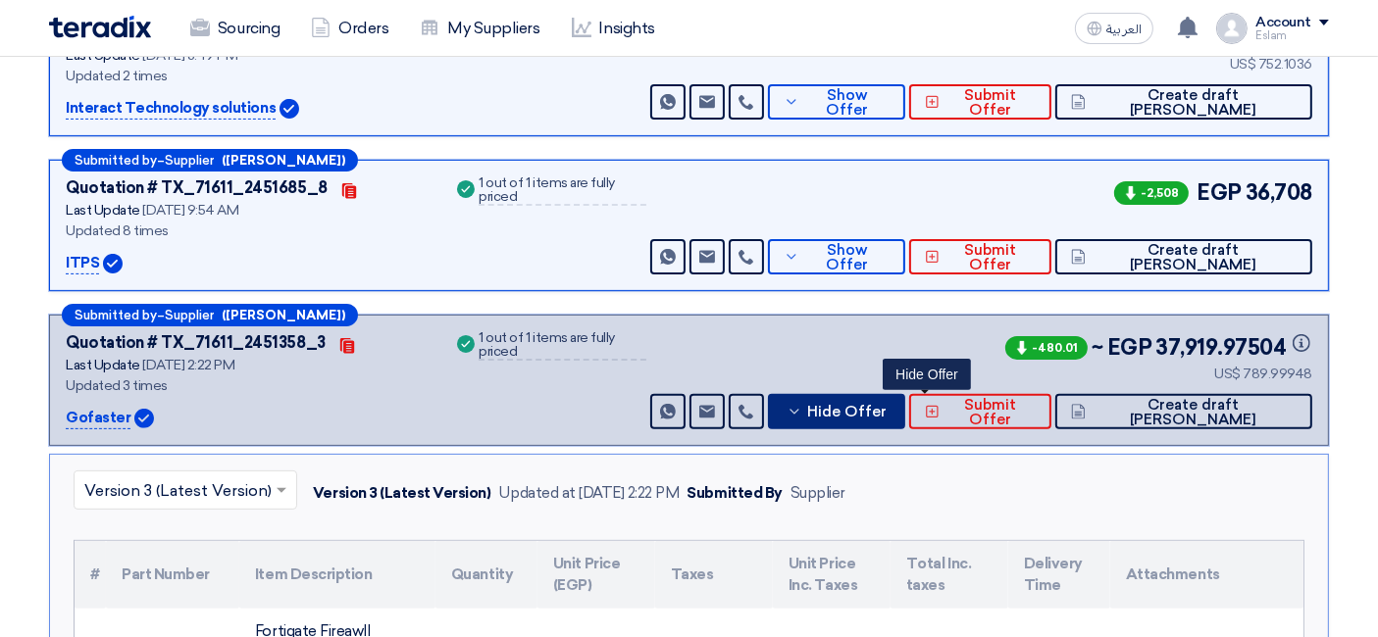
click at [886, 407] on span "Hide Offer" at bounding box center [846, 412] width 79 height 15
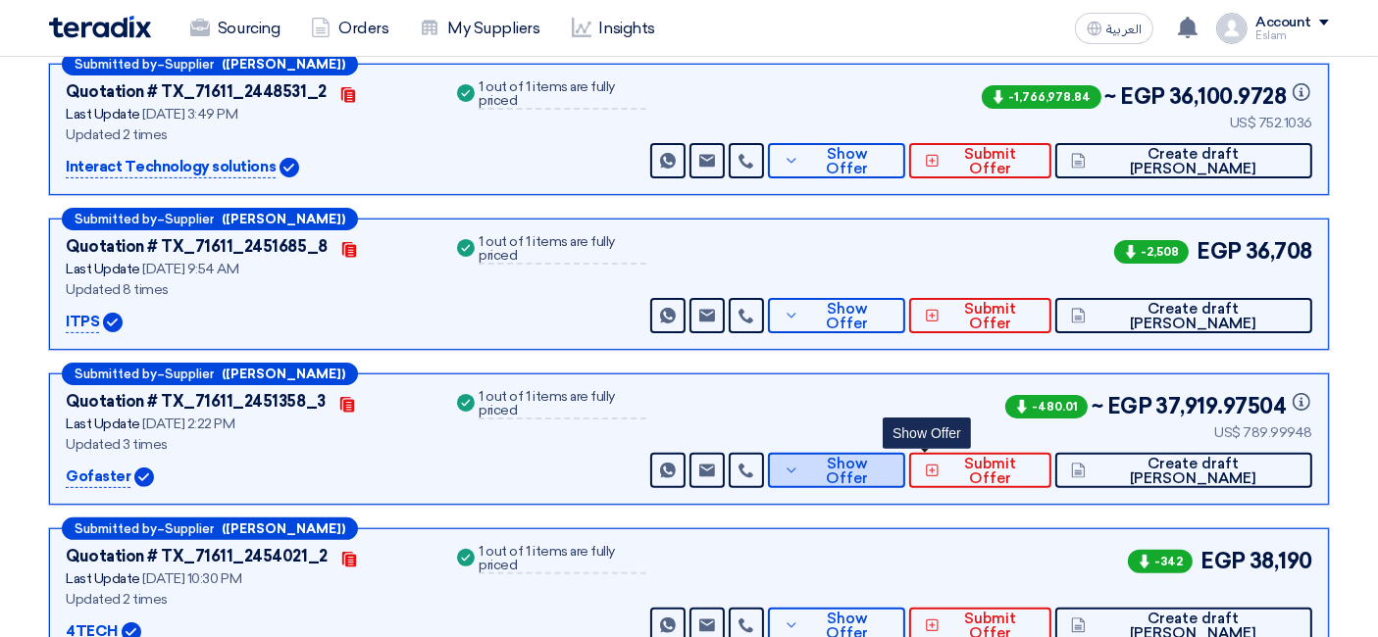
scroll to position [442, 0]
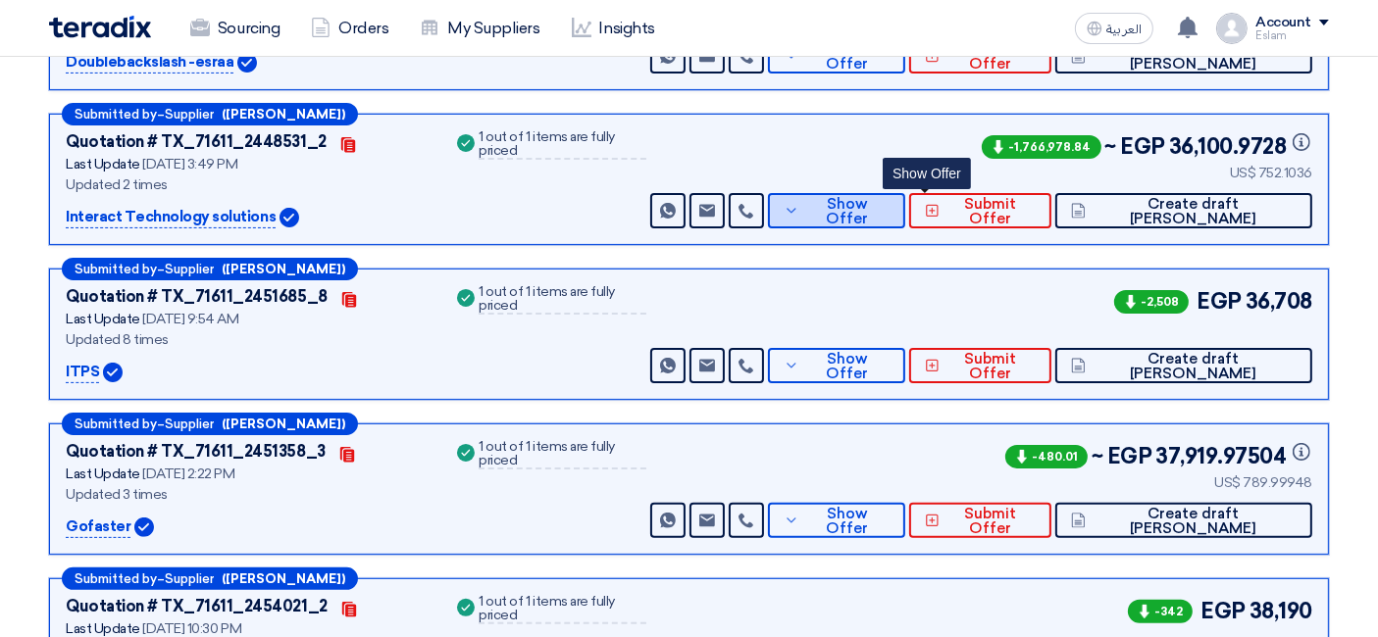
click at [889, 211] on span "Show Offer" at bounding box center [846, 211] width 85 height 29
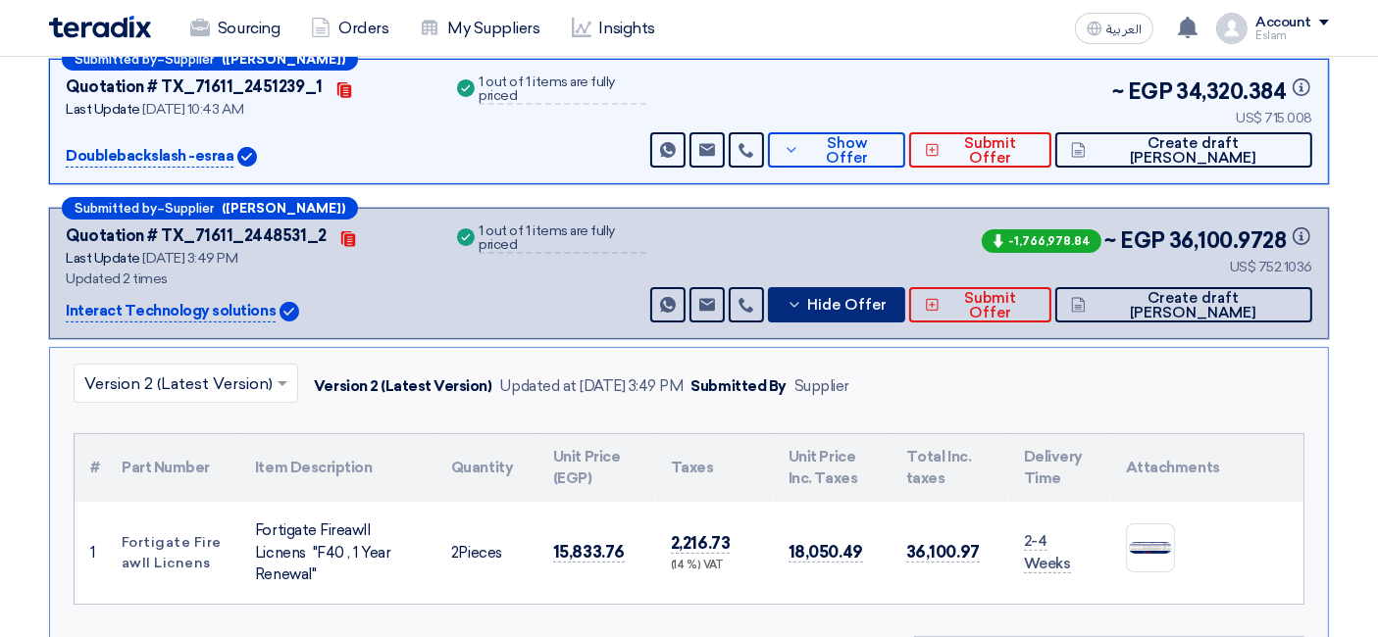
scroll to position [333, 0]
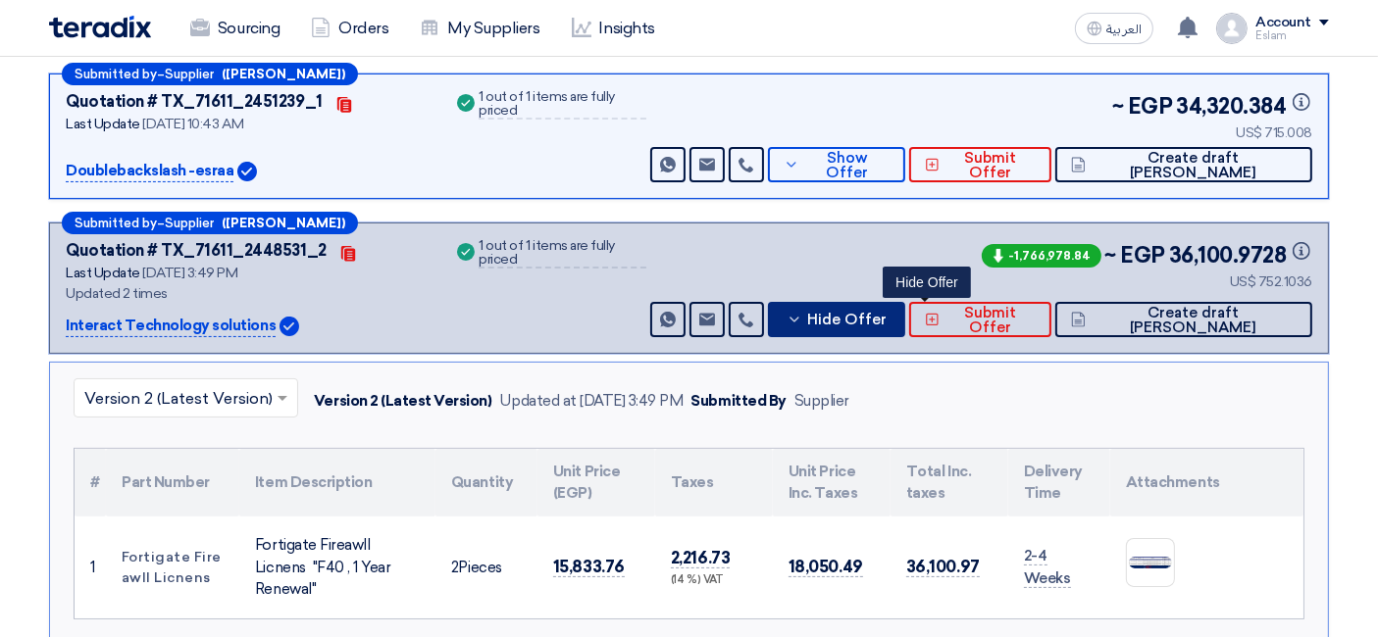
click at [886, 313] on span "Hide Offer" at bounding box center [846, 320] width 79 height 15
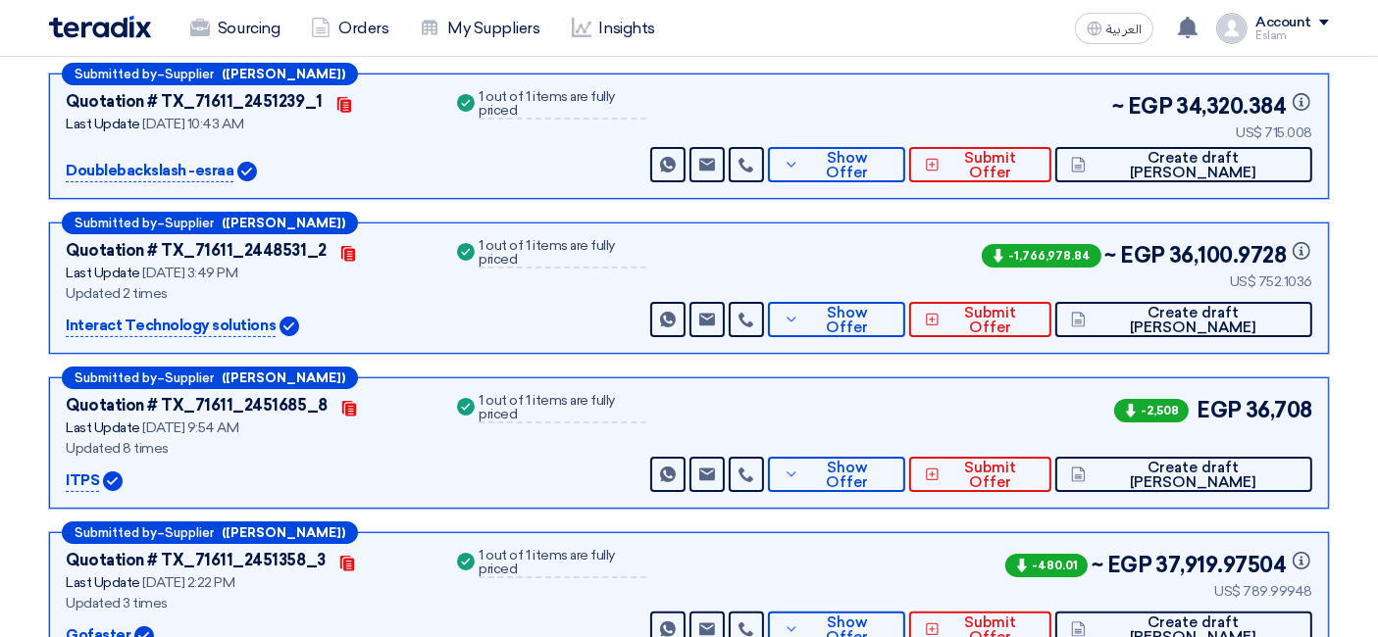
drag, startPoint x: 1260, startPoint y: 278, endPoint x: 1332, endPoint y: 274, distance: 72.7
click at [889, 318] on span "Show Offer" at bounding box center [846, 320] width 85 height 29
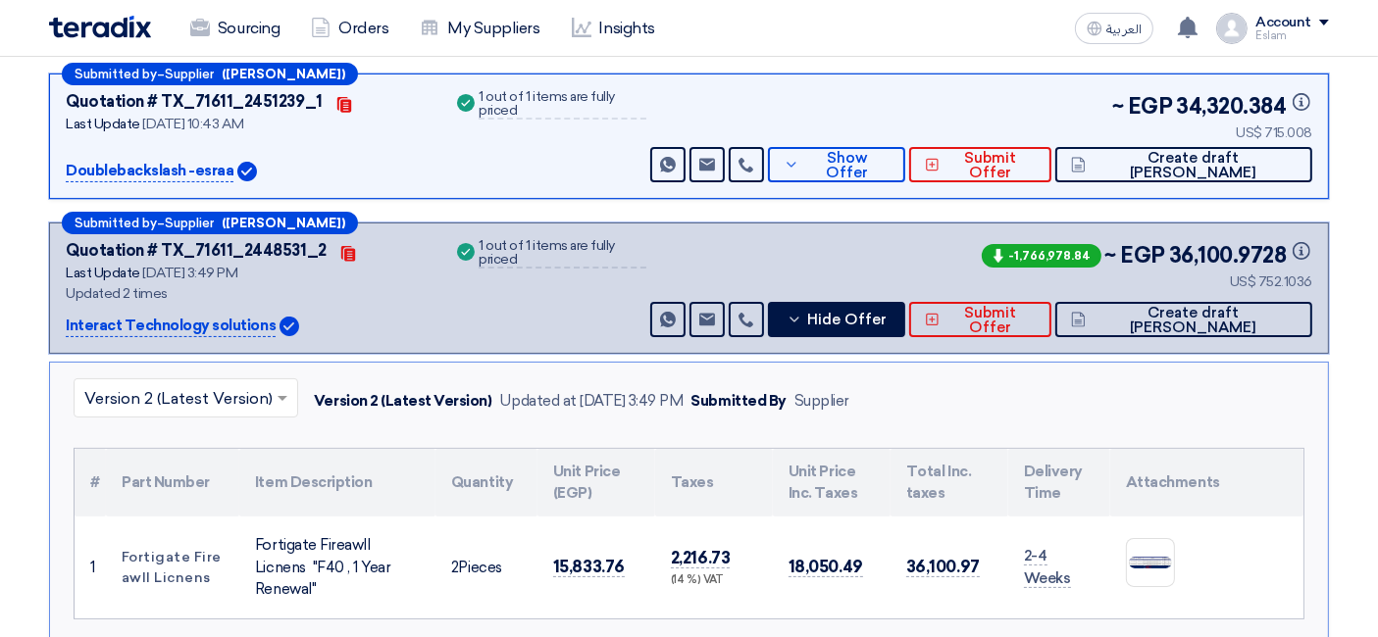
drag, startPoint x: 1024, startPoint y: 561, endPoint x: 1092, endPoint y: 567, distance: 68.9
click at [1092, 567] on td "2-4 Weeks" at bounding box center [1059, 568] width 102 height 102
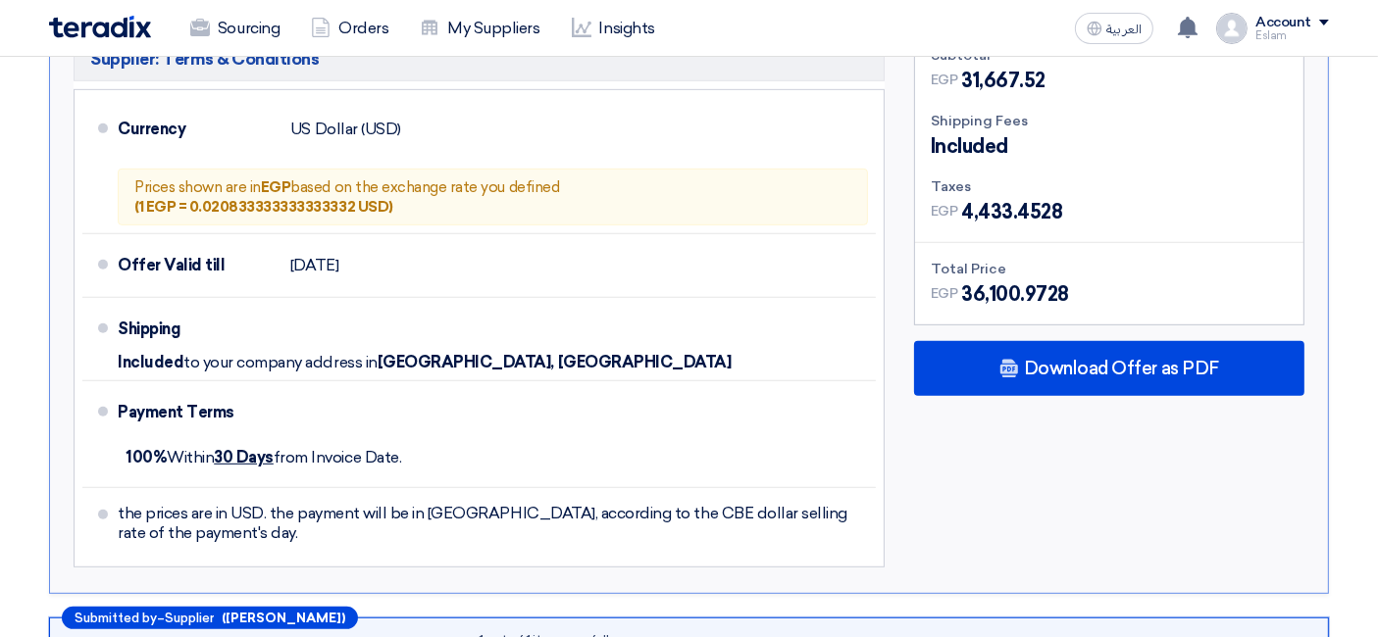
scroll to position [987, 0]
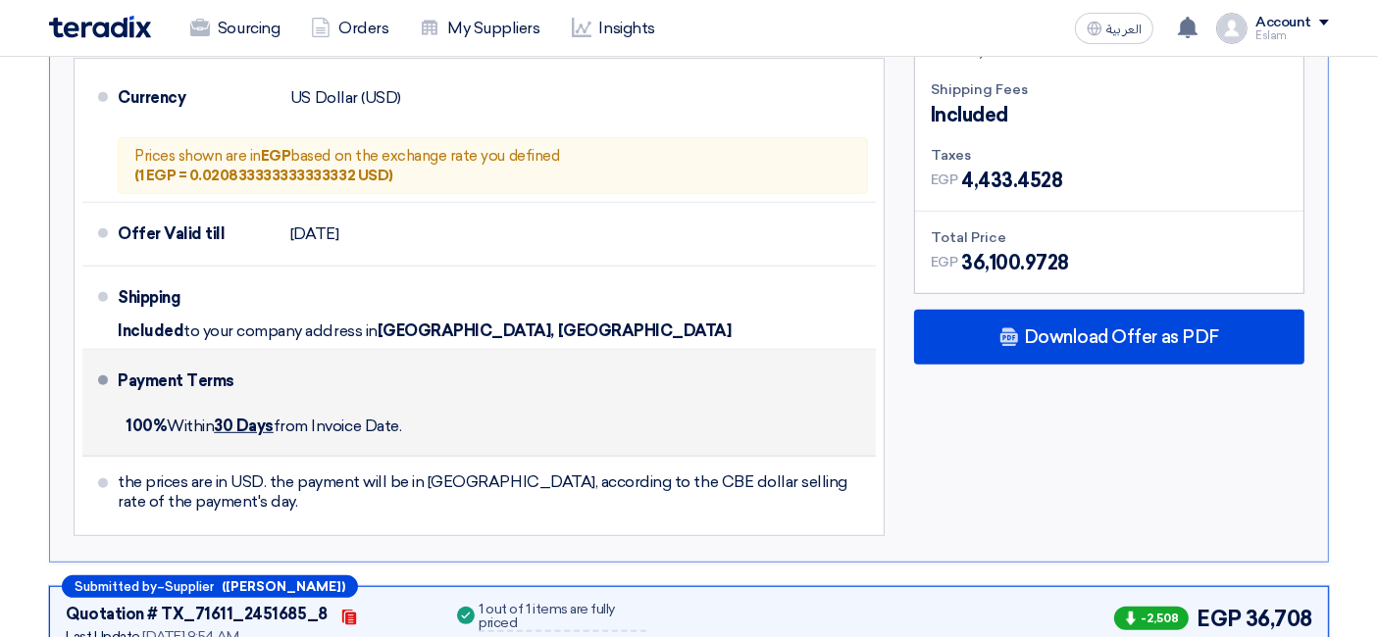
drag, startPoint x: 127, startPoint y: 417, endPoint x: 417, endPoint y: 423, distance: 289.3
click at [417, 423] on div "100% [DATE] from Invoice Date." at bounding box center [493, 426] width 750 height 43
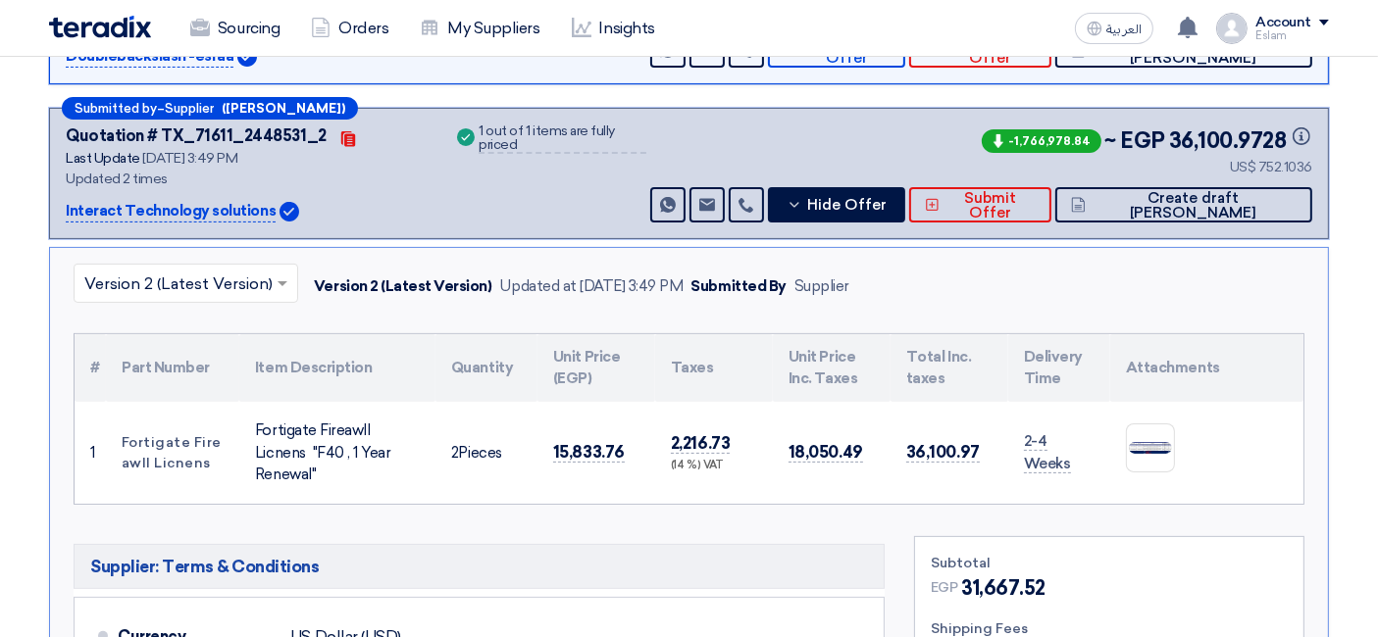
scroll to position [442, 0]
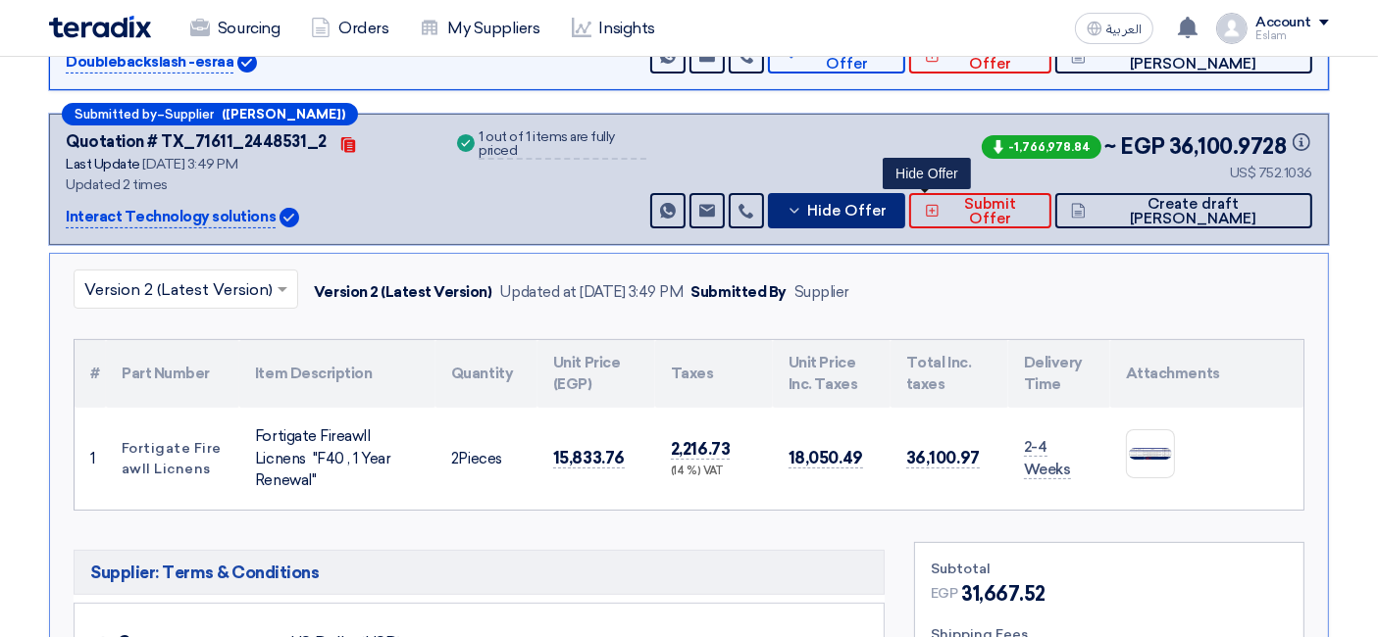
click at [905, 193] on button "Hide Offer" at bounding box center [836, 210] width 137 height 35
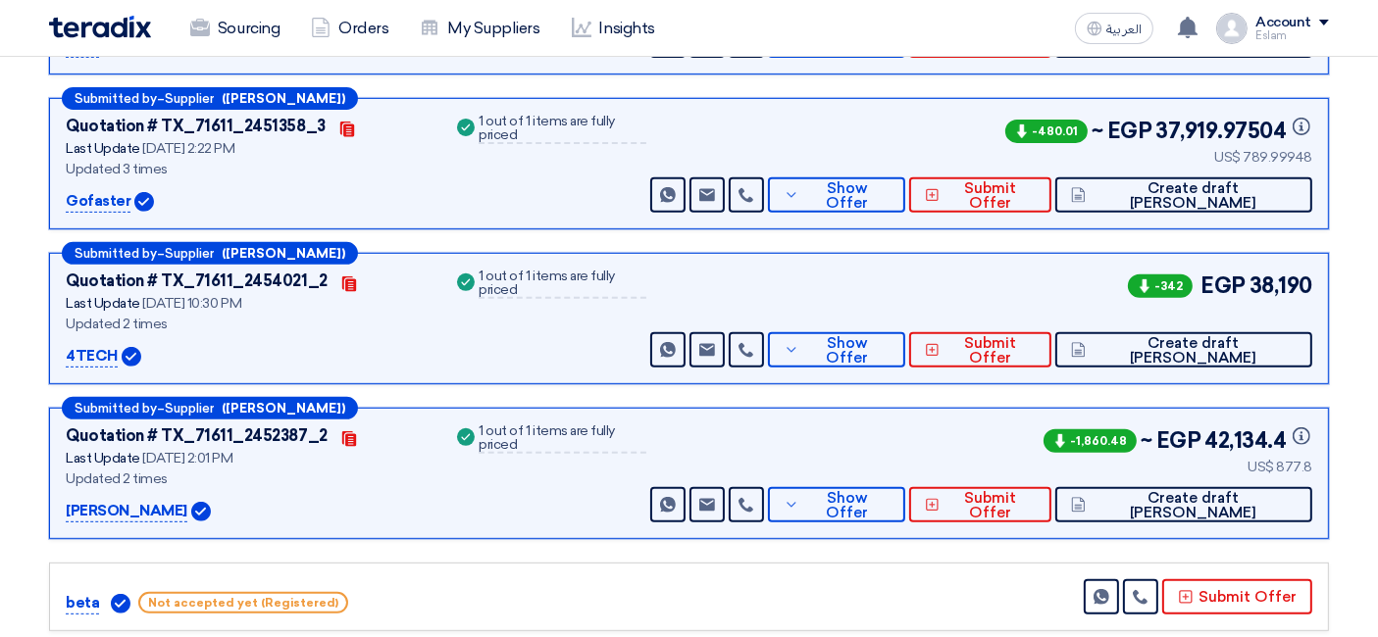
scroll to position [770, 0]
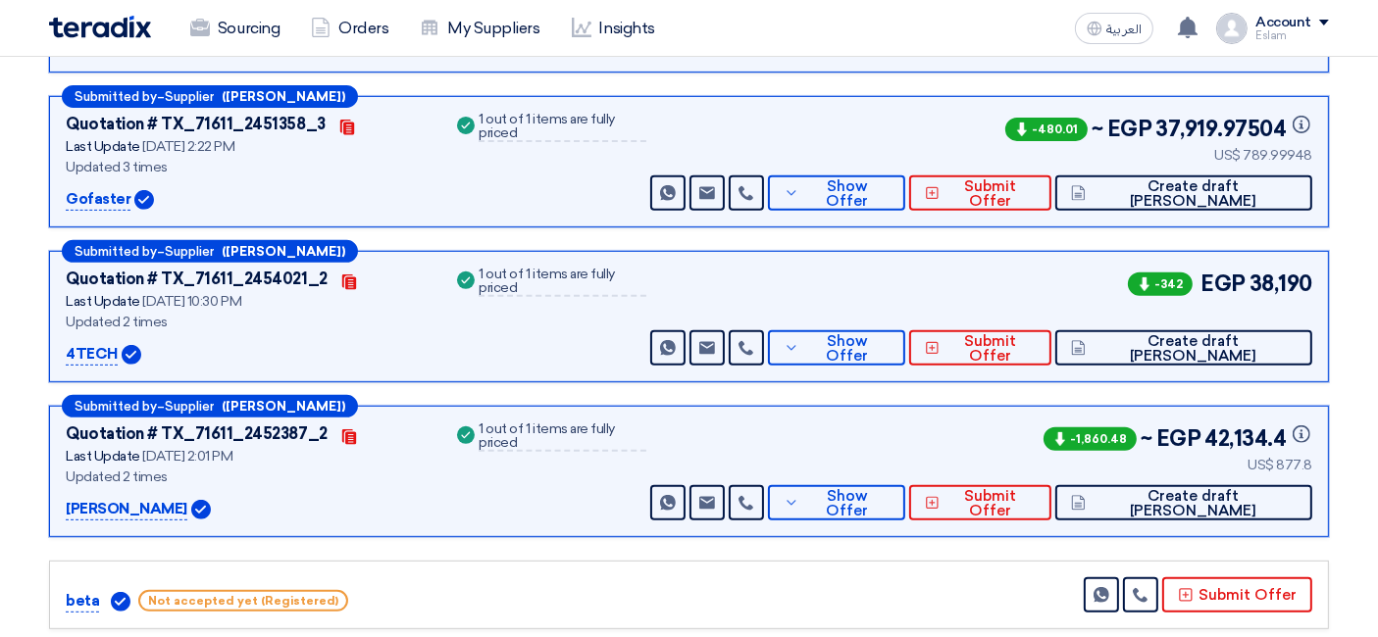
drag, startPoint x: 1253, startPoint y: 279, endPoint x: 1307, endPoint y: 278, distance: 53.9
click at [1239, 278] on span "38,190" at bounding box center [1280, 284] width 63 height 32
click at [905, 353] on button "Show Offer" at bounding box center [836, 347] width 137 height 35
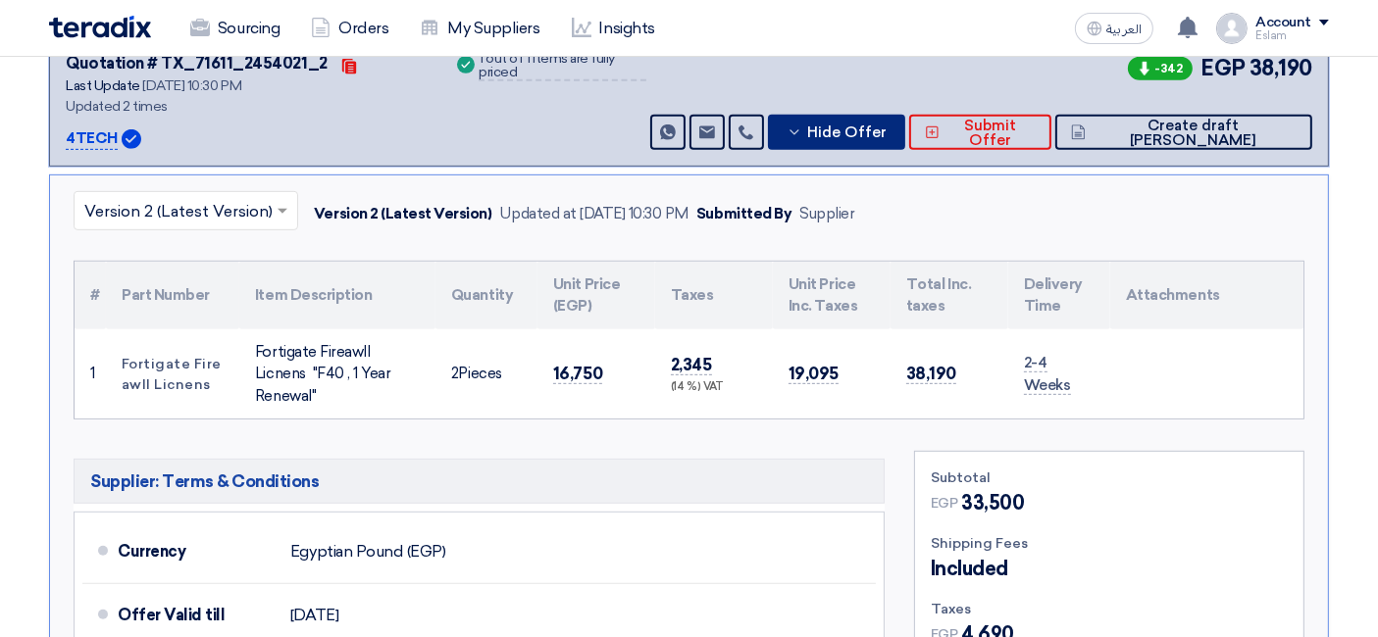
scroll to position [987, 0]
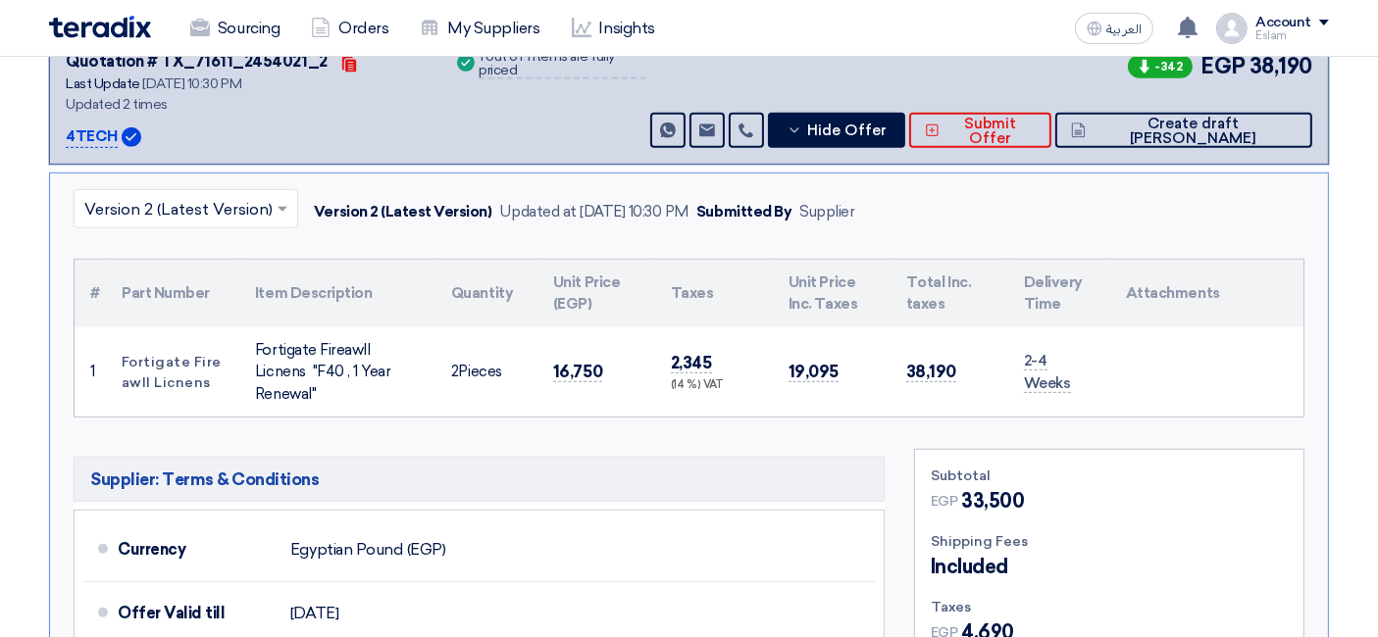
drag, startPoint x: 1018, startPoint y: 368, endPoint x: 1093, endPoint y: 369, distance: 75.5
click at [1093, 369] on td "2-4 Weeks" at bounding box center [1059, 372] width 102 height 90
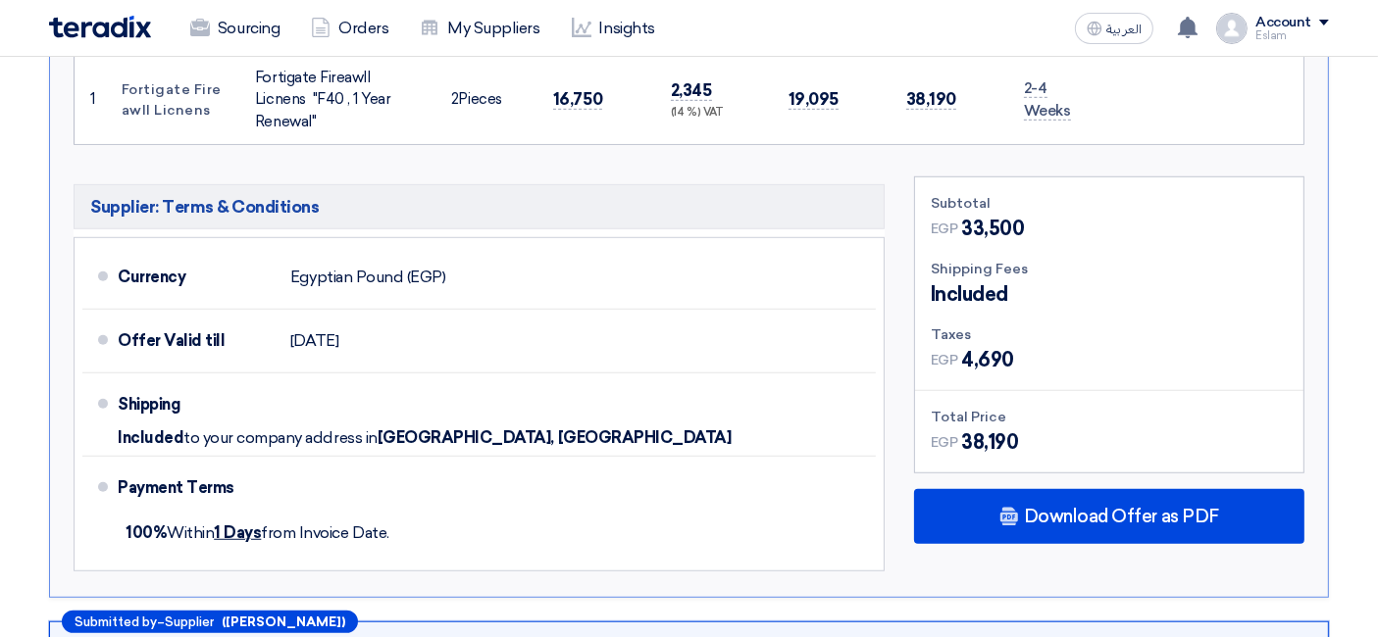
scroll to position [1314, 0]
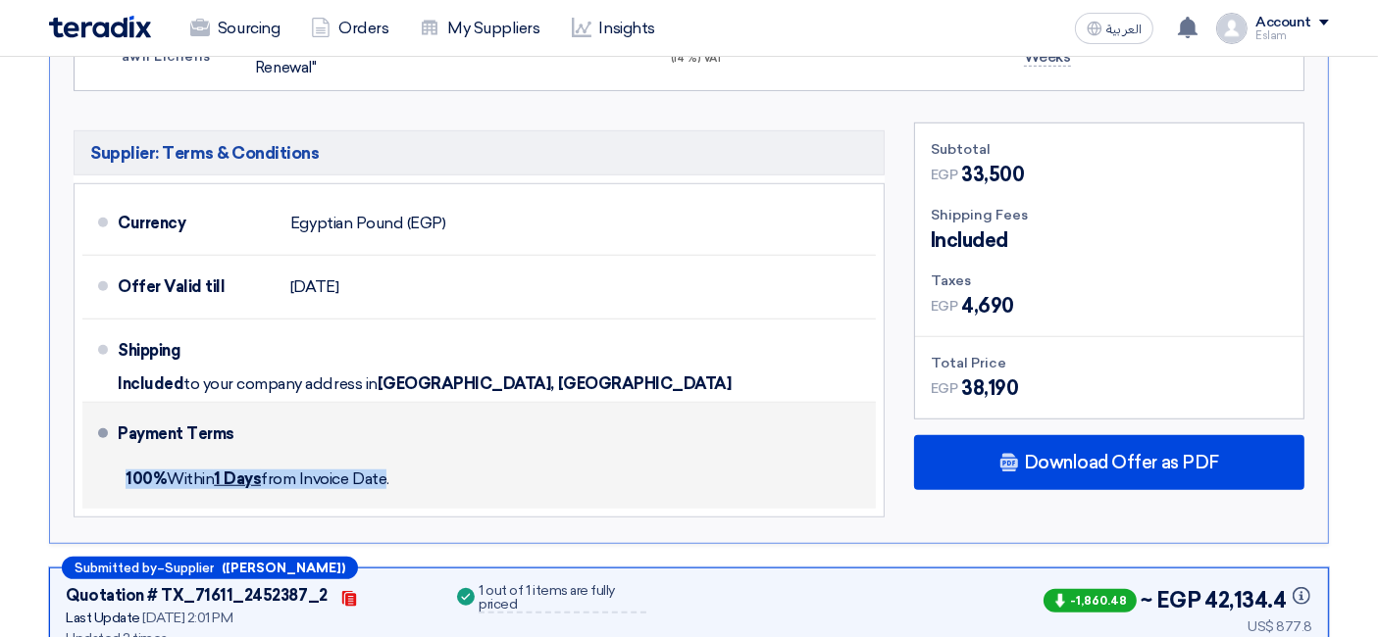
drag, startPoint x: 120, startPoint y: 466, endPoint x: 383, endPoint y: 463, distance: 263.8
click at [383, 463] on div "100% [DATE] from Invoice Date." at bounding box center [493, 479] width 750 height 43
drag, startPoint x: 410, startPoint y: 468, endPoint x: 81, endPoint y: 483, distance: 328.8
click at [82, 483] on li "Payment Terms 100% [DATE] from Invoice Date." at bounding box center [478, 456] width 793 height 106
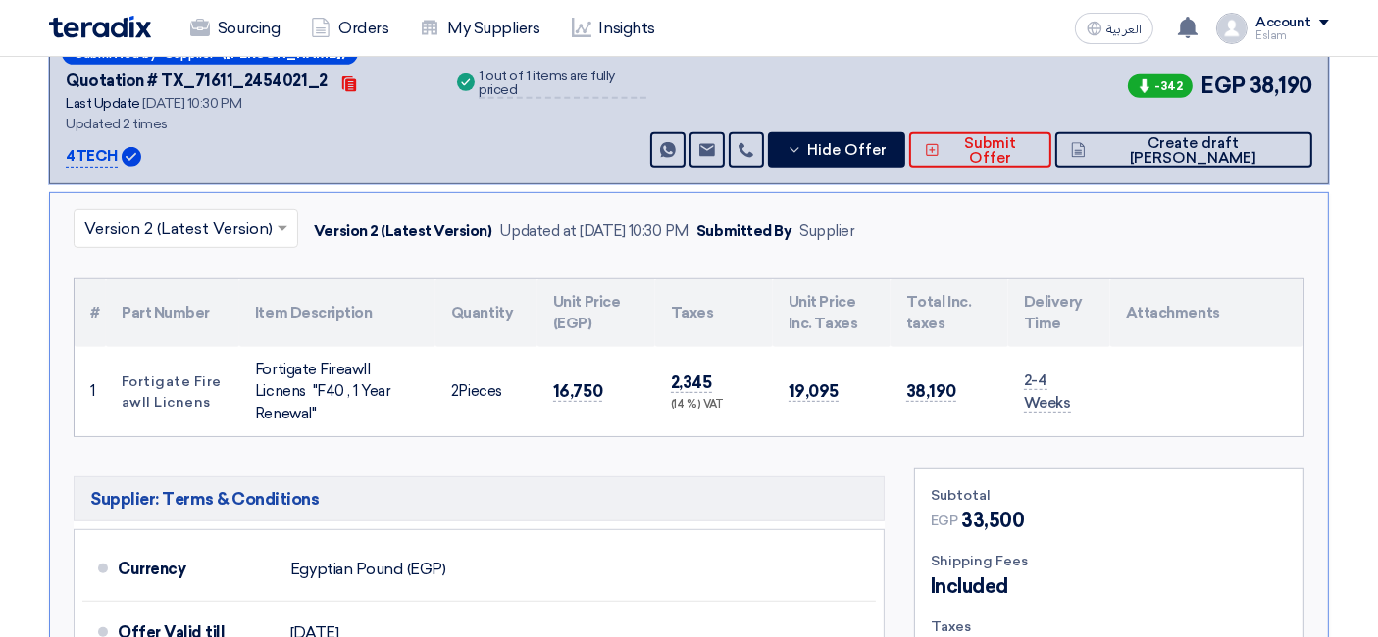
scroll to position [879, 0]
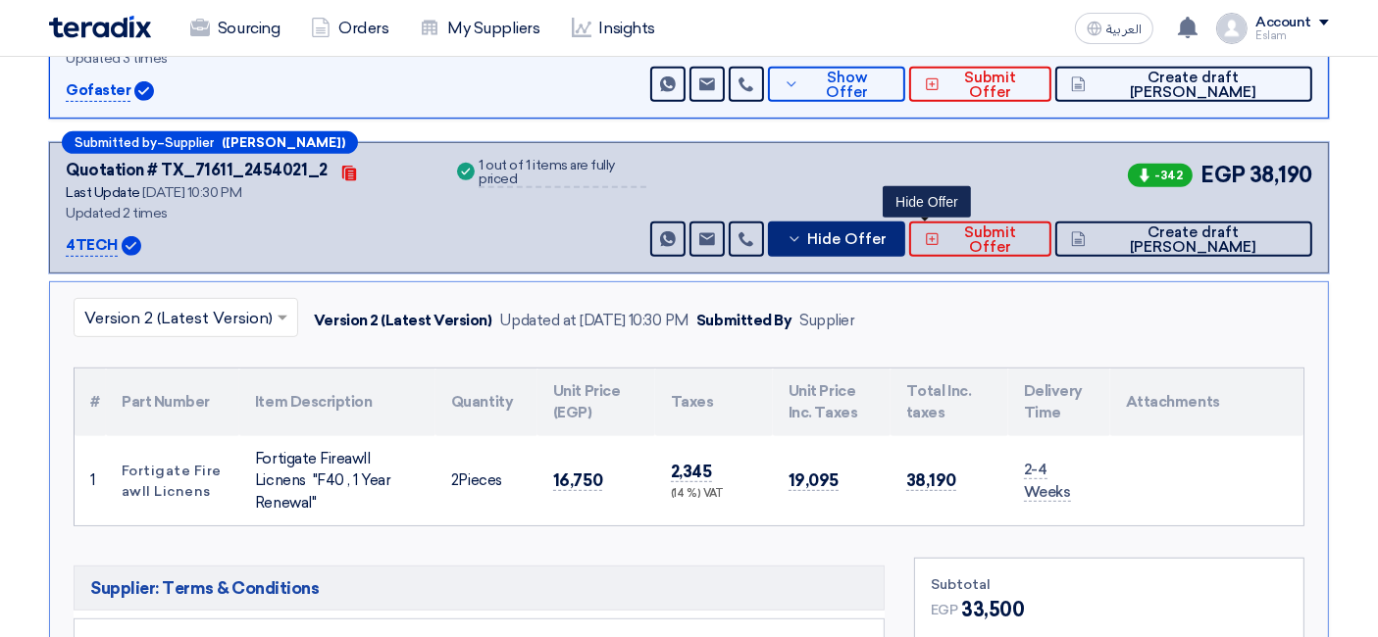
click at [886, 233] on span "Hide Offer" at bounding box center [846, 239] width 79 height 15
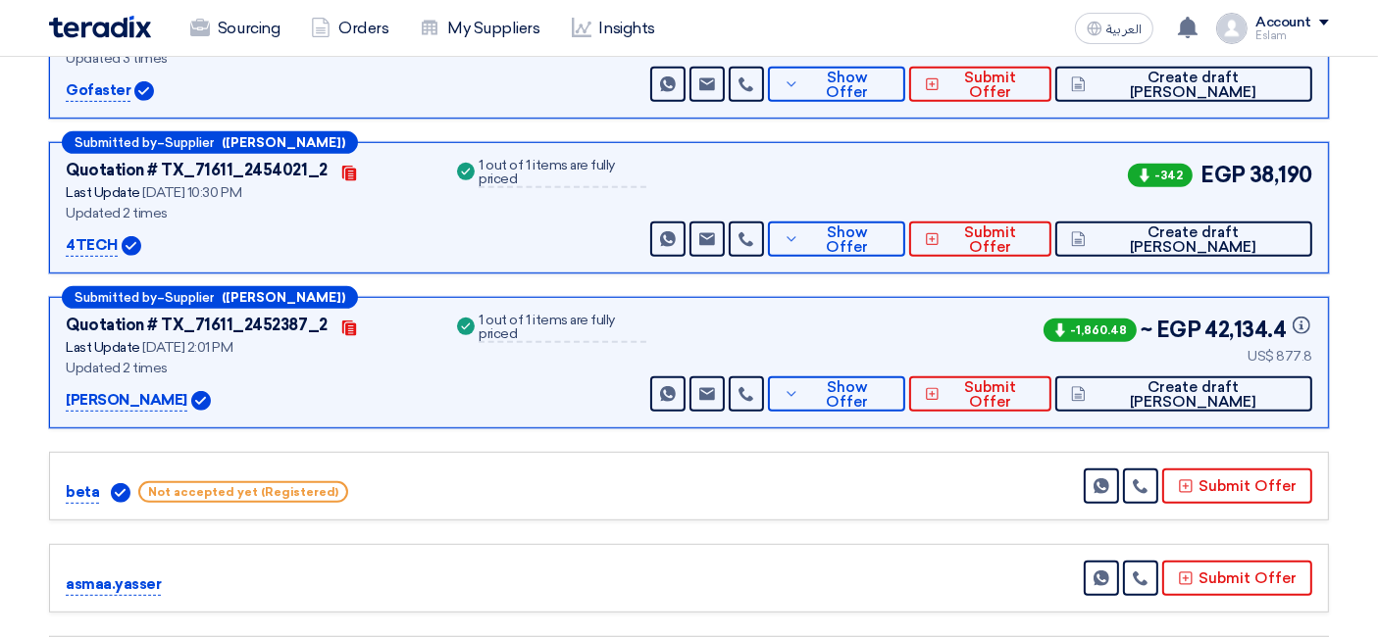
drag, startPoint x: 1281, startPoint y: 350, endPoint x: 1315, endPoint y: 350, distance: 33.3
click at [1239, 350] on div "Submitted by – Supplier ([PERSON_NAME]) Quotation # TX_71611_2452387_2 Contacts…" at bounding box center [689, 362] width 1280 height 131
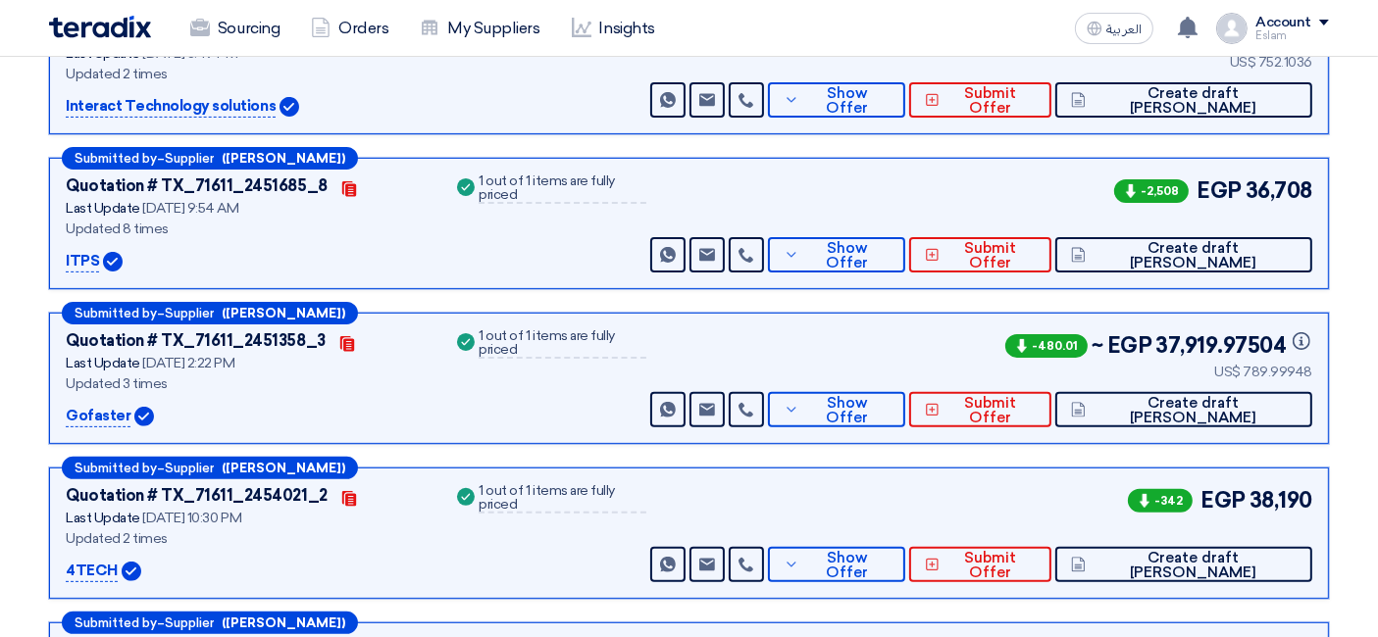
scroll to position [442, 0]
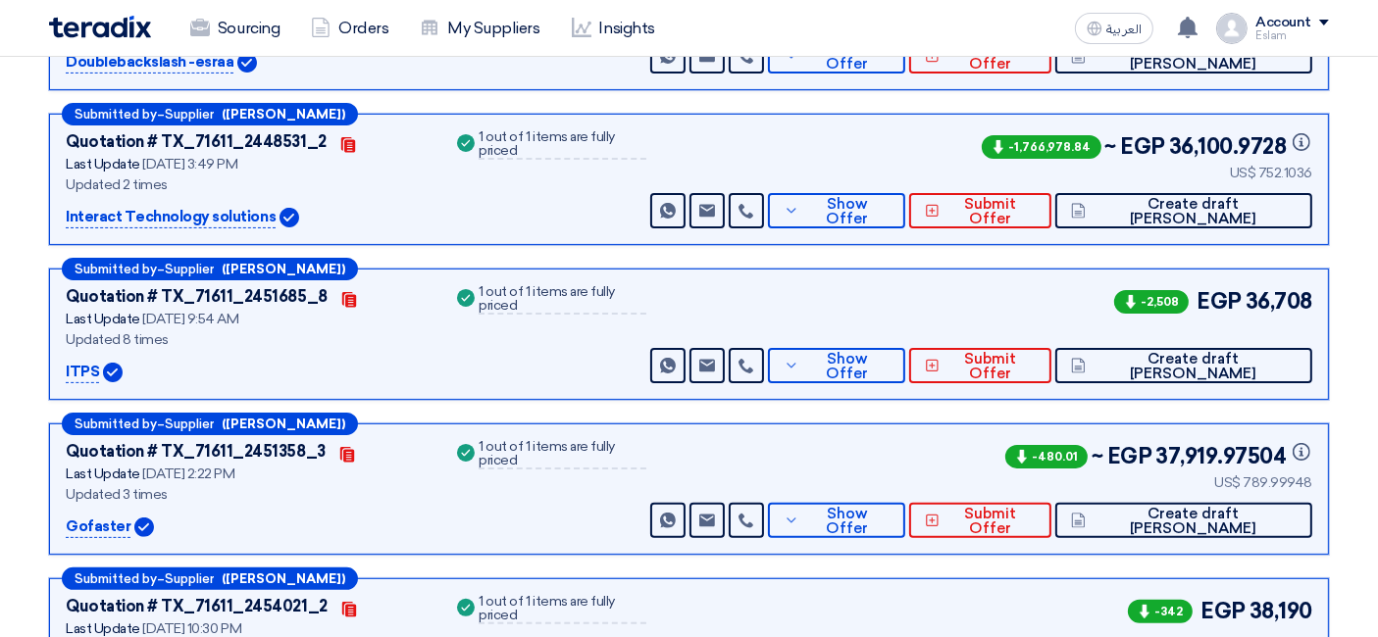
drag, startPoint x: 1249, startPoint y: 293, endPoint x: 1312, endPoint y: 299, distance: 63.0
click at [1239, 299] on div "Submitted by – Supplier ([PERSON_NAME]) Quotation # TX_71611_2451685_8 Contacts…" at bounding box center [689, 334] width 1280 height 131
click at [889, 354] on span "Show Offer" at bounding box center [846, 366] width 85 height 29
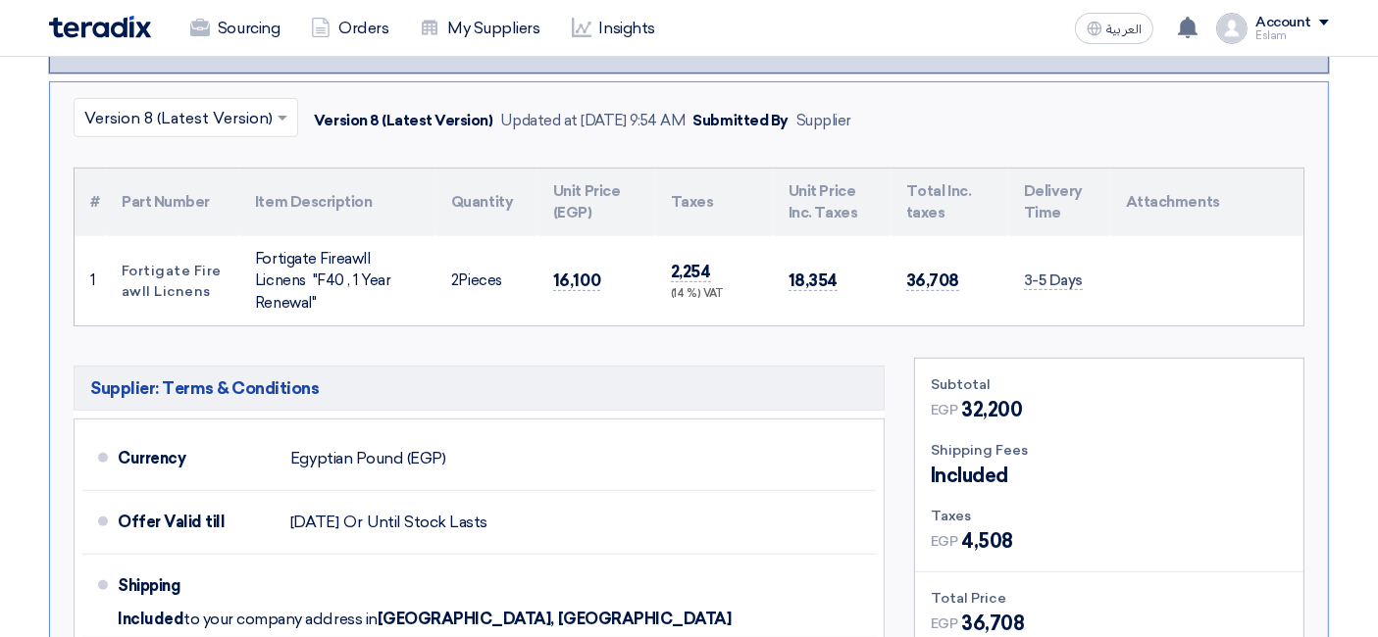
scroll to position [770, 0]
drag, startPoint x: 1019, startPoint y: 270, endPoint x: 1090, endPoint y: 276, distance: 71.8
click at [1089, 275] on td "3-5 Days" at bounding box center [1059, 280] width 102 height 90
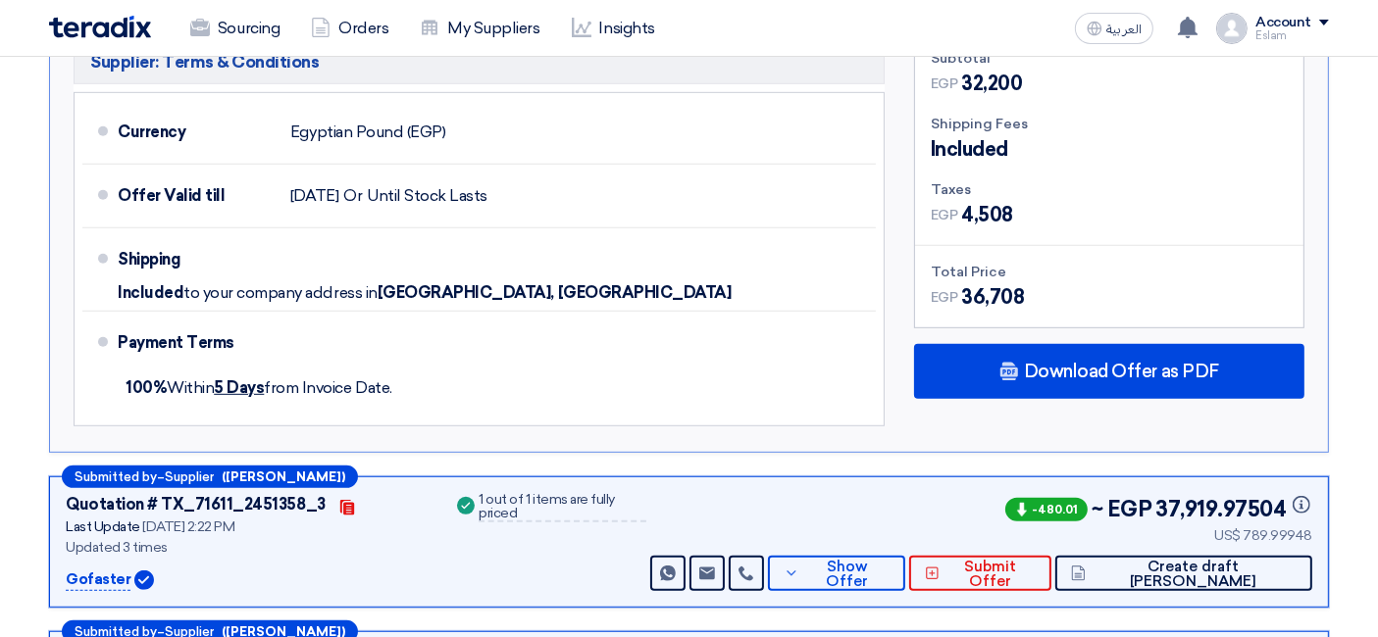
scroll to position [1096, 0]
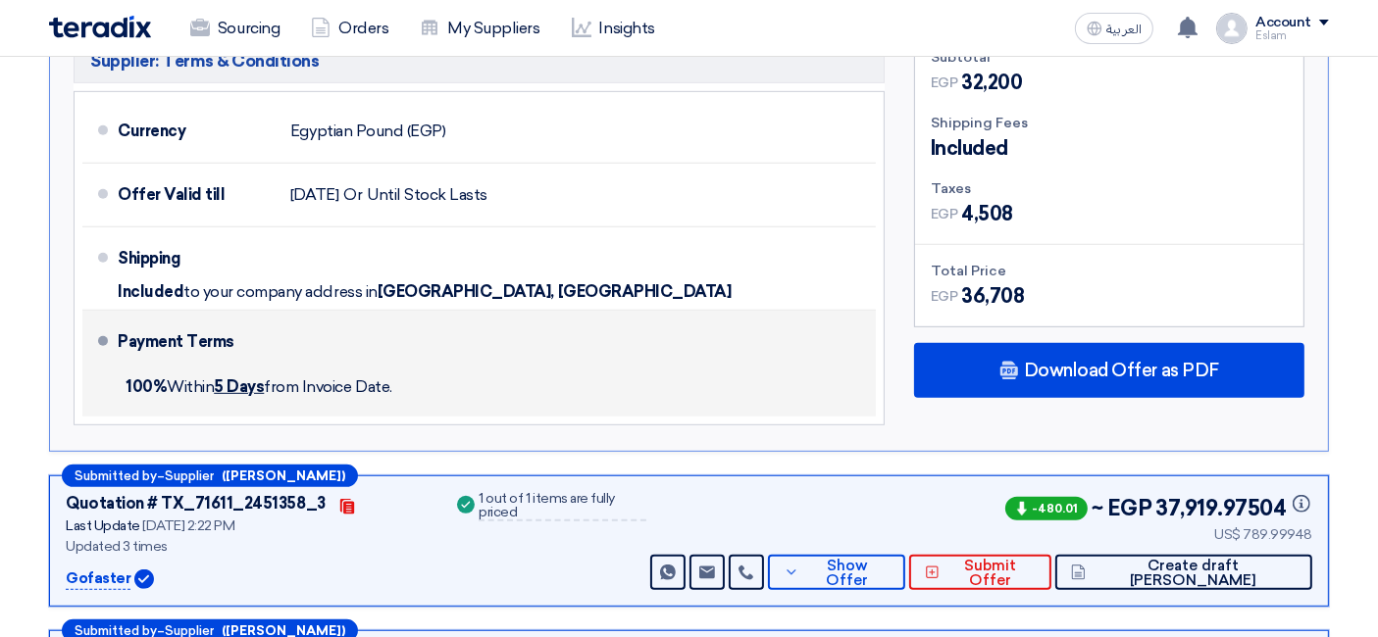
drag, startPoint x: 123, startPoint y: 377, endPoint x: 437, endPoint y: 380, distance: 314.8
click at [437, 380] on div "100% [DATE] from Invoice Date." at bounding box center [493, 387] width 750 height 43
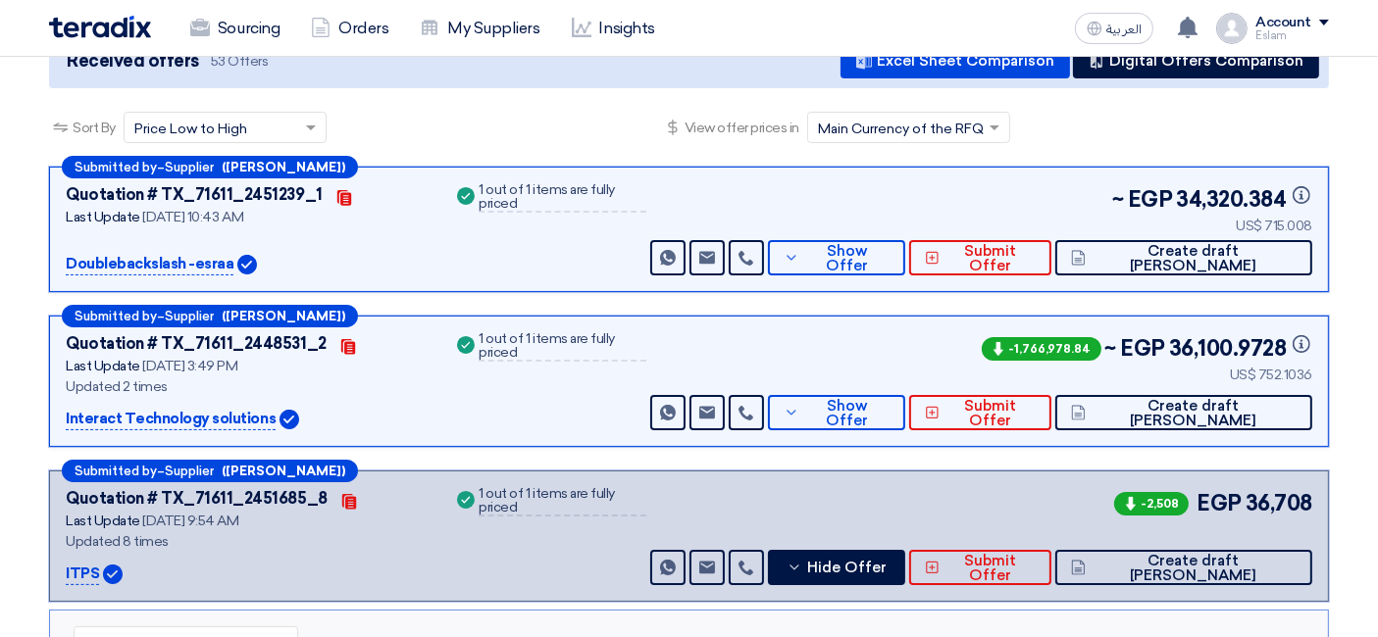
scroll to position [225, 0]
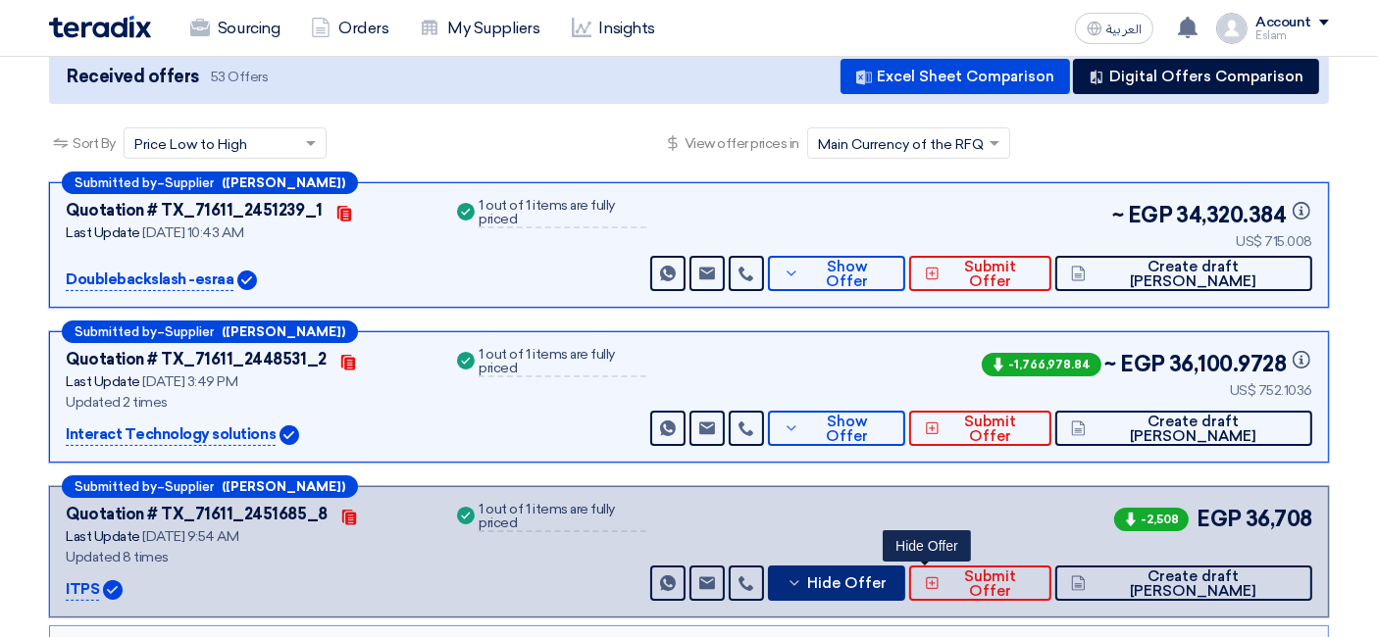
click at [886, 573] on span "Hide Offer" at bounding box center [846, 584] width 79 height 15
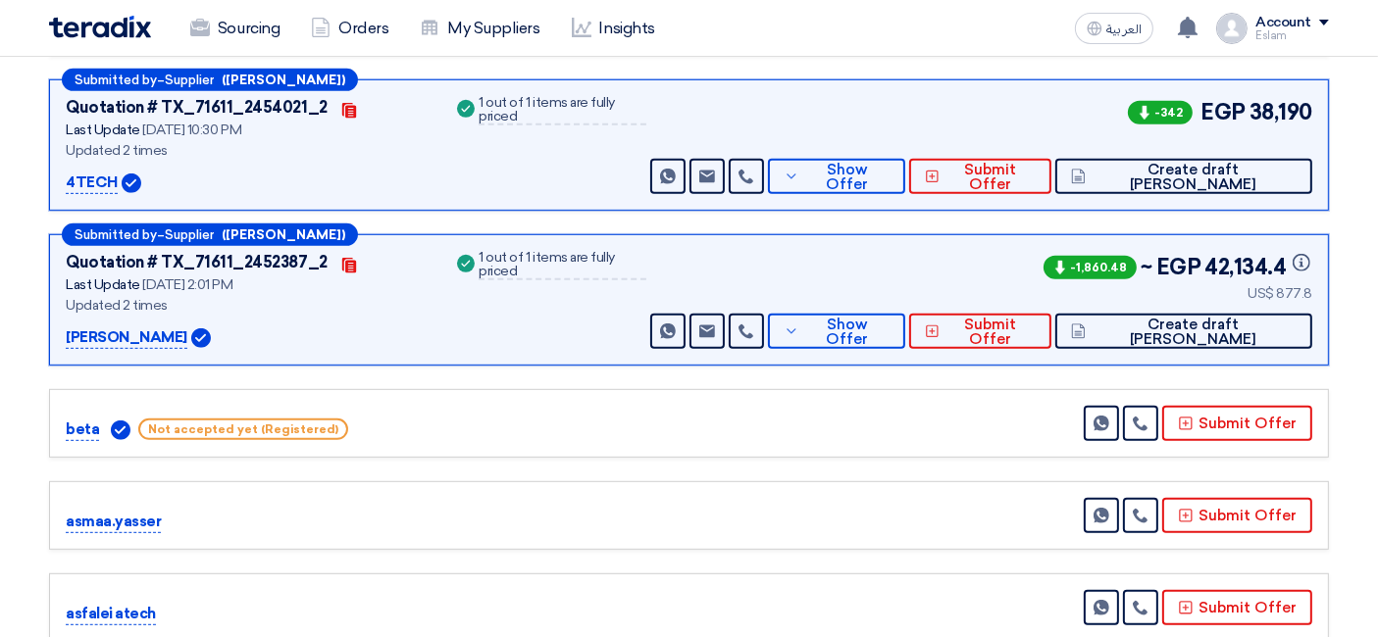
scroll to position [987, 0]
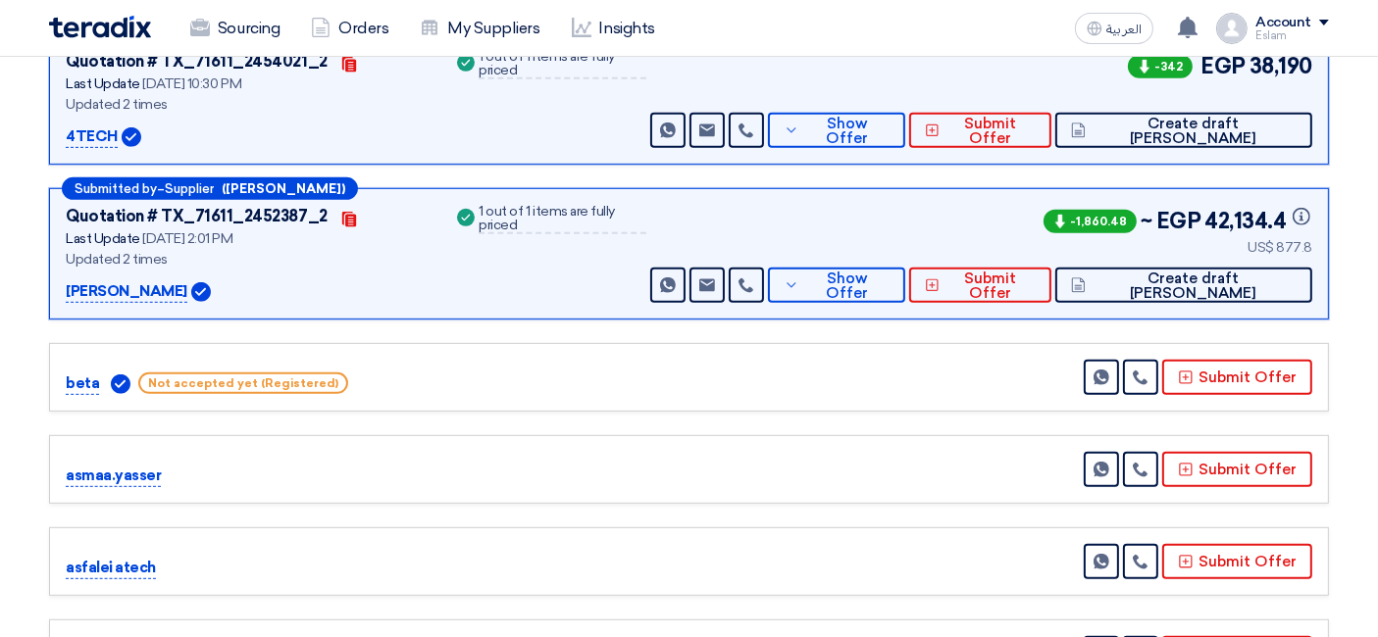
drag, startPoint x: 1253, startPoint y: 242, endPoint x: 1316, endPoint y: 242, distance: 62.8
click at [1239, 242] on div "Submitted by – Supplier ([PERSON_NAME]) Quotation # TX_71611_2452387_2 Contacts…" at bounding box center [689, 253] width 1280 height 131
click at [1239, 246] on div "US$ 877.8" at bounding box center [1175, 247] width 273 height 21
drag, startPoint x: 1281, startPoint y: 242, endPoint x: 1324, endPoint y: 248, distance: 43.5
click at [1239, 247] on div "Submitted by – Supplier ([PERSON_NAME]) Quotation # TX_71611_2452387_2 Contacts…" at bounding box center [689, 253] width 1280 height 131
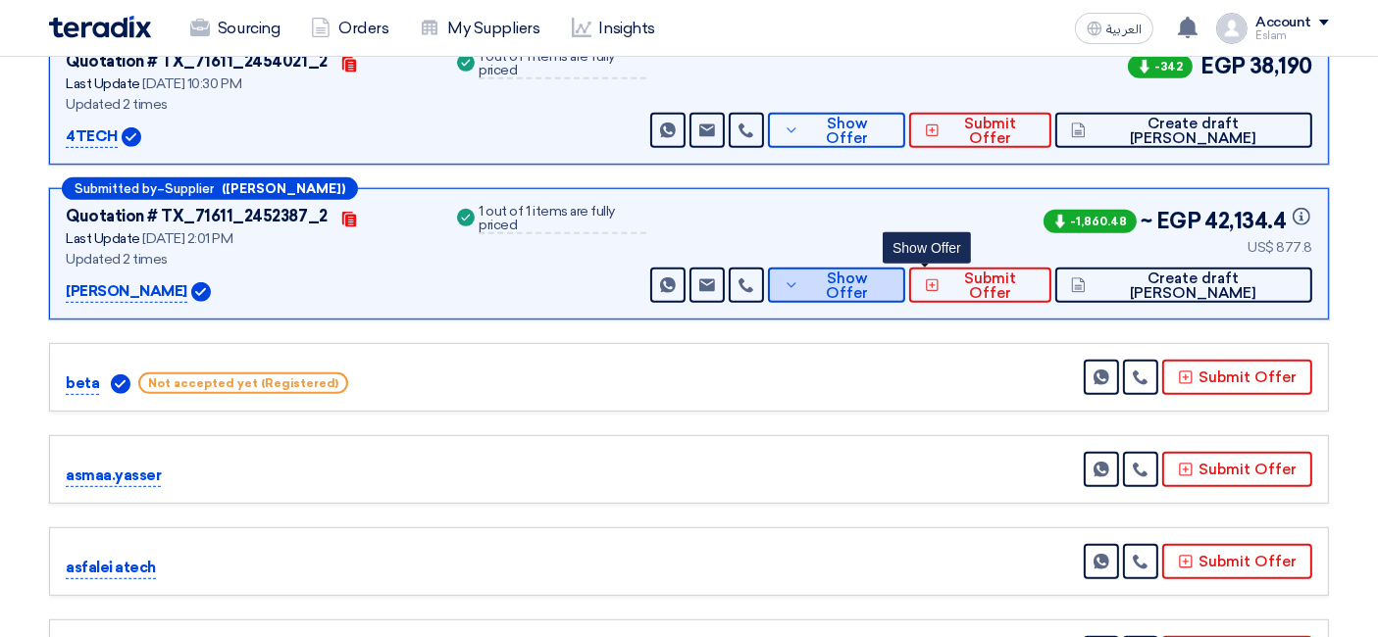
click at [905, 289] on button "Show Offer" at bounding box center [836, 285] width 137 height 35
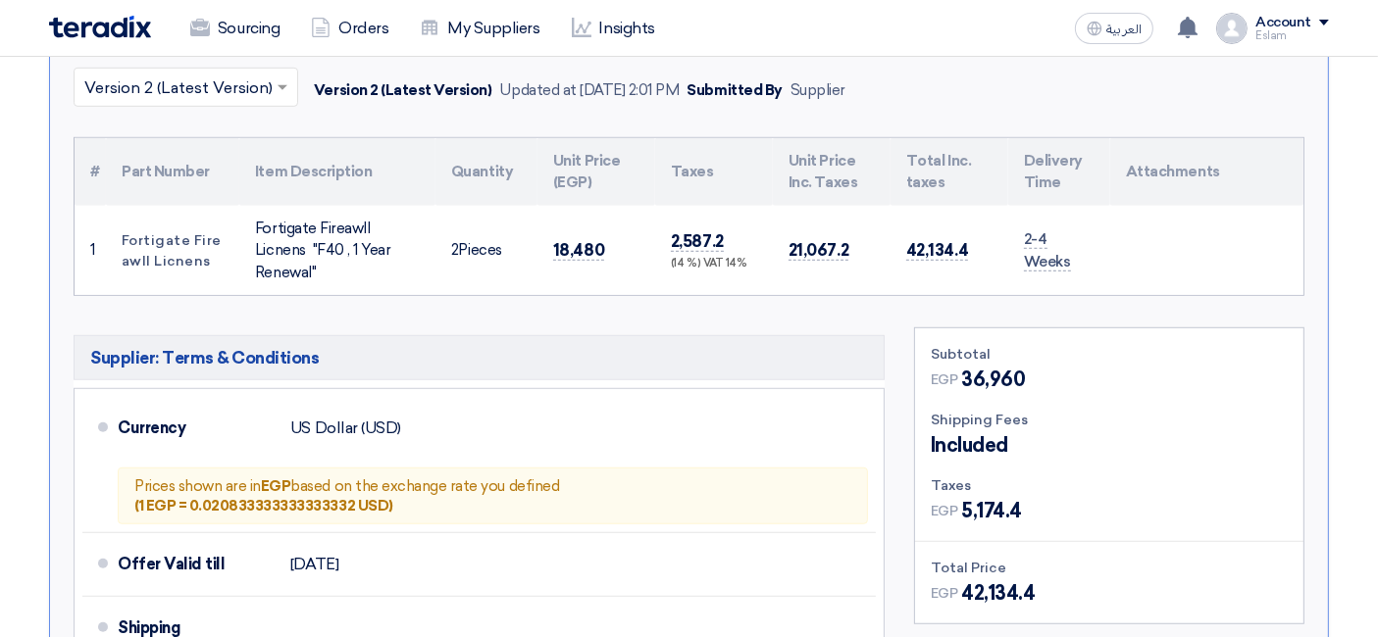
scroll to position [1314, 0]
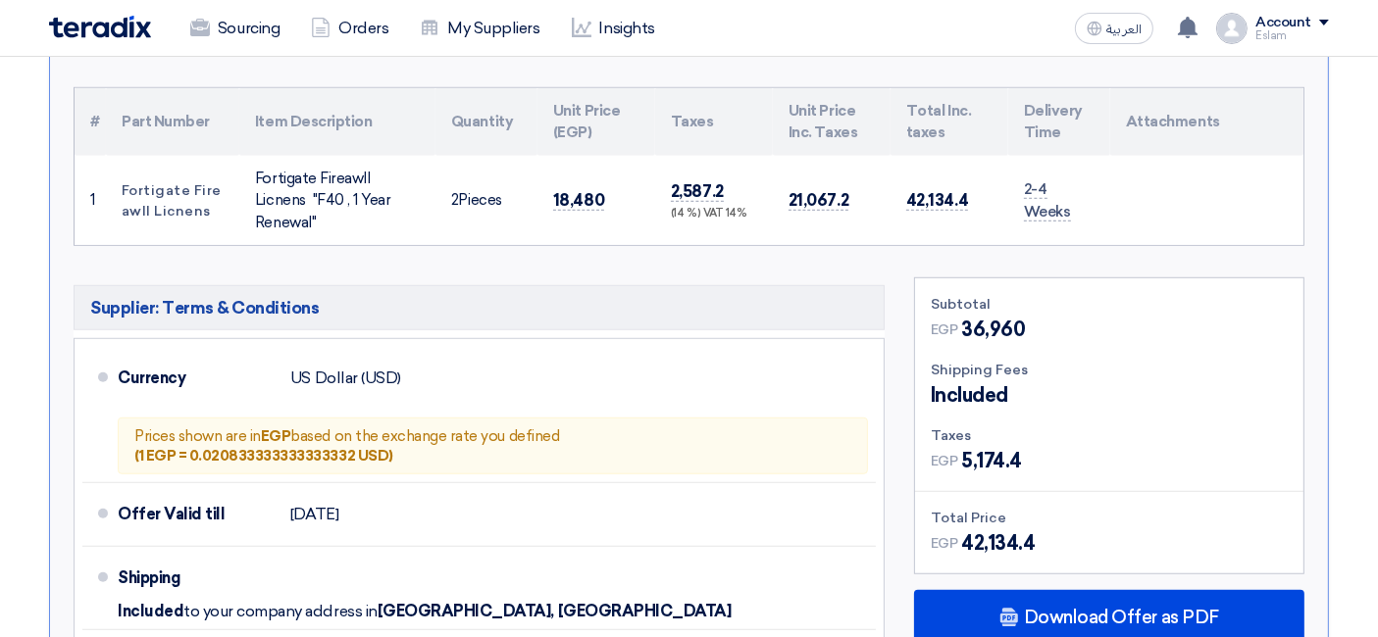
drag, startPoint x: 1018, startPoint y: 195, endPoint x: 1131, endPoint y: 200, distance: 112.9
click at [1131, 200] on tr "1 Fortigate Fireawll Licnens Fortigate Fireawll Licnens "F40 , 1 Year Renewal" 2" at bounding box center [689, 201] width 1229 height 90
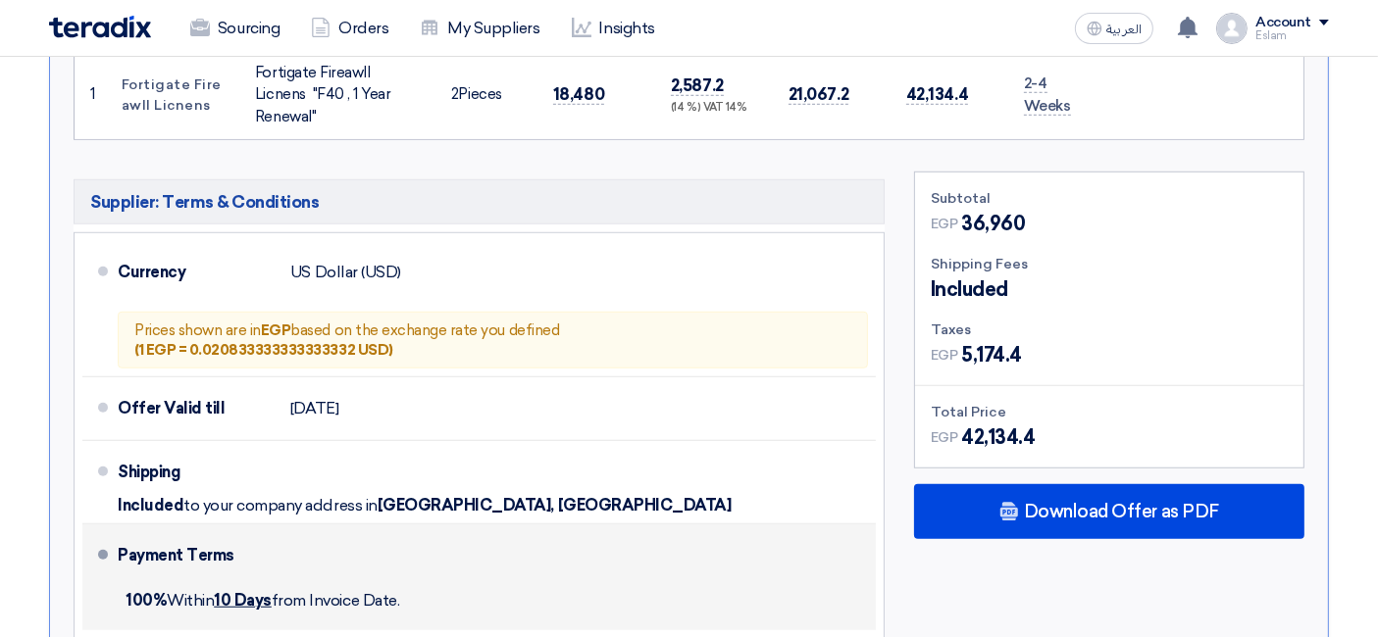
scroll to position [1532, 0]
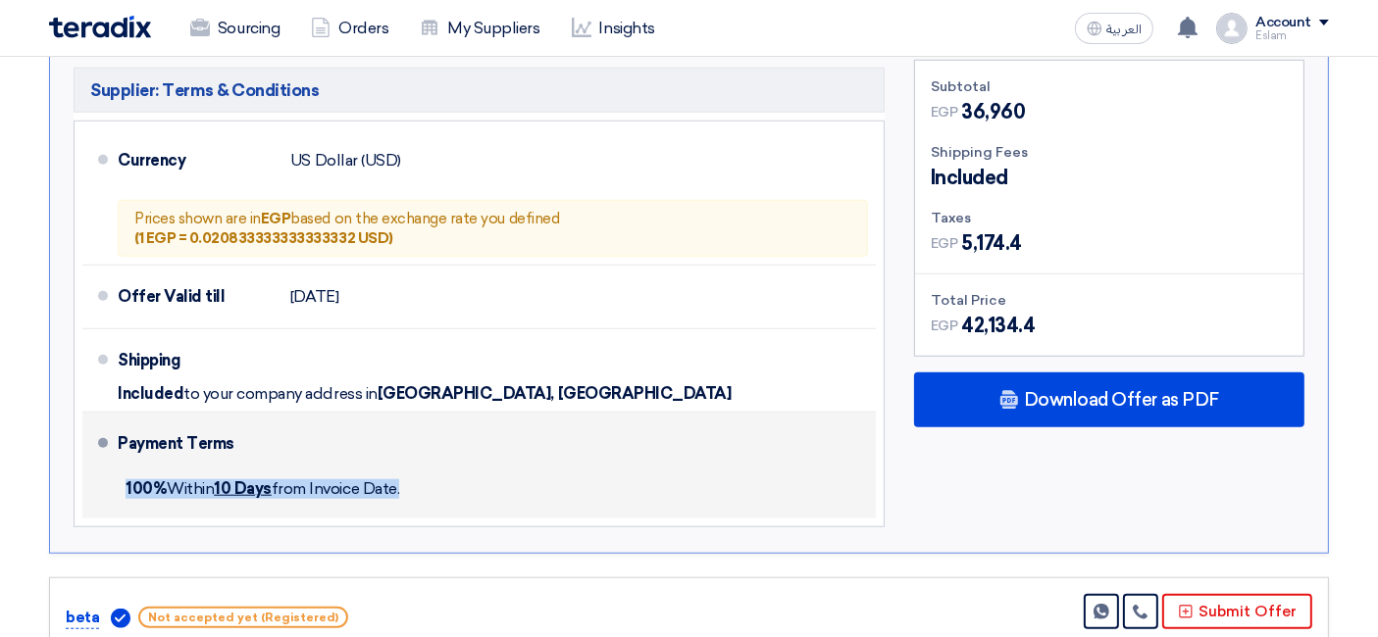
drag, startPoint x: 126, startPoint y: 477, endPoint x: 401, endPoint y: 479, distance: 275.5
click at [399, 479] on span "100% [DATE] from Invoice Date." at bounding box center [263, 488] width 274 height 19
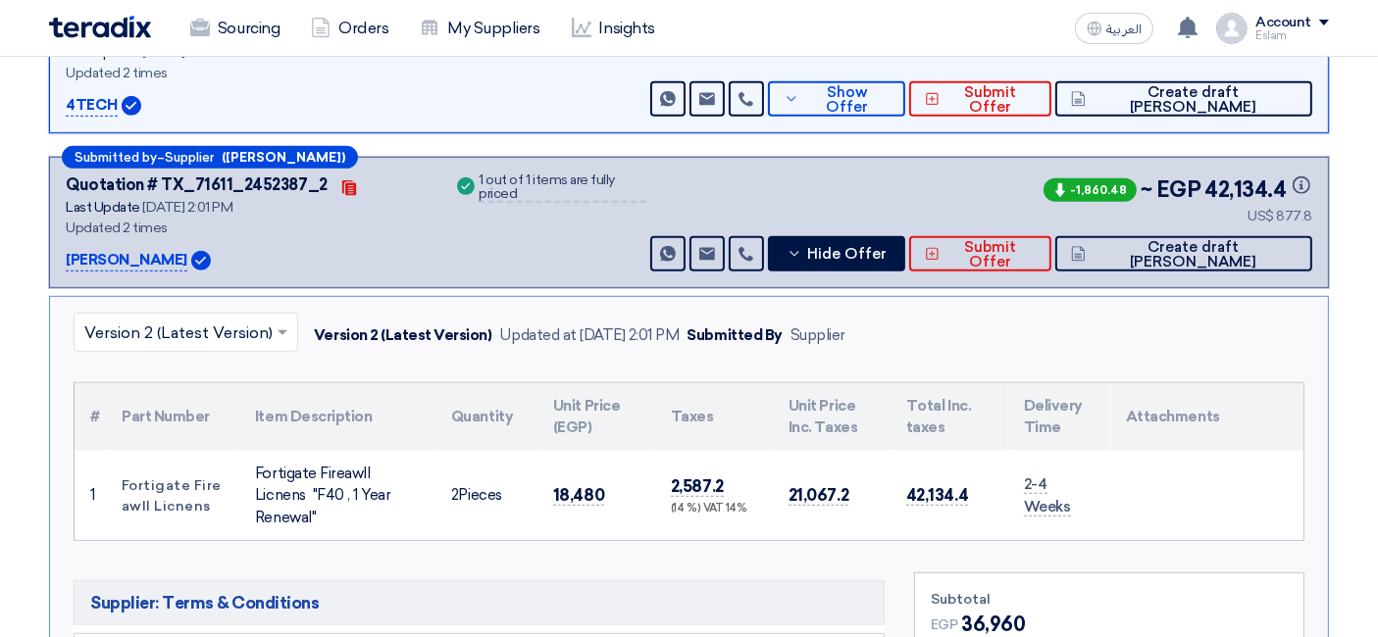
scroll to position [987, 0]
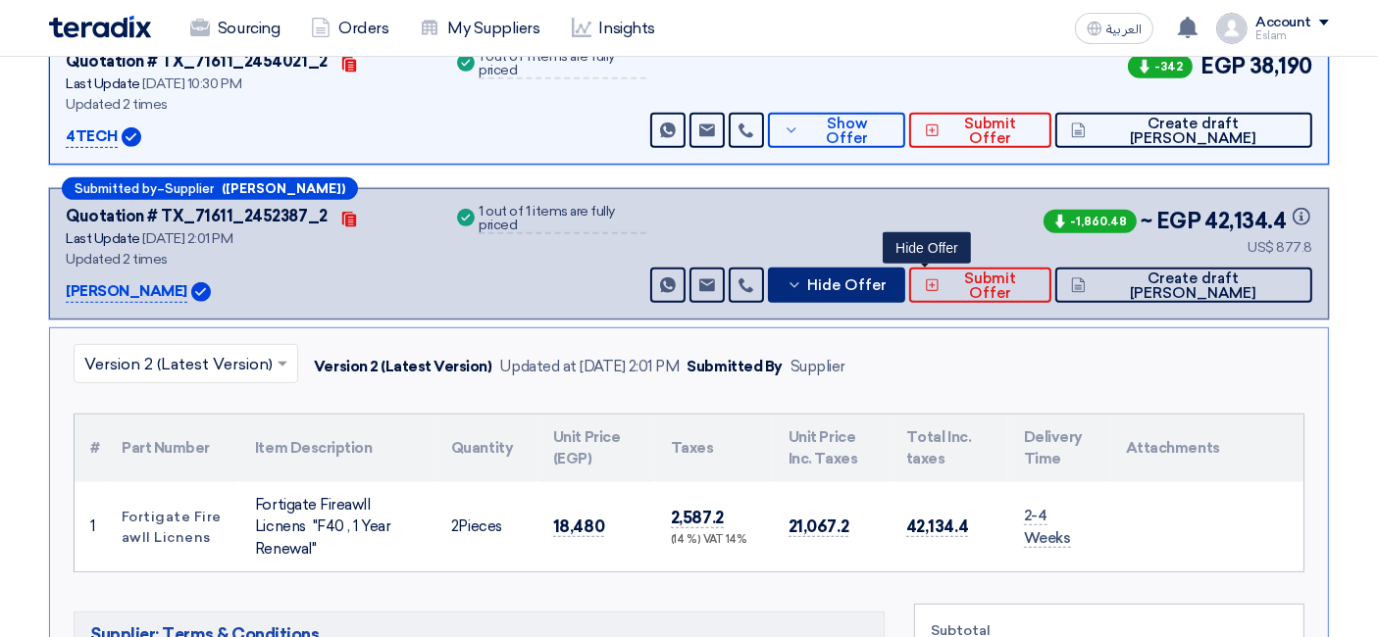
click at [886, 282] on span "Hide Offer" at bounding box center [846, 285] width 79 height 15
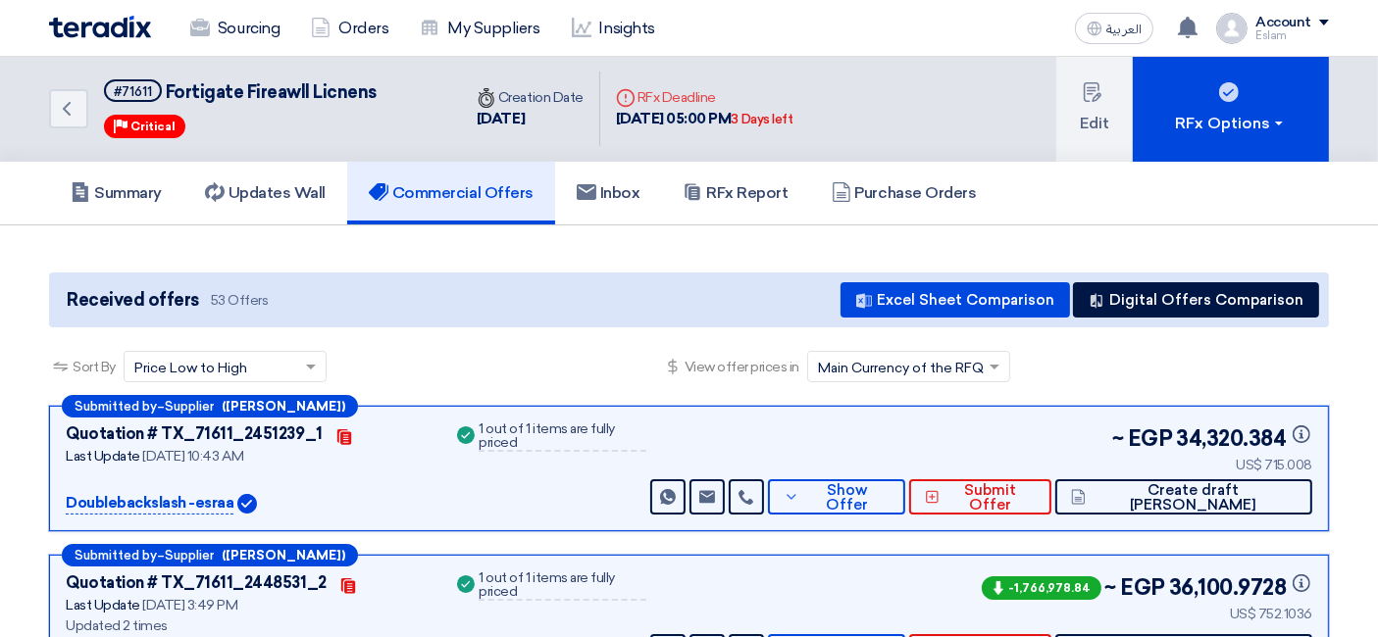
scroll to position [0, 0]
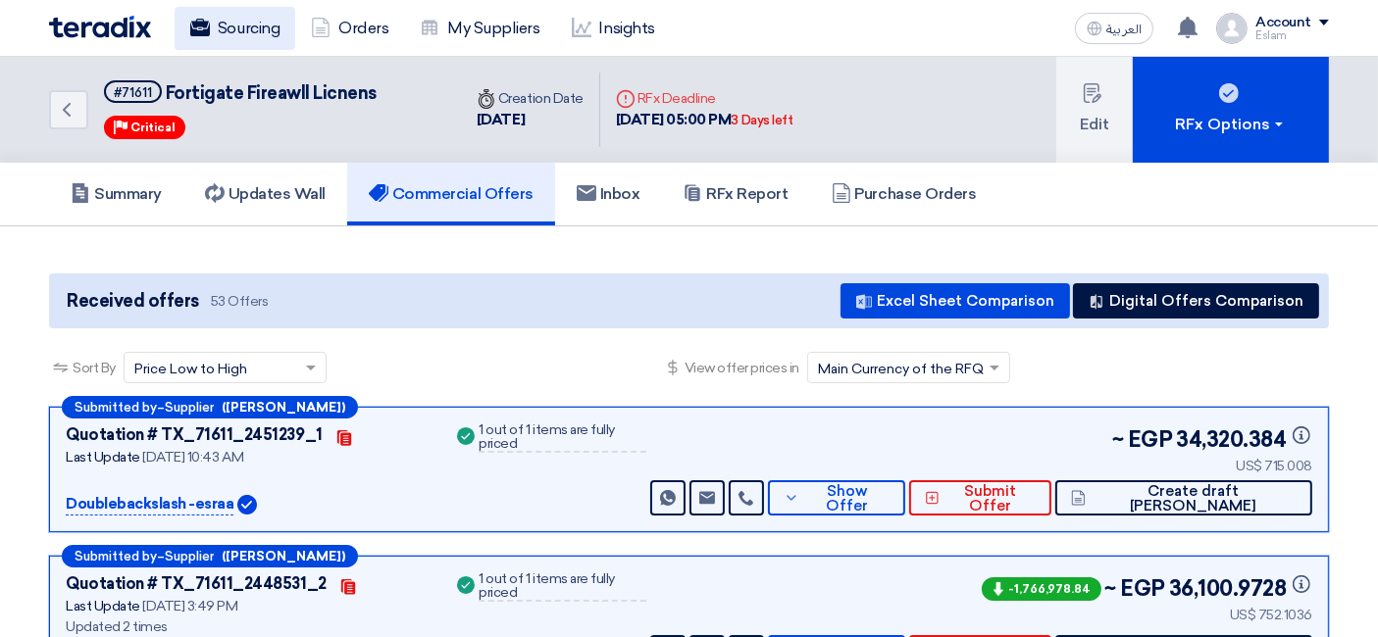
click at [217, 36] on link "Sourcing" at bounding box center [235, 28] width 121 height 43
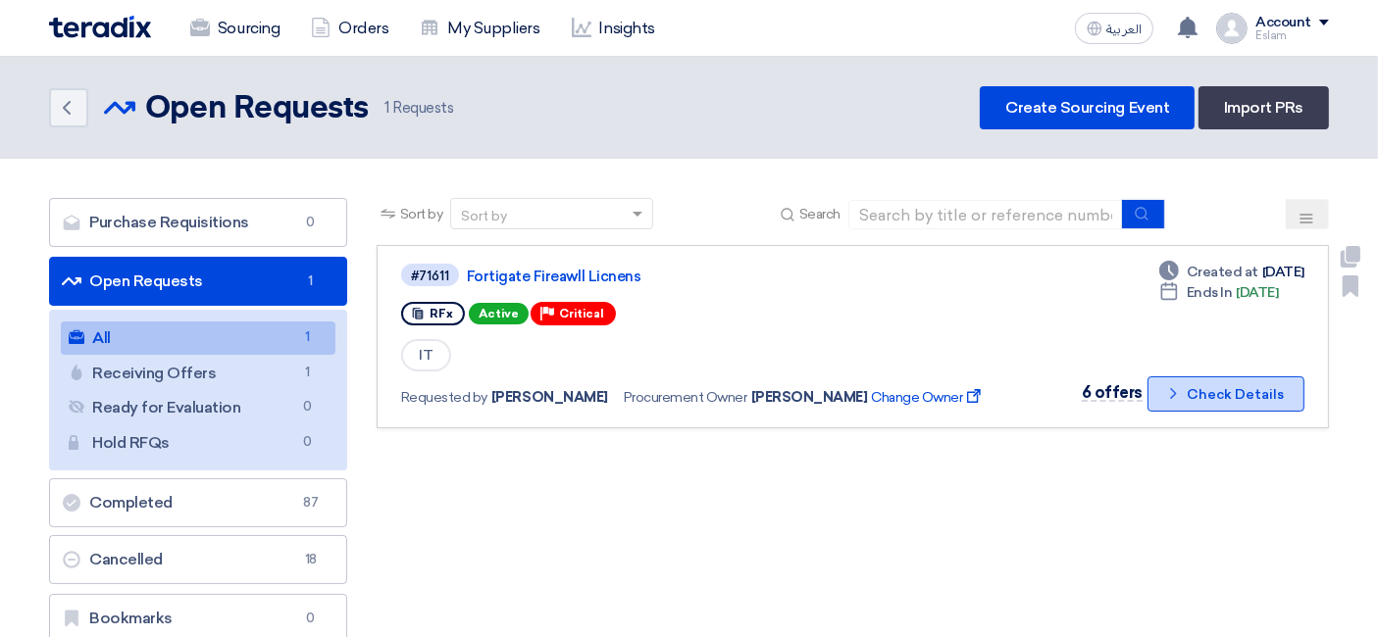
click at [1239, 380] on button "Check details Check Details" at bounding box center [1225, 394] width 157 height 35
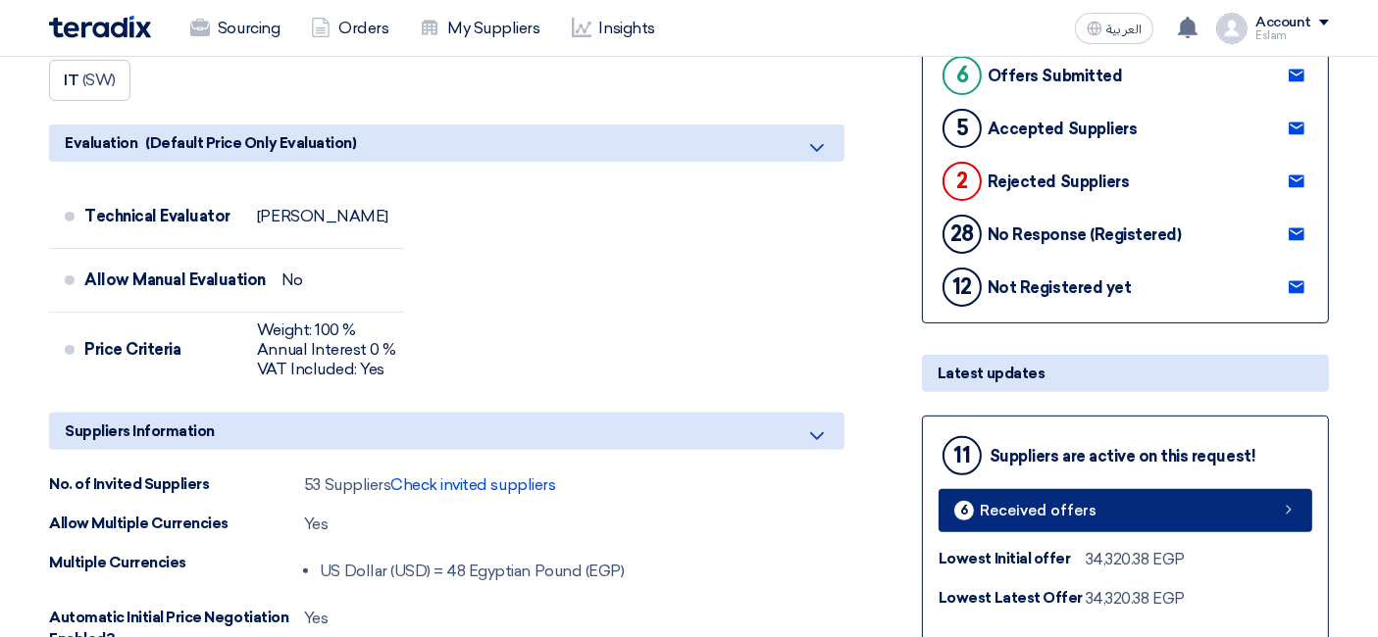
click at [1098, 516] on link "6 Received offers" at bounding box center [1125, 510] width 374 height 43
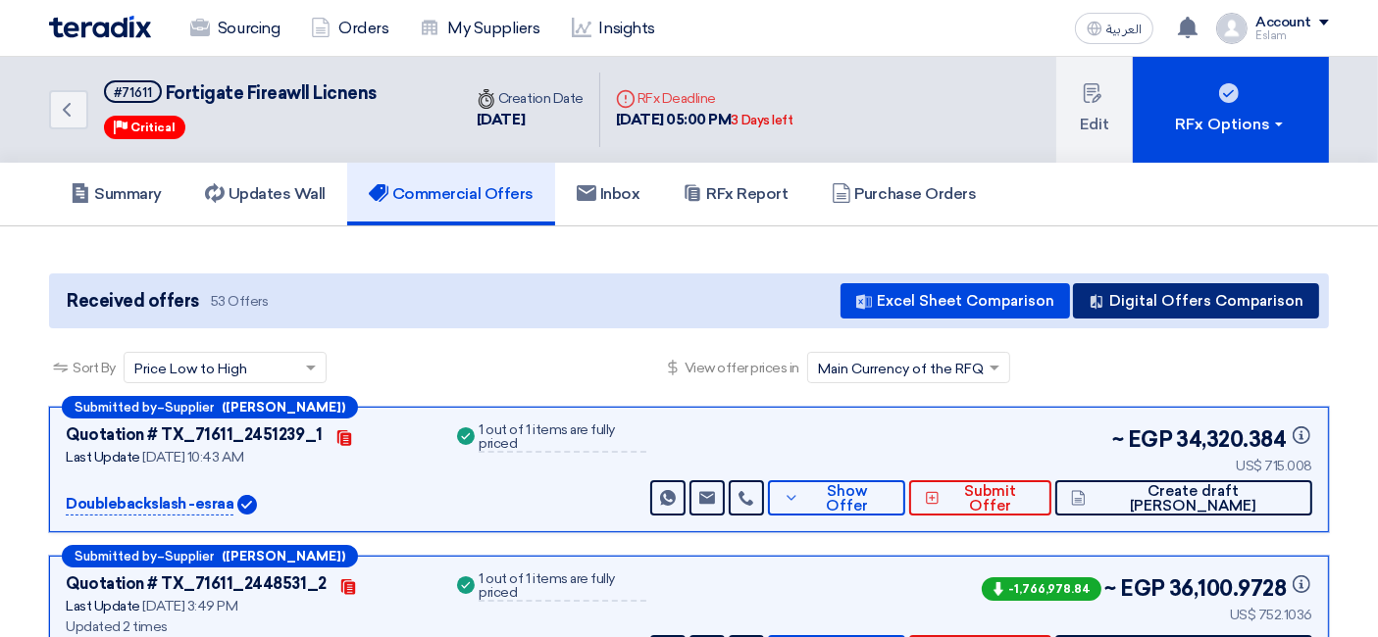
click at [1119, 295] on button "Digital Offers Comparison" at bounding box center [1196, 300] width 246 height 35
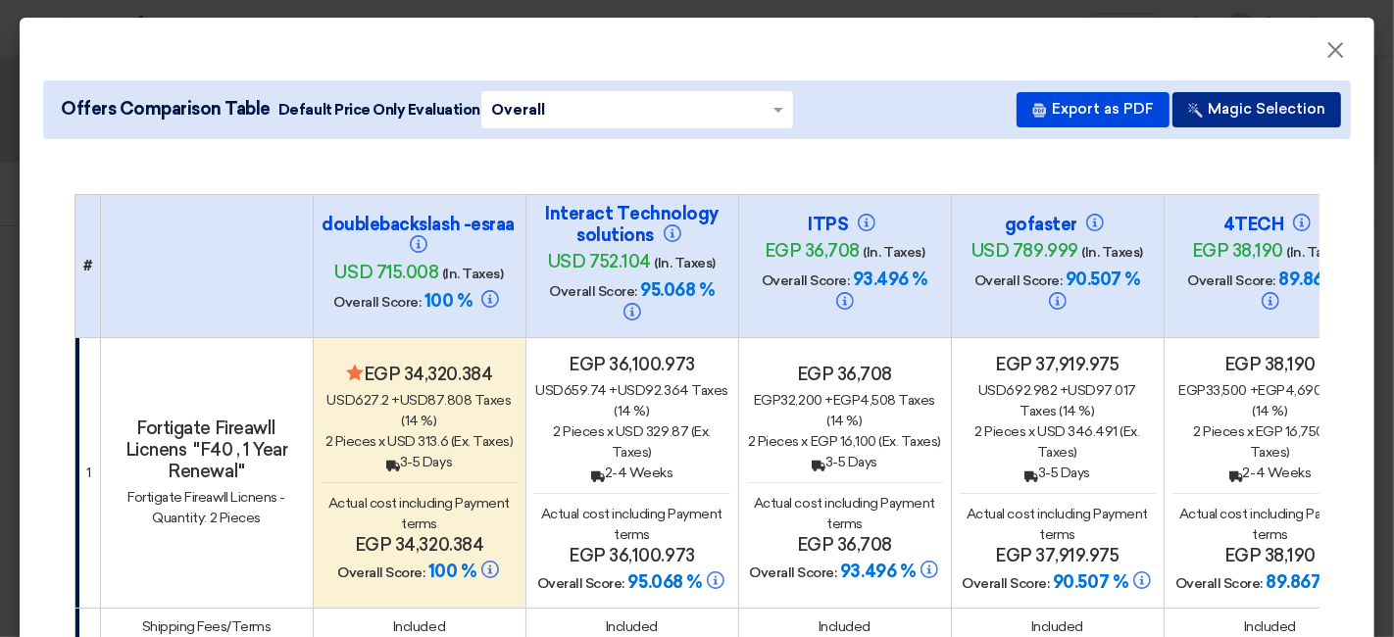
click at [1235, 112] on button "Magic Selection" at bounding box center [1257, 109] width 169 height 35
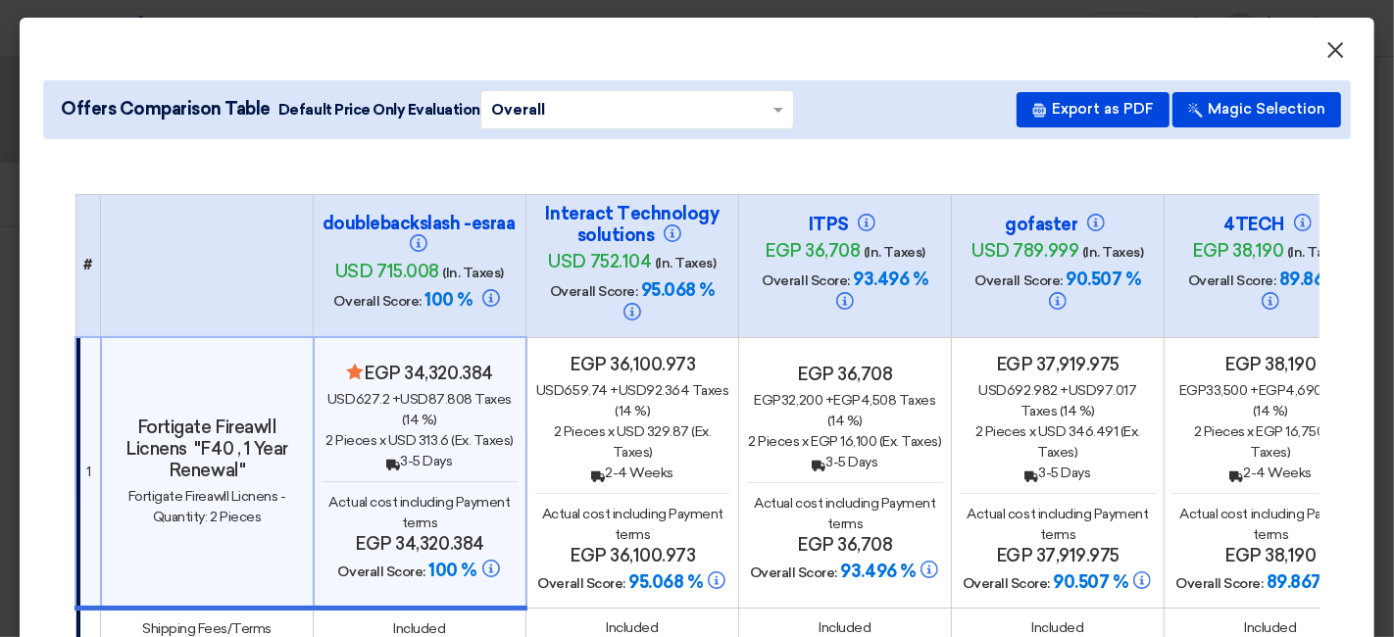
click at [1239, 48] on button "×" at bounding box center [1335, 50] width 51 height 39
